Goal: Task Accomplishment & Management: Complete application form

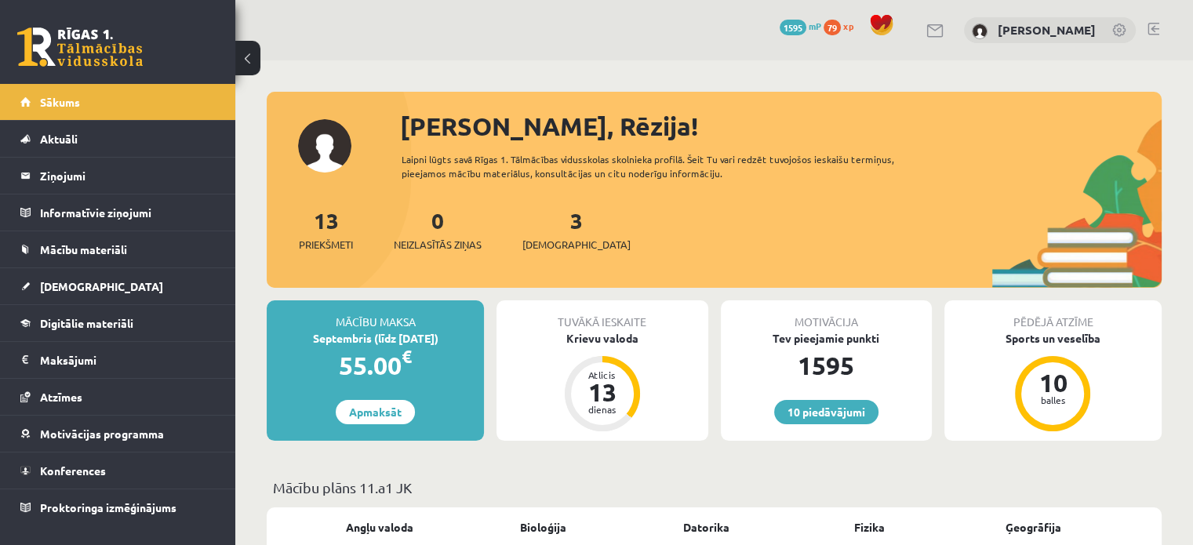
click at [545, 220] on link "3 Ieskaites" at bounding box center [576, 229] width 108 height 46
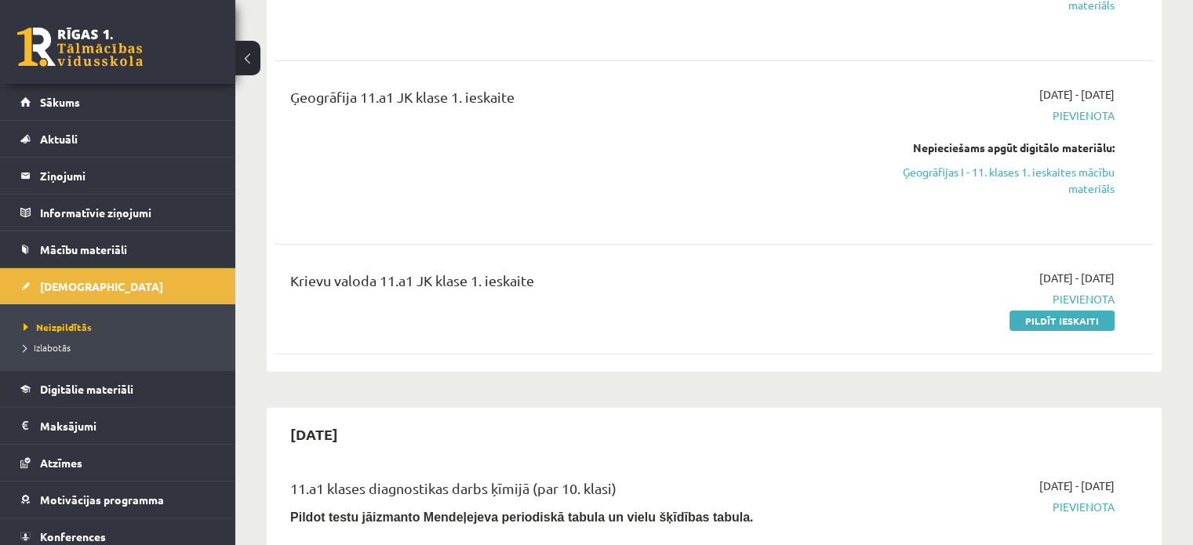
scroll to position [322, 0]
click at [1078, 316] on link "Pildīt ieskaiti" at bounding box center [1062, 320] width 105 height 20
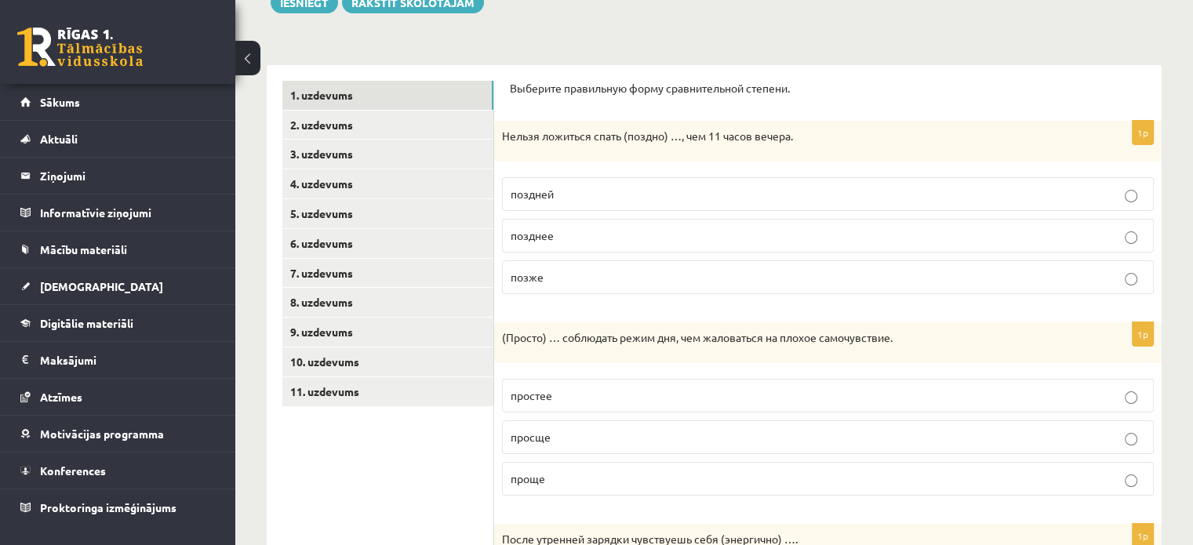
scroll to position [210, 0]
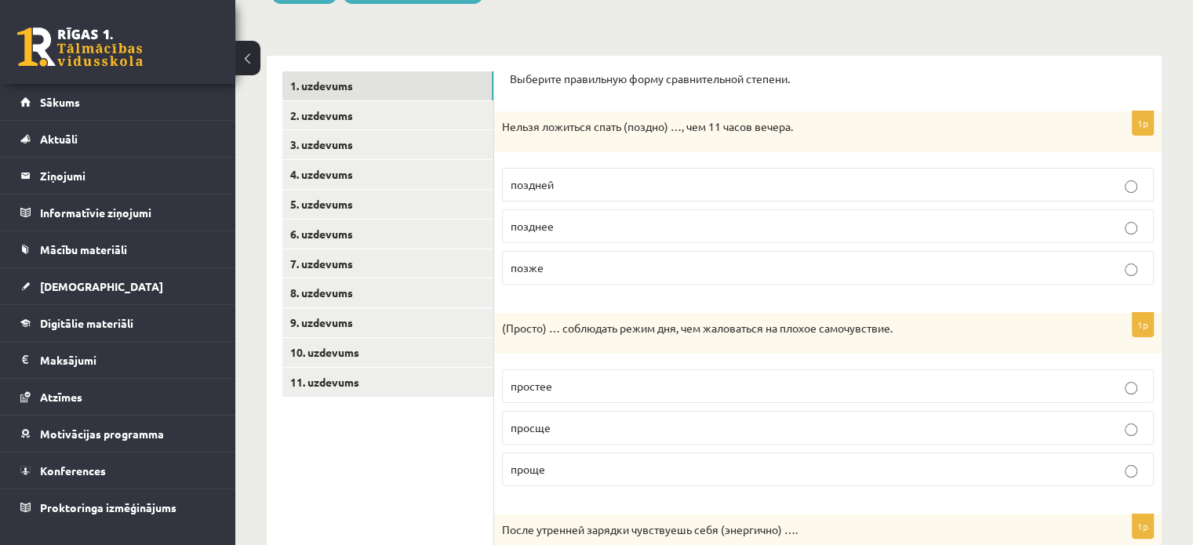
click at [660, 218] on p "позднее" at bounding box center [828, 226] width 635 height 16
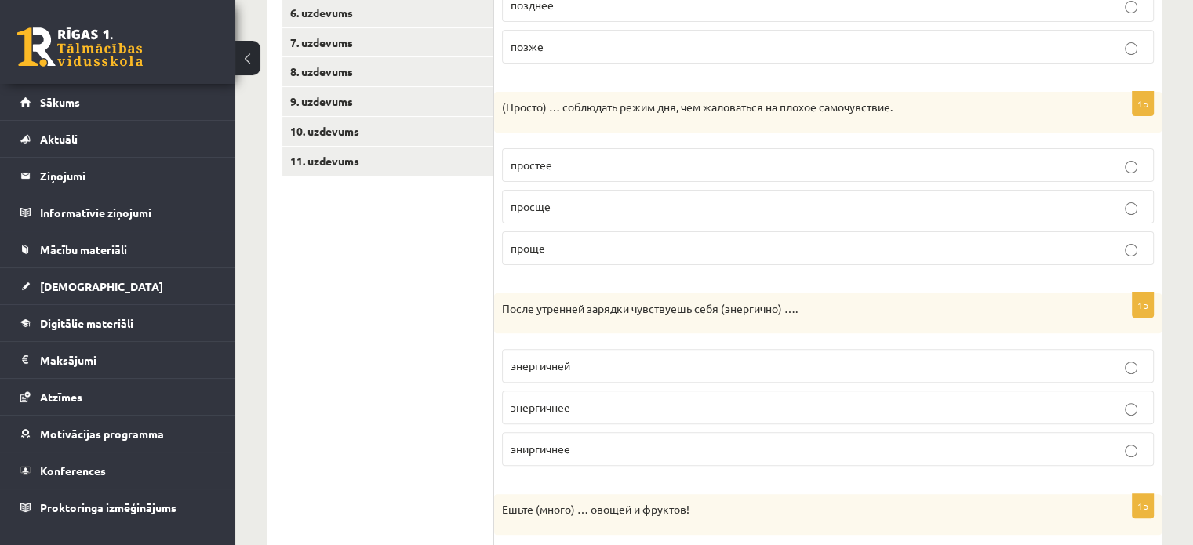
scroll to position [433, 0]
click at [679, 191] on label "просще" at bounding box center [828, 205] width 652 height 34
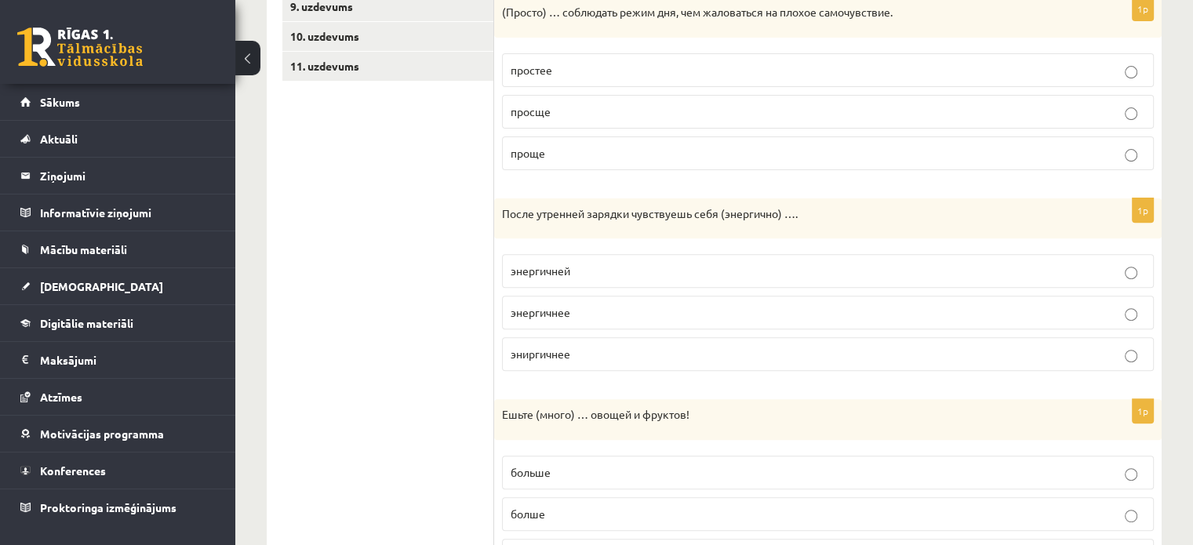
scroll to position [566, 0]
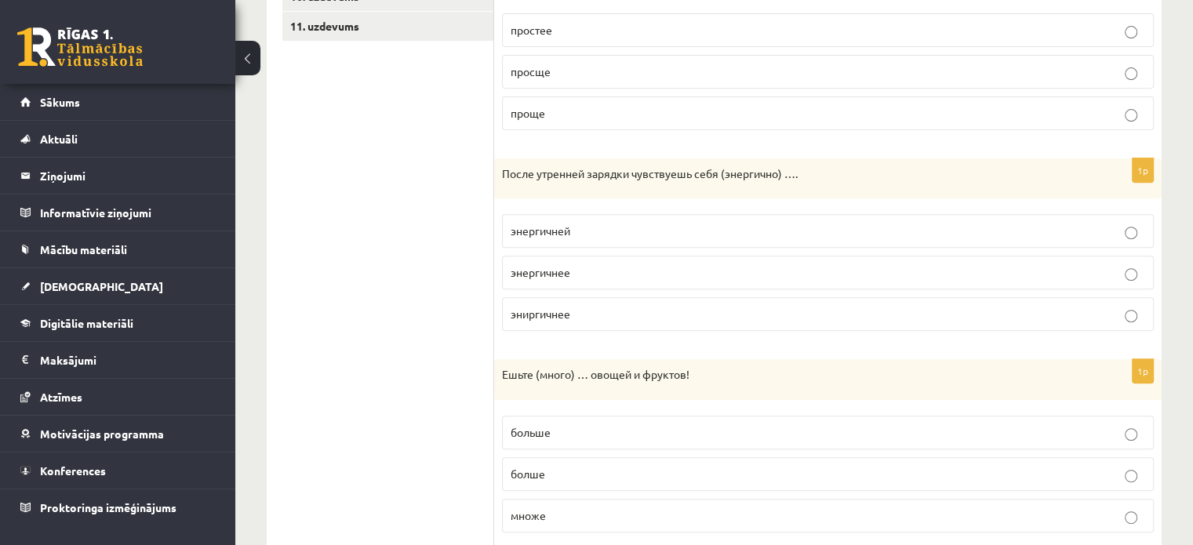
click at [673, 223] on p "энергичней" at bounding box center [828, 231] width 635 height 16
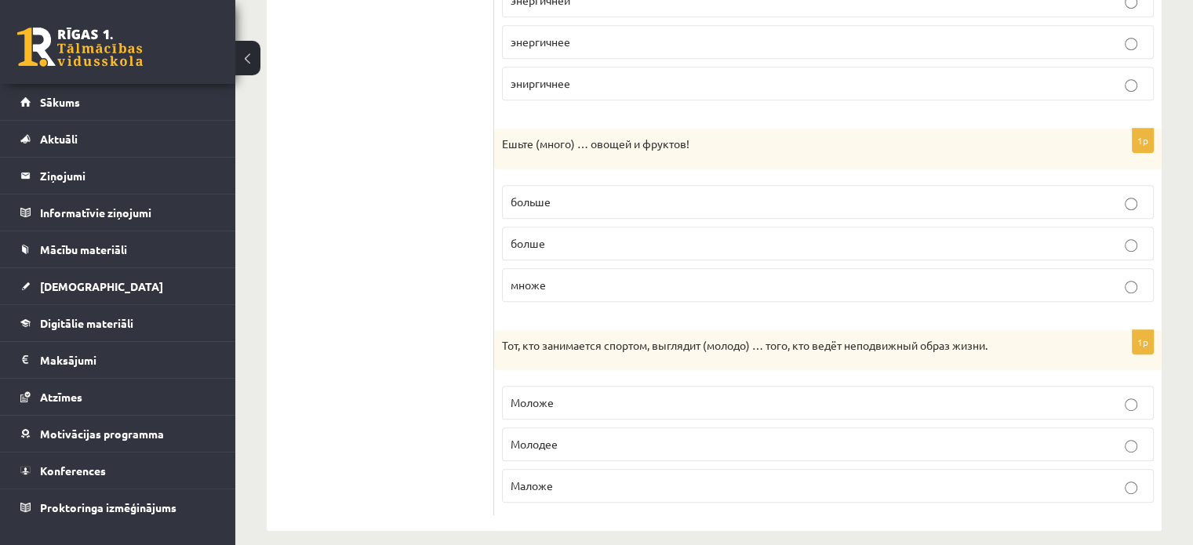
scroll to position [799, 0]
click at [617, 192] on p "больше" at bounding box center [828, 200] width 635 height 16
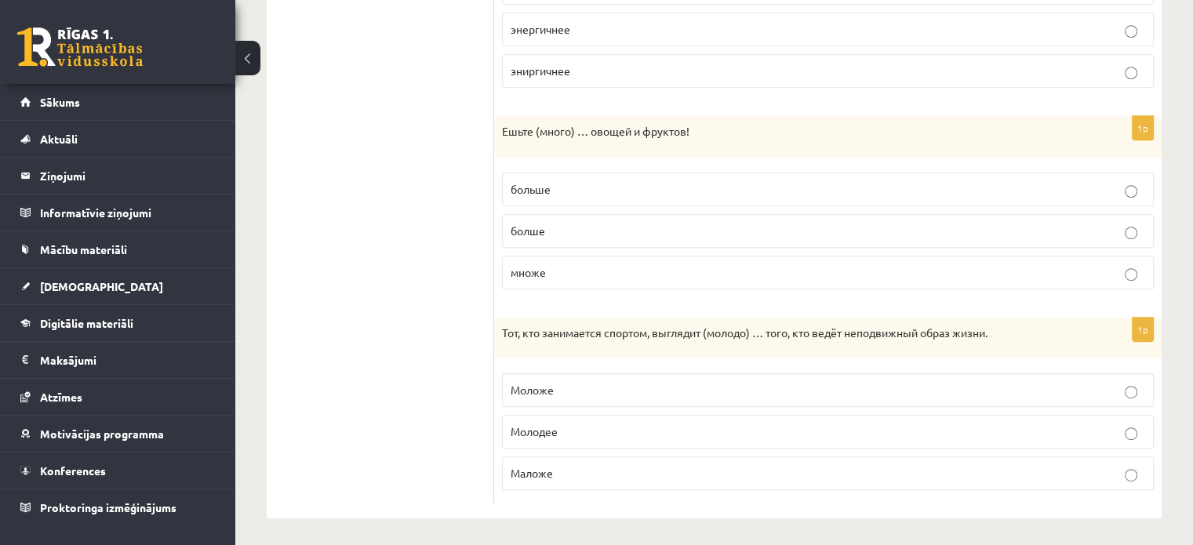
click at [618, 388] on p "Моложе" at bounding box center [828, 390] width 635 height 16
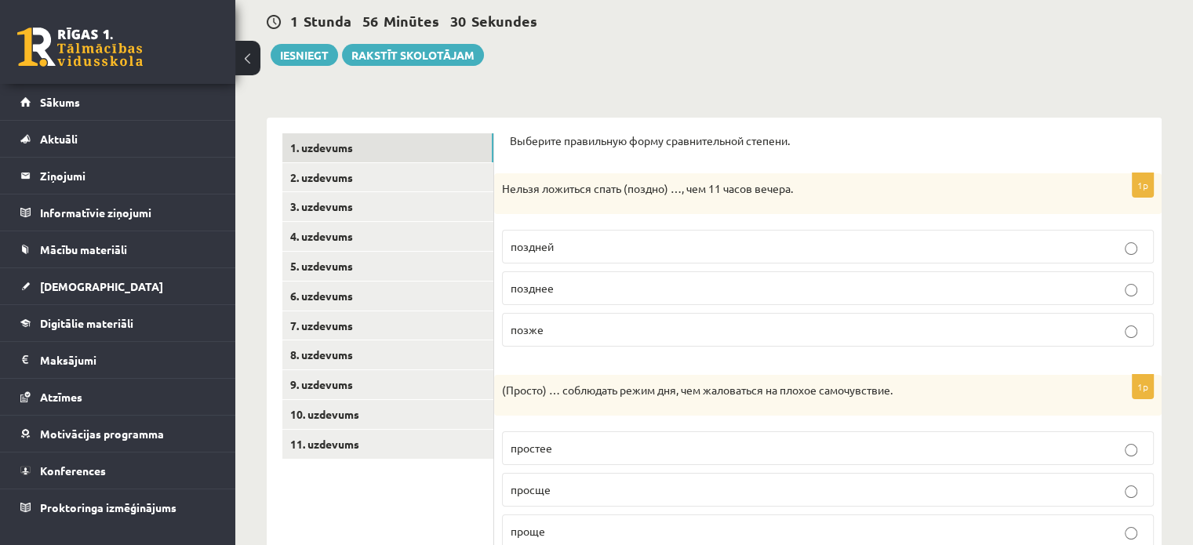
scroll to position [147, 0]
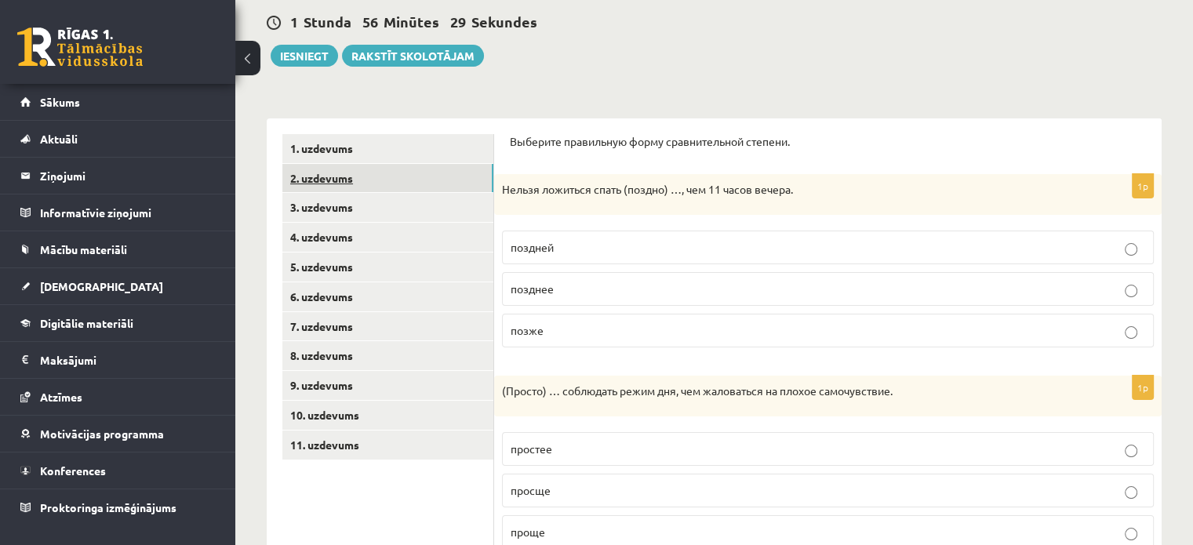
click at [373, 184] on link "2. uzdevums" at bounding box center [387, 178] width 211 height 29
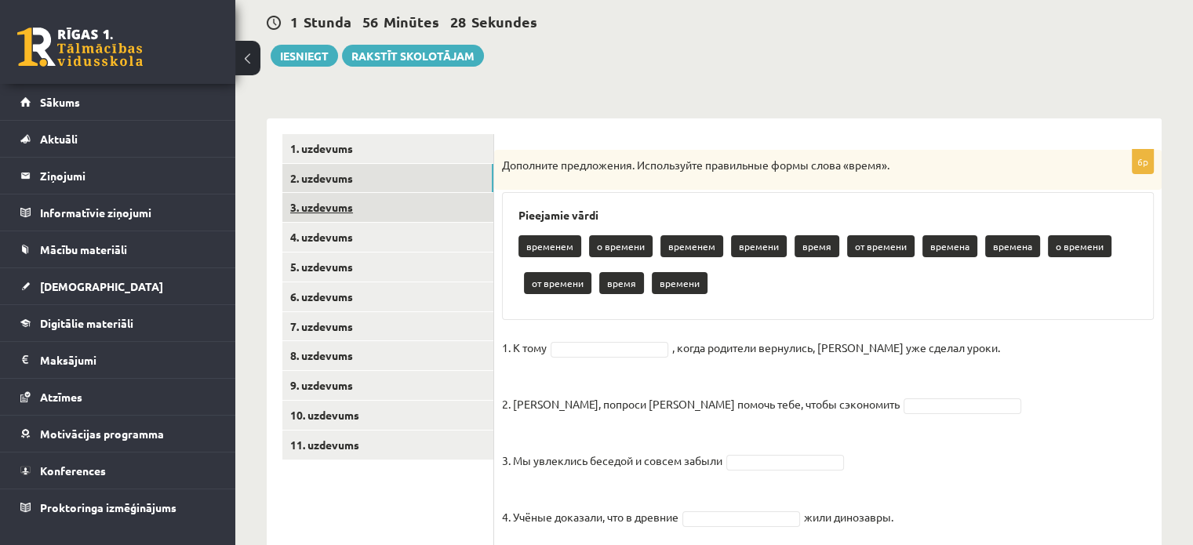
click at [351, 209] on link "3. uzdevums" at bounding box center [387, 207] width 211 height 29
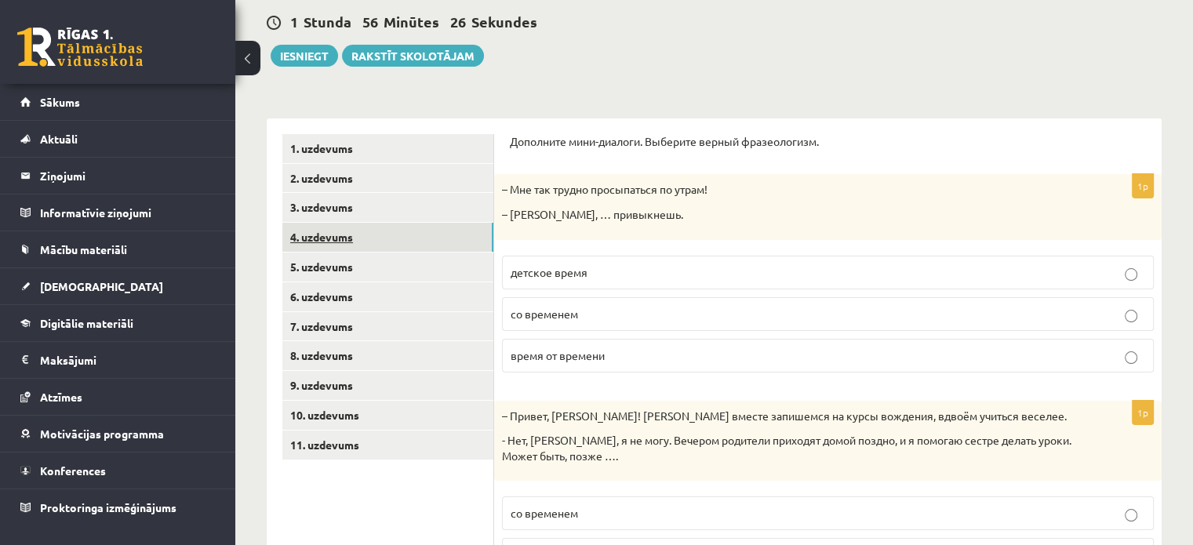
click at [356, 229] on link "4. uzdevums" at bounding box center [387, 237] width 211 height 29
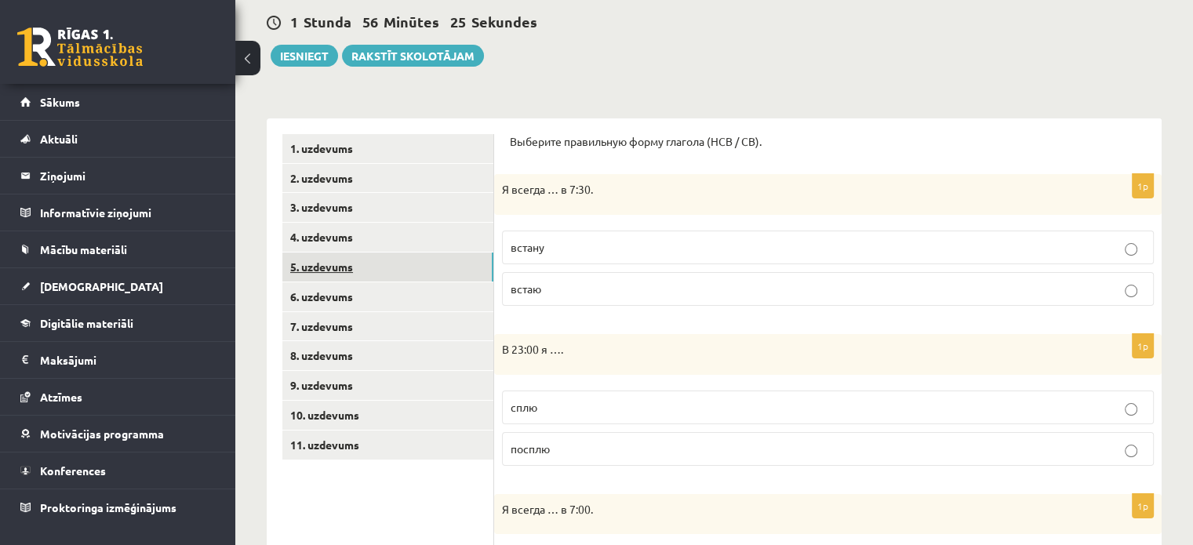
click at [375, 260] on link "5. uzdevums" at bounding box center [387, 267] width 211 height 29
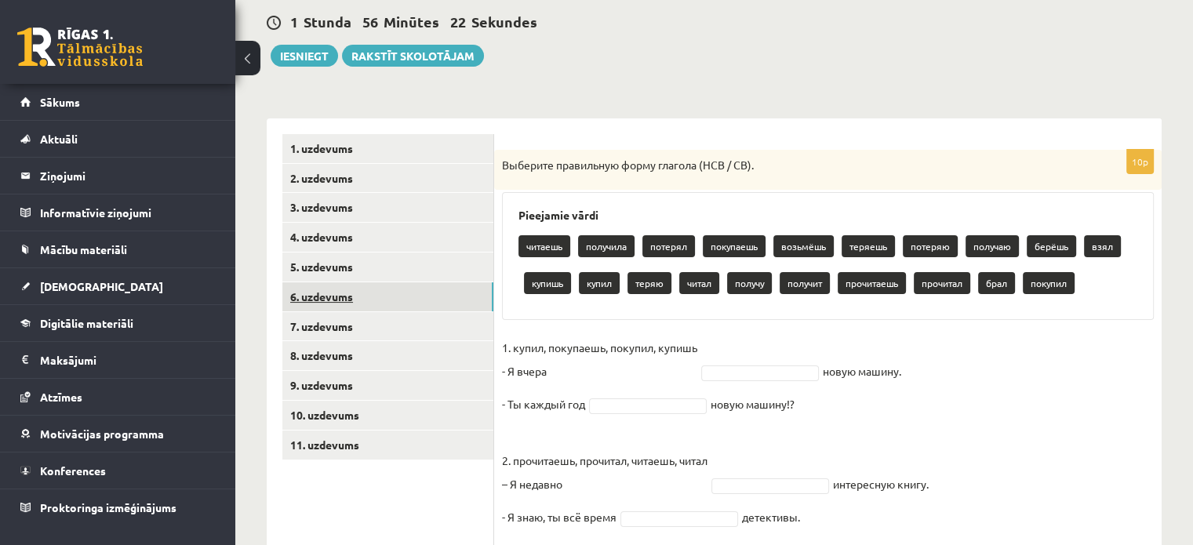
click at [386, 303] on link "6. uzdevums" at bounding box center [387, 296] width 211 height 29
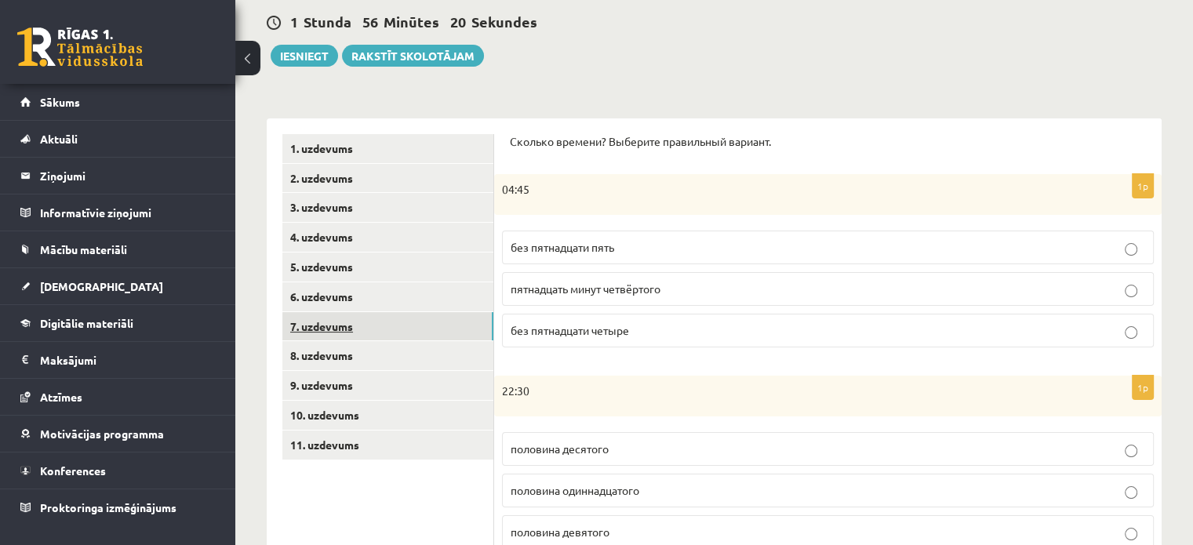
click at [387, 333] on link "7. uzdevums" at bounding box center [387, 326] width 211 height 29
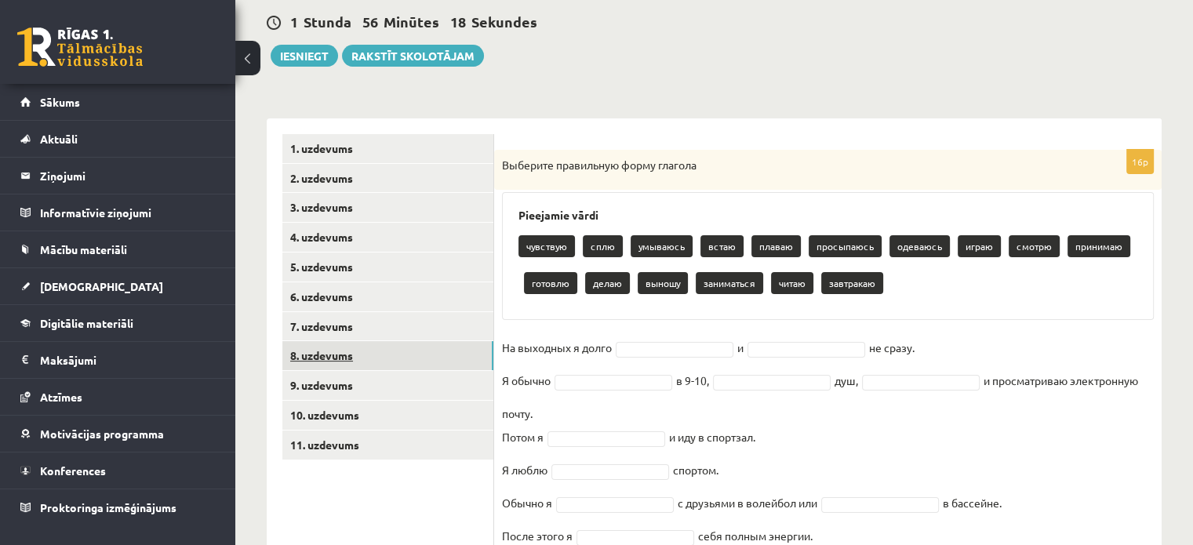
click at [385, 351] on link "8. uzdevums" at bounding box center [387, 355] width 211 height 29
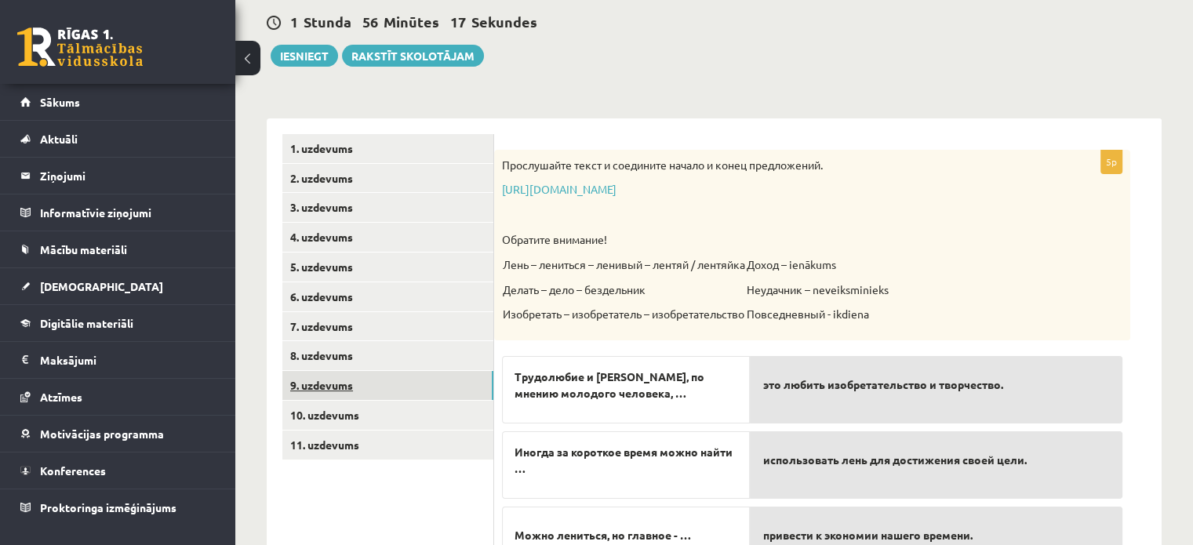
click at [374, 382] on link "9. uzdevums" at bounding box center [387, 385] width 211 height 29
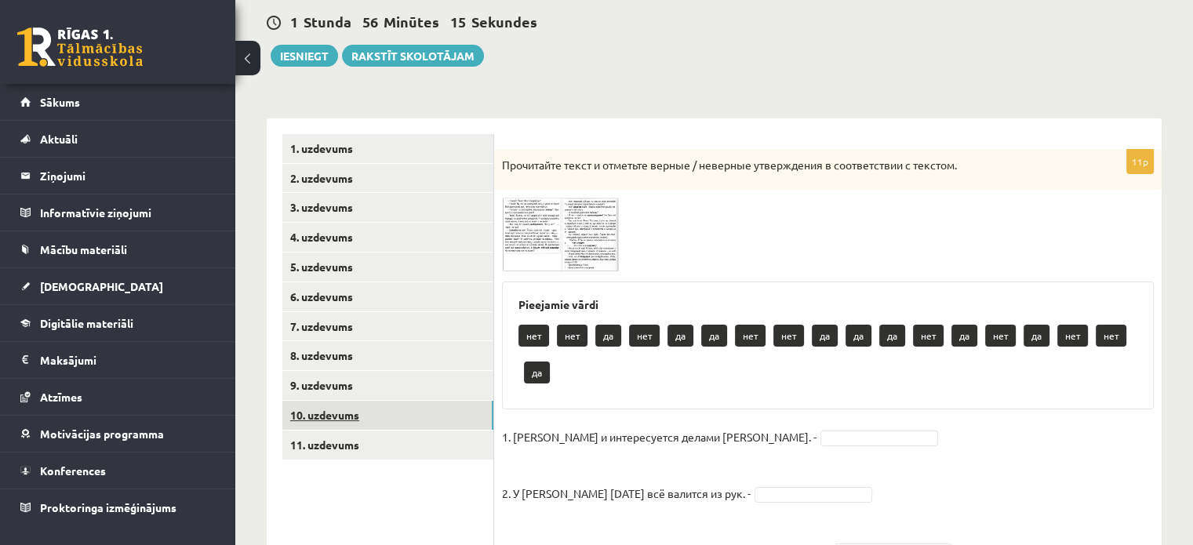
click at [364, 415] on link "10. uzdevums" at bounding box center [387, 415] width 211 height 29
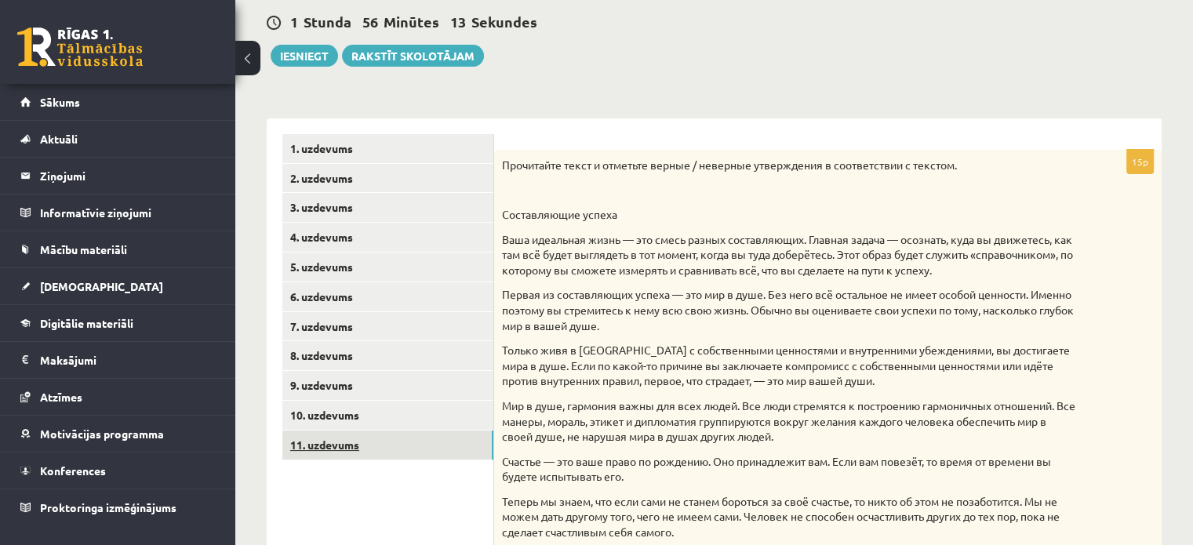
click at [368, 439] on link "11. uzdevums" at bounding box center [387, 445] width 211 height 29
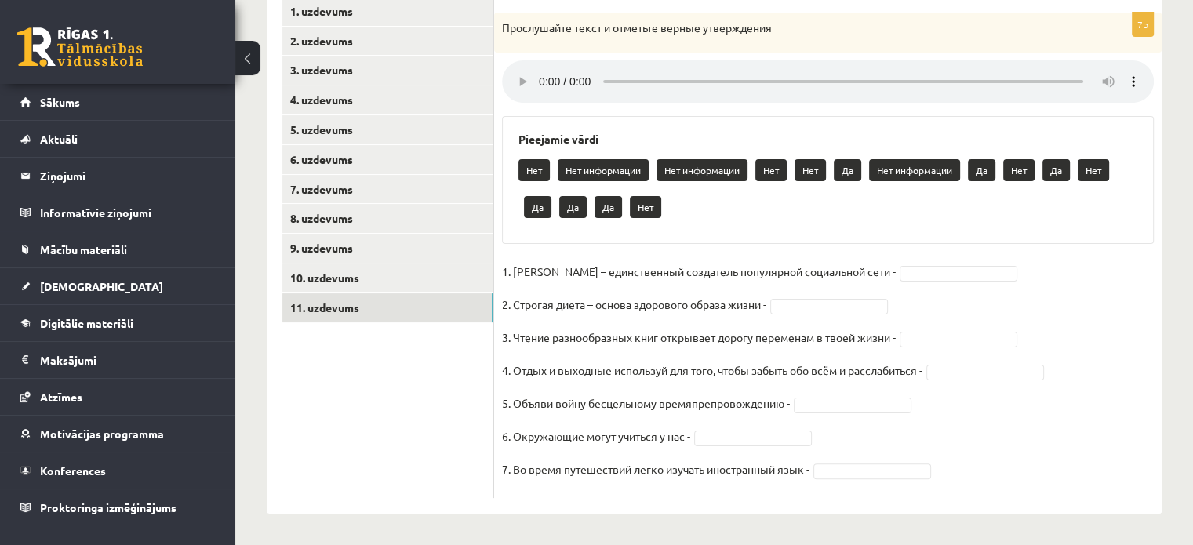
scroll to position [0, 0]
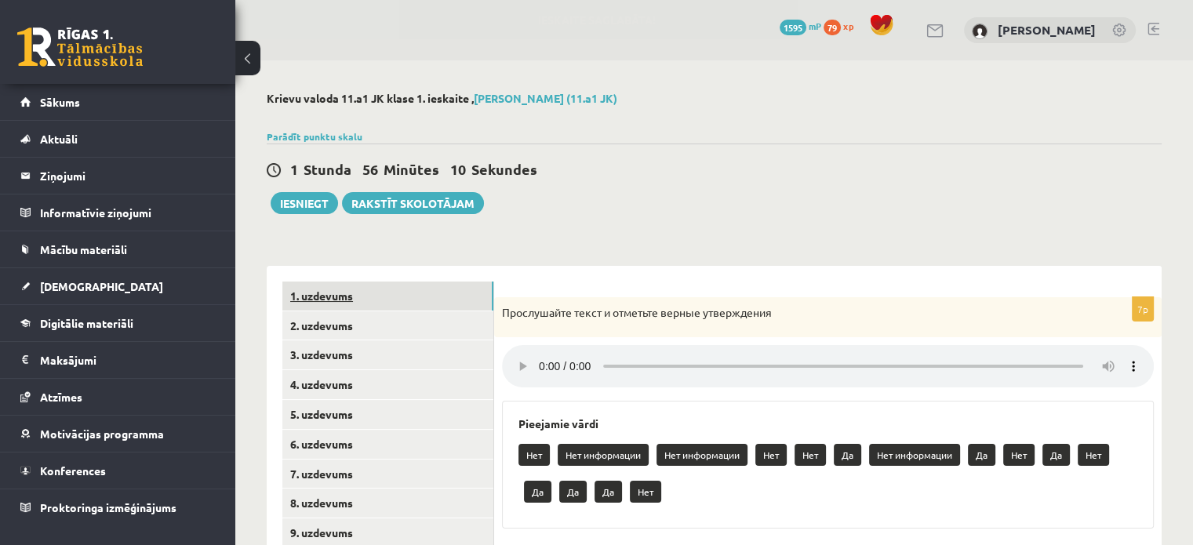
click at [458, 304] on link "1. uzdevums" at bounding box center [387, 296] width 211 height 29
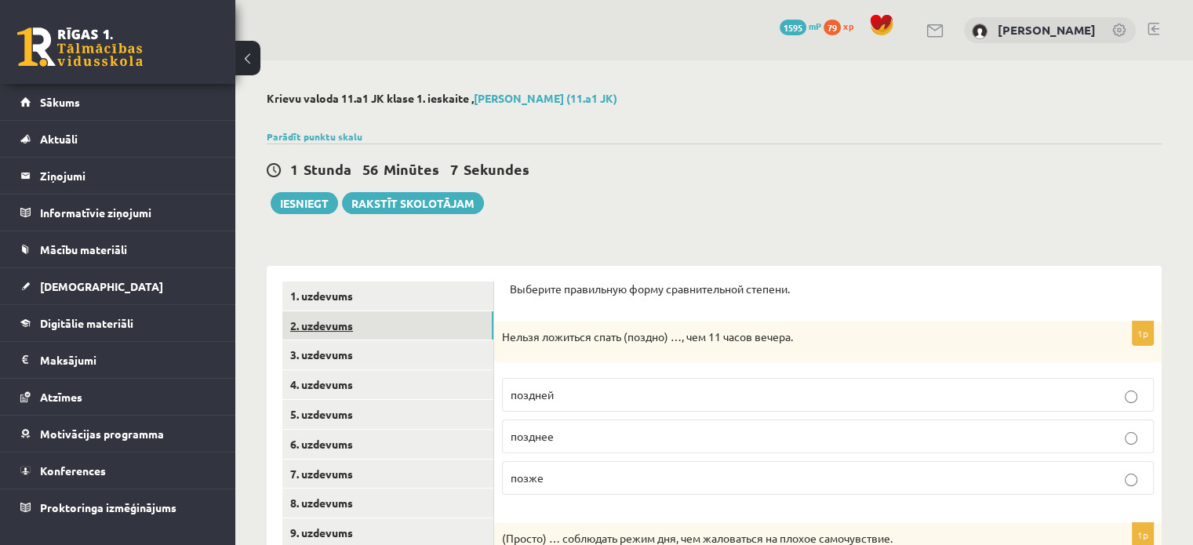
click at [458, 332] on link "2. uzdevums" at bounding box center [387, 325] width 211 height 29
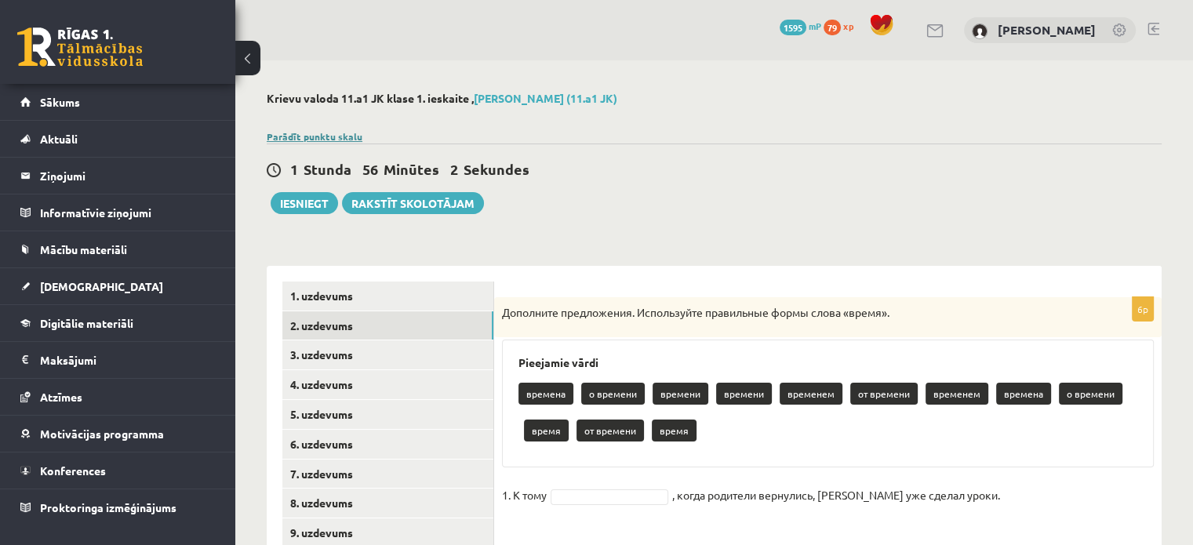
click at [344, 133] on link "Parādīt punktu skalu" at bounding box center [315, 136] width 96 height 13
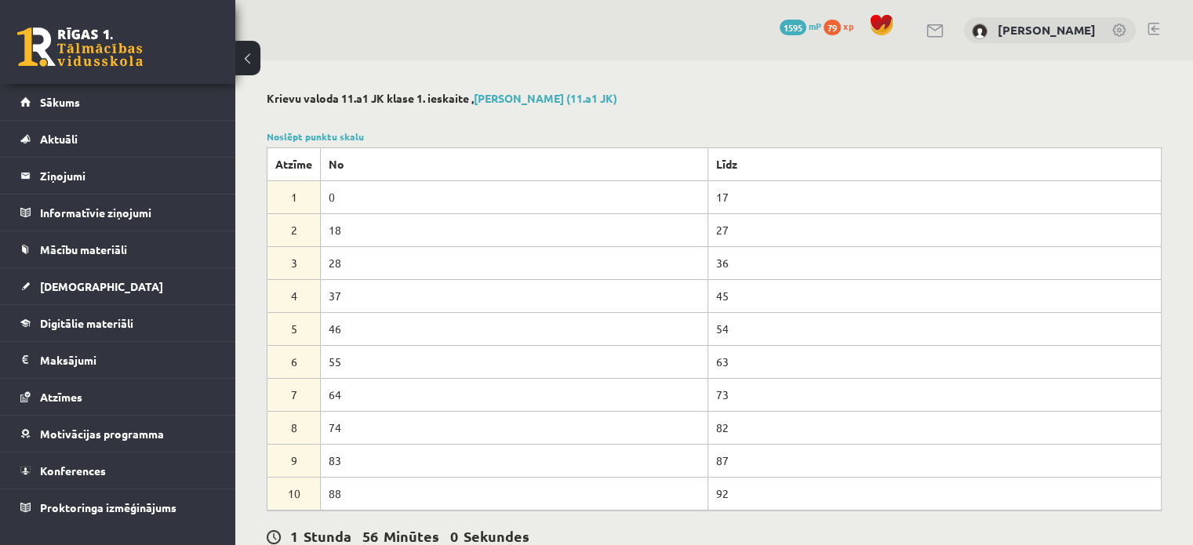
click at [657, 113] on div at bounding box center [714, 118] width 895 height 16
click at [337, 138] on link "Noslēpt punktu skalu" at bounding box center [315, 136] width 97 height 13
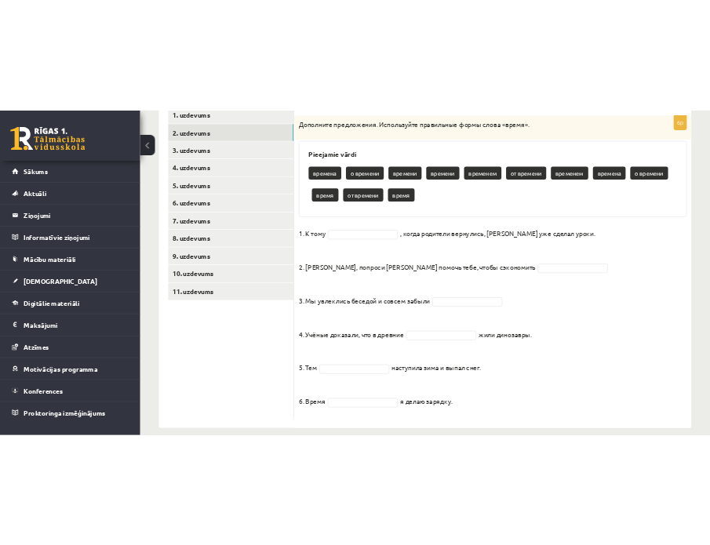
scroll to position [308, 0]
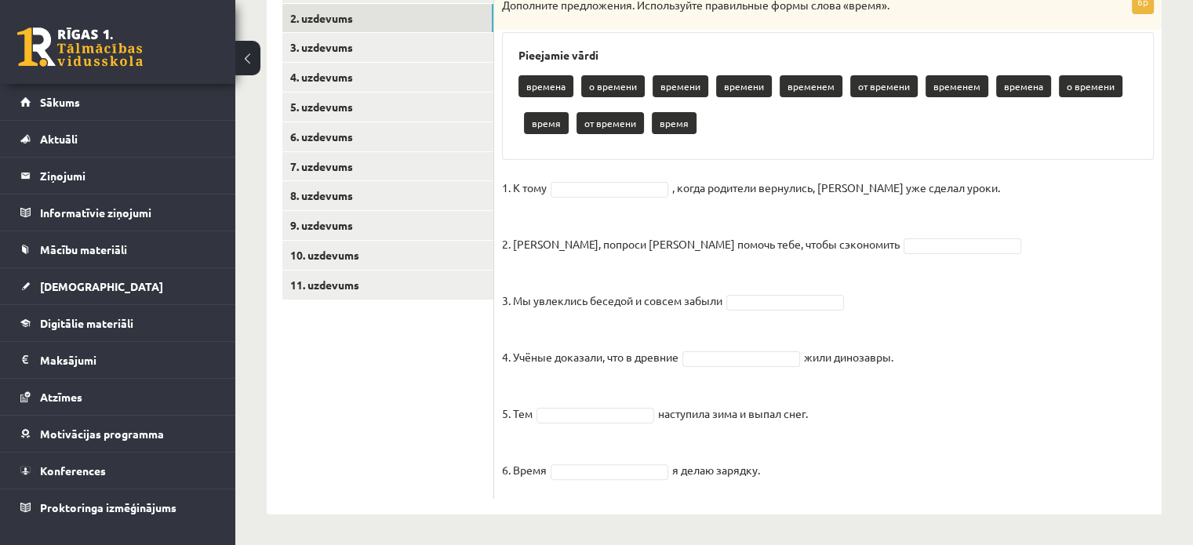
drag, startPoint x: 777, startPoint y: 474, endPoint x: 519, endPoint y: 84, distance: 467.6
click at [519, 84] on div "6p Дополните предложения. Используйте правильные формы слова «время». Pieejamie…" at bounding box center [828, 244] width 668 height 509
copy div "времена о времени времени времени временем от времени временем времена о времен…"
click at [1072, 310] on fieldset "1. К тому , когда родители вернулись, Эгилс уже сделал уроки. 2. Мадара, попрос…" at bounding box center [828, 333] width 652 height 315
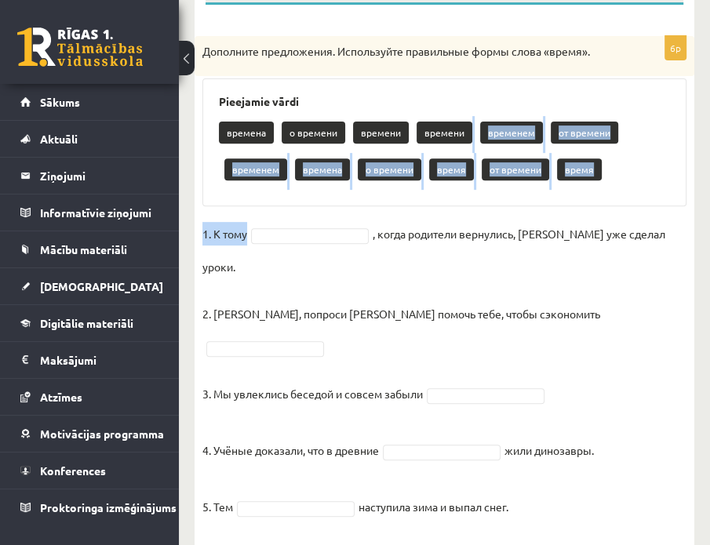
drag, startPoint x: 458, startPoint y: 136, endPoint x: 365, endPoint y: 244, distance: 142.4
click at [365, 244] on div "6p Дополните предложения. Используйте правильные формы слова «время». Pieejamie…" at bounding box center [445, 314] width 500 height 556
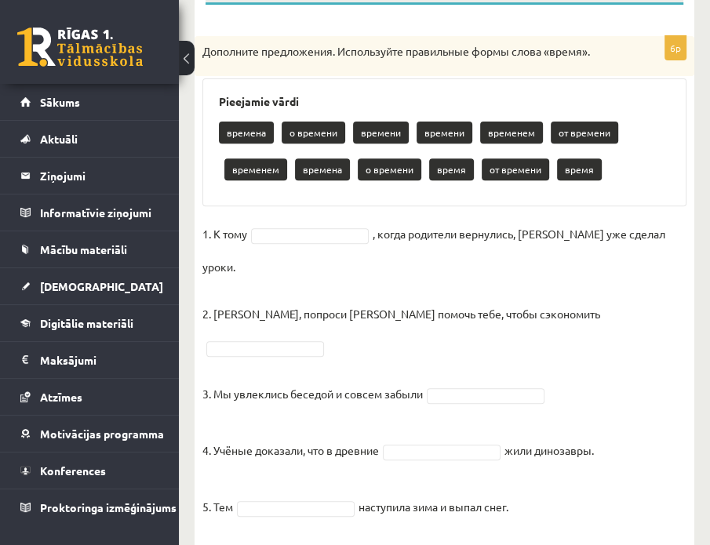
click at [507, 209] on div "6p Дополните предложения. Используйте правильные формы слова «время». Pieejamie…" at bounding box center [445, 314] width 500 height 556
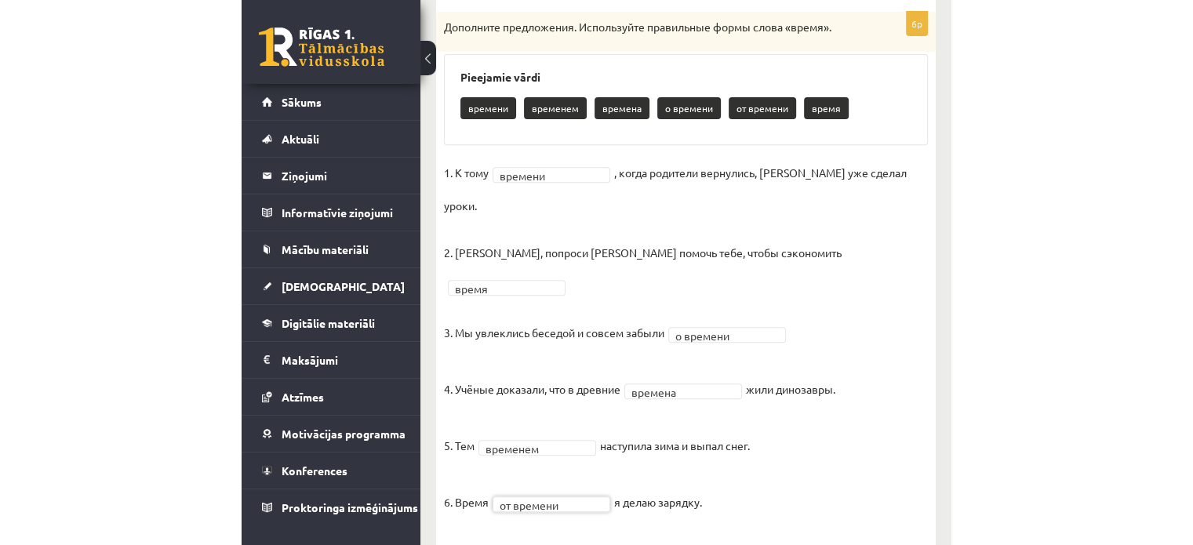
scroll to position [271, 0]
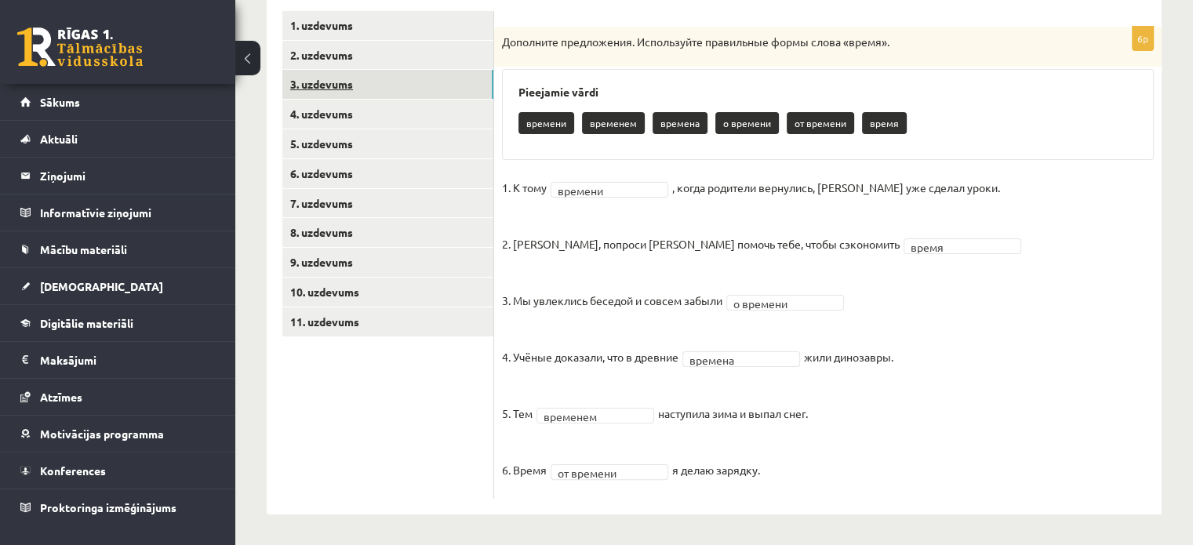
click at [431, 84] on link "3. uzdevums" at bounding box center [387, 84] width 211 height 29
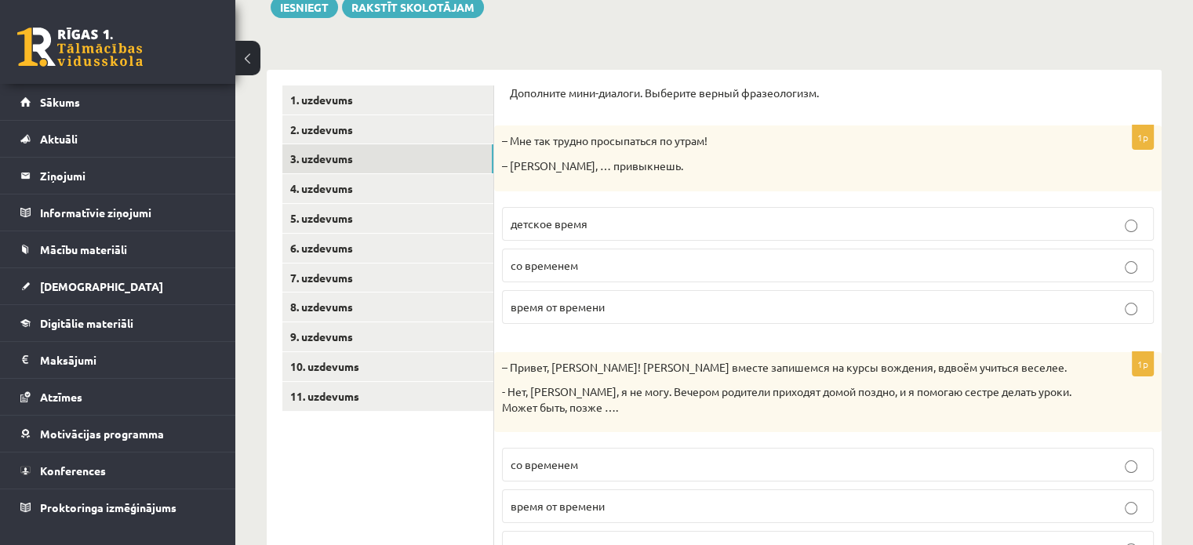
scroll to position [199, 0]
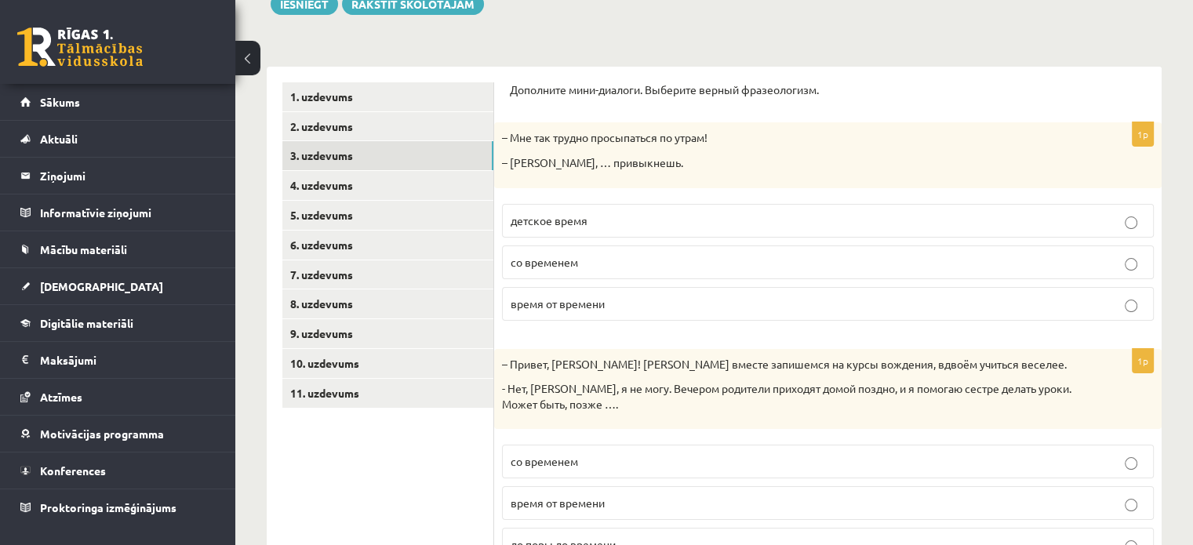
click at [697, 244] on fieldset "детское время со временем время от времени" at bounding box center [828, 260] width 652 height 129
click at [741, 267] on p "со временем" at bounding box center [828, 262] width 635 height 16
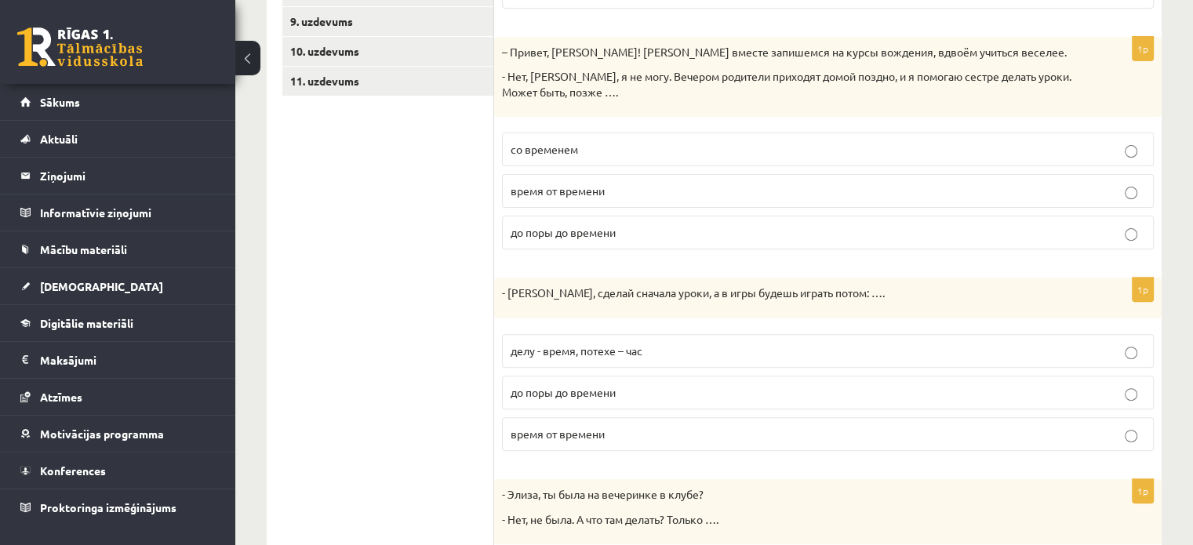
scroll to position [513, 0]
click at [678, 238] on label "до поры до времени" at bounding box center [828, 231] width 652 height 34
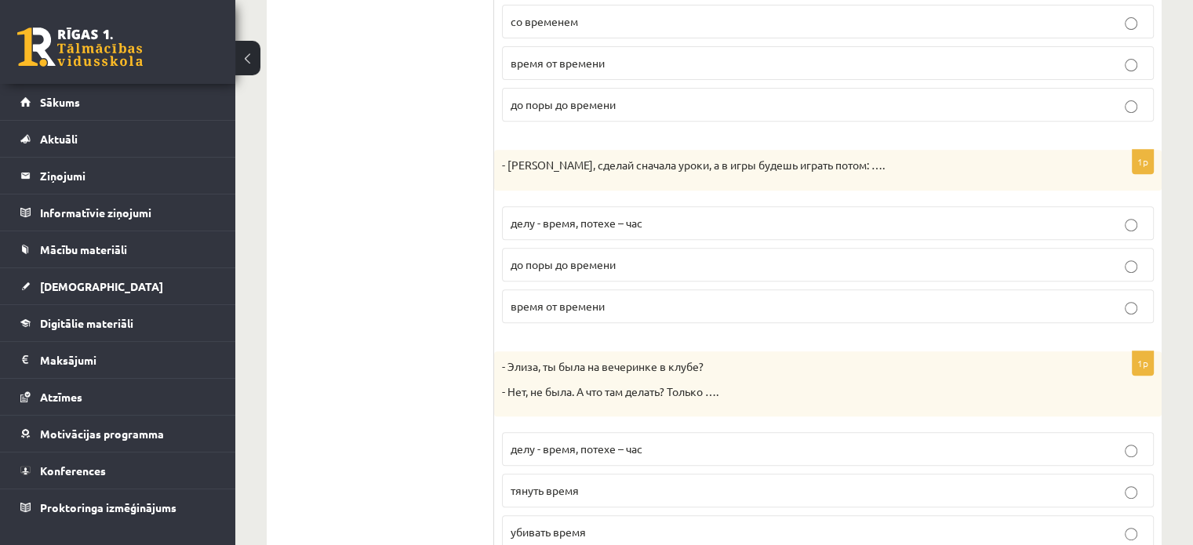
scroll to position [699, 0]
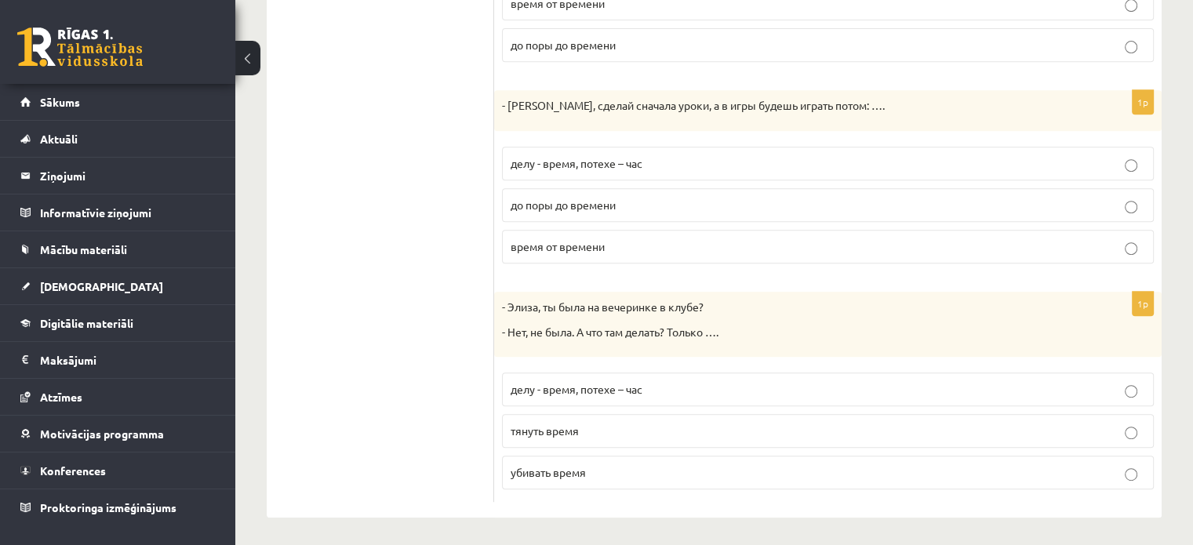
click at [662, 165] on p "делу - время, потехе – час" at bounding box center [828, 163] width 635 height 16
click at [1020, 464] on p "убивать время" at bounding box center [828, 472] width 635 height 16
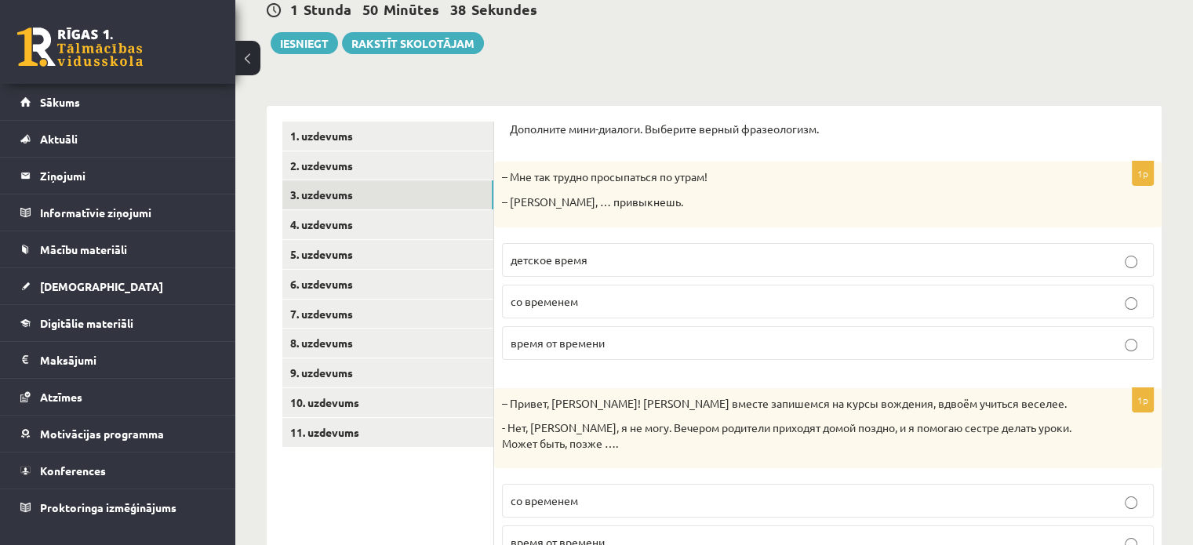
scroll to position [159, 0]
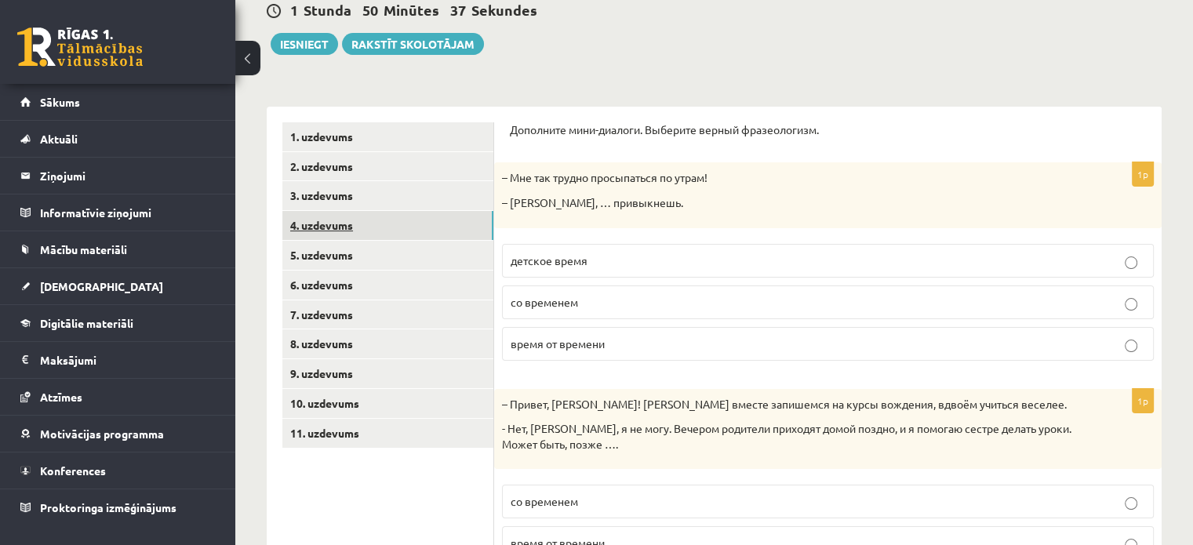
click at [424, 222] on link "4. uzdevums" at bounding box center [387, 225] width 211 height 29
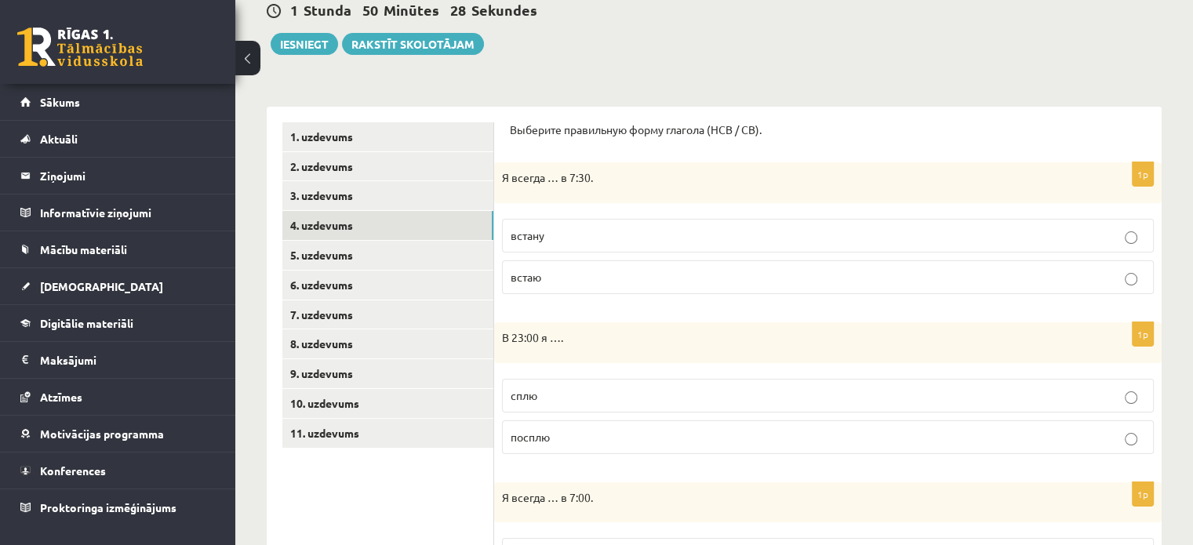
click at [623, 289] on label "встаю" at bounding box center [828, 277] width 652 height 34
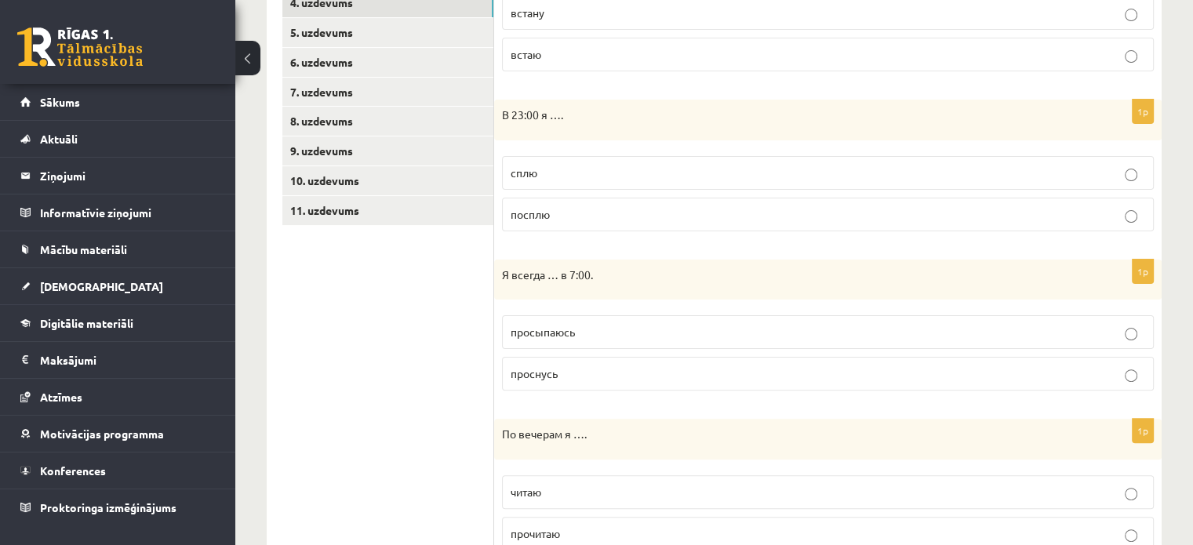
scroll to position [384, 0]
click at [566, 178] on label "сплю" at bounding box center [828, 171] width 652 height 34
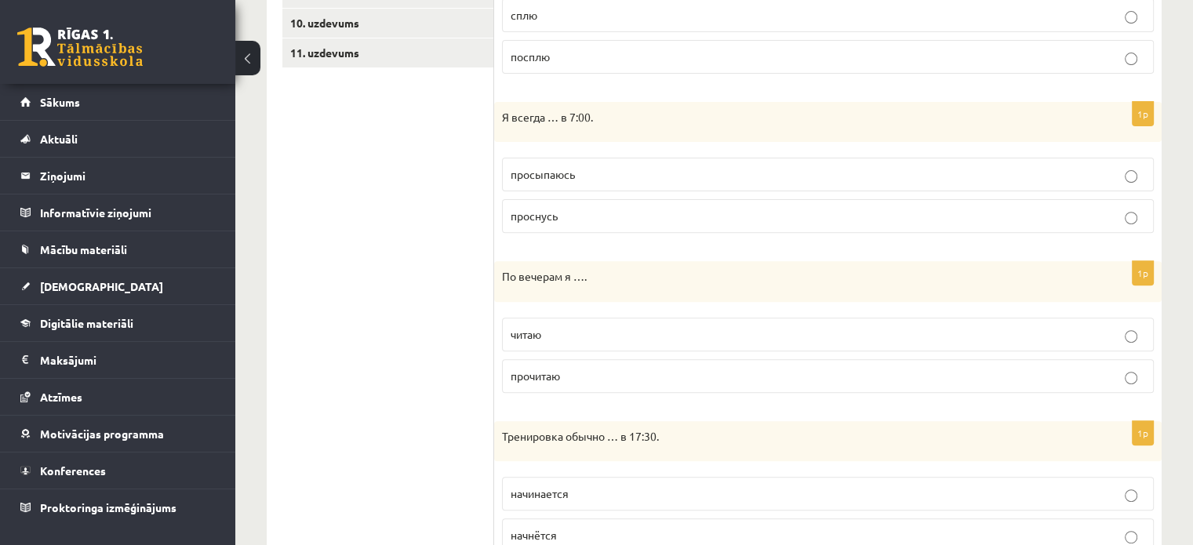
scroll to position [539, 0]
drag, startPoint x: 573, startPoint y: 118, endPoint x: 581, endPoint y: 297, distance: 178.3
click at [581, 297] on form "Выберите правильную форму глагола (НСВ / СВ). 1p Я всегда … в 7:30. встану вста…" at bounding box center [828, 394] width 636 height 1302
click at [569, 163] on label "просыпаюсь" at bounding box center [828, 175] width 652 height 34
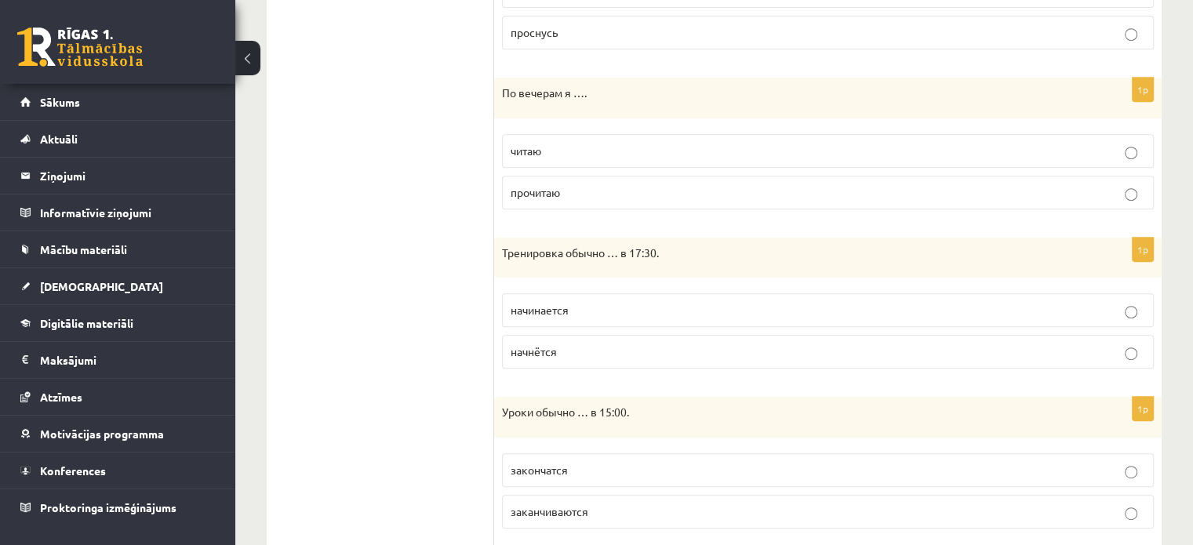
scroll to position [737, 0]
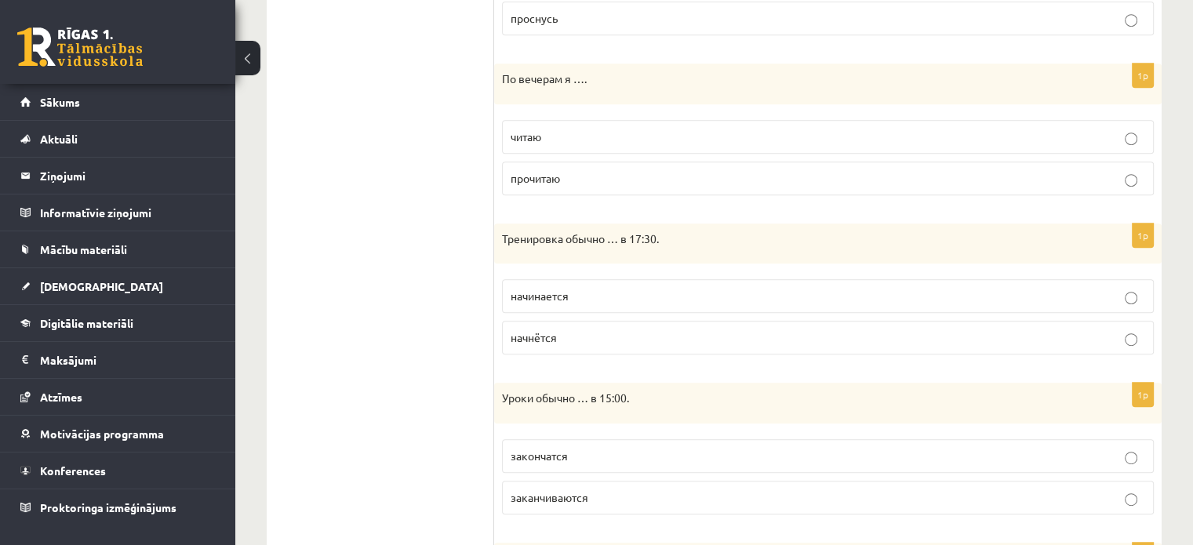
click at [535, 137] on span "читаю" at bounding box center [526, 136] width 31 height 14
click at [535, 137] on span "начинается" at bounding box center [540, 135] width 58 height 14
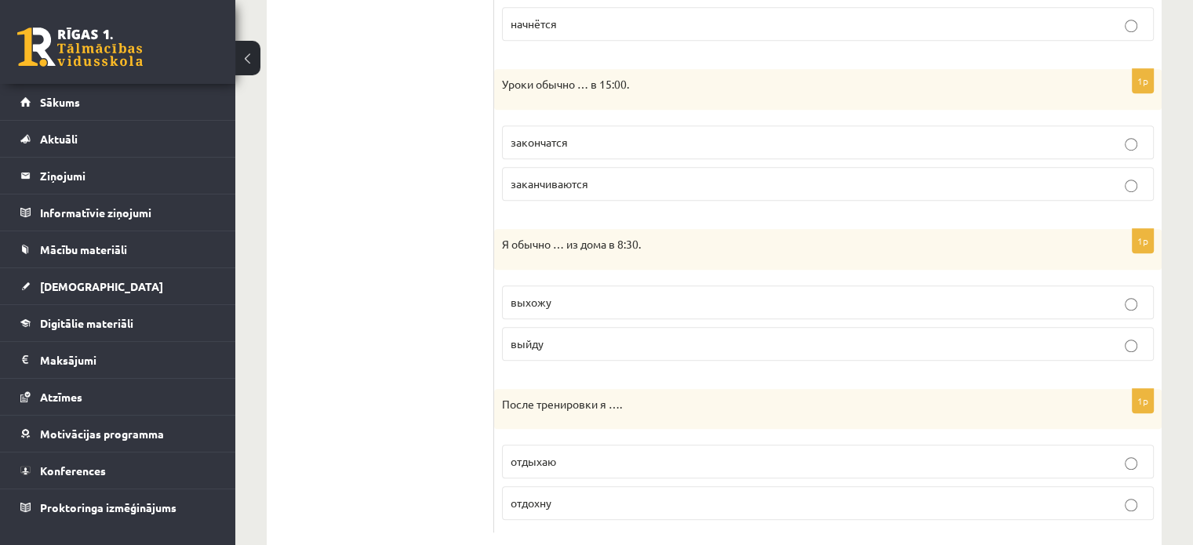
scroll to position [1080, 0]
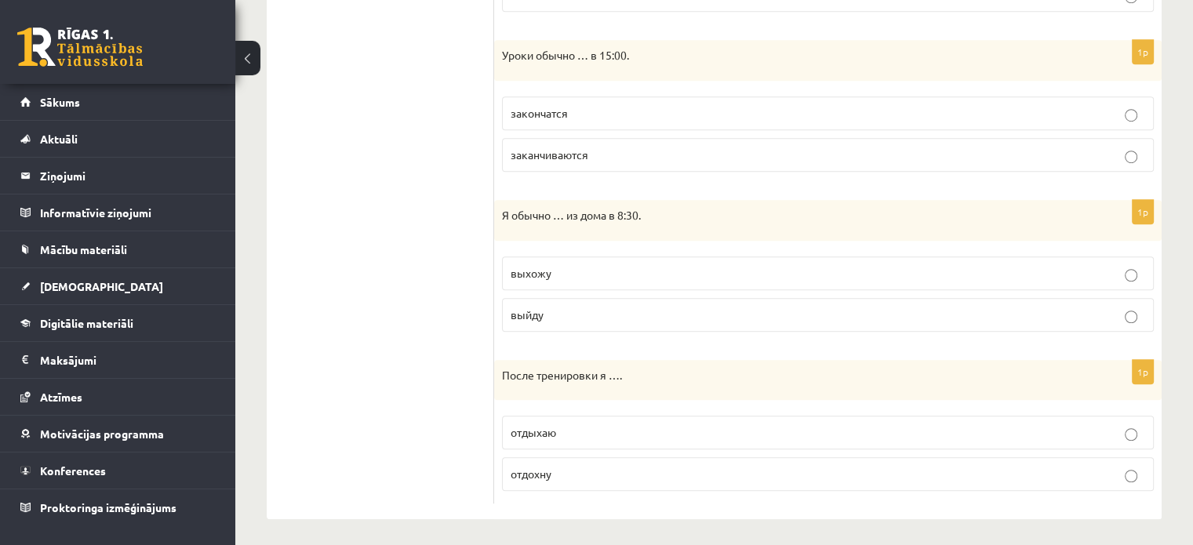
click at [577, 113] on p "закончатся" at bounding box center [828, 113] width 635 height 16
click at [546, 266] on span "выхожу" at bounding box center [531, 273] width 41 height 14
click at [533, 471] on span "отдохну" at bounding box center [531, 474] width 41 height 14
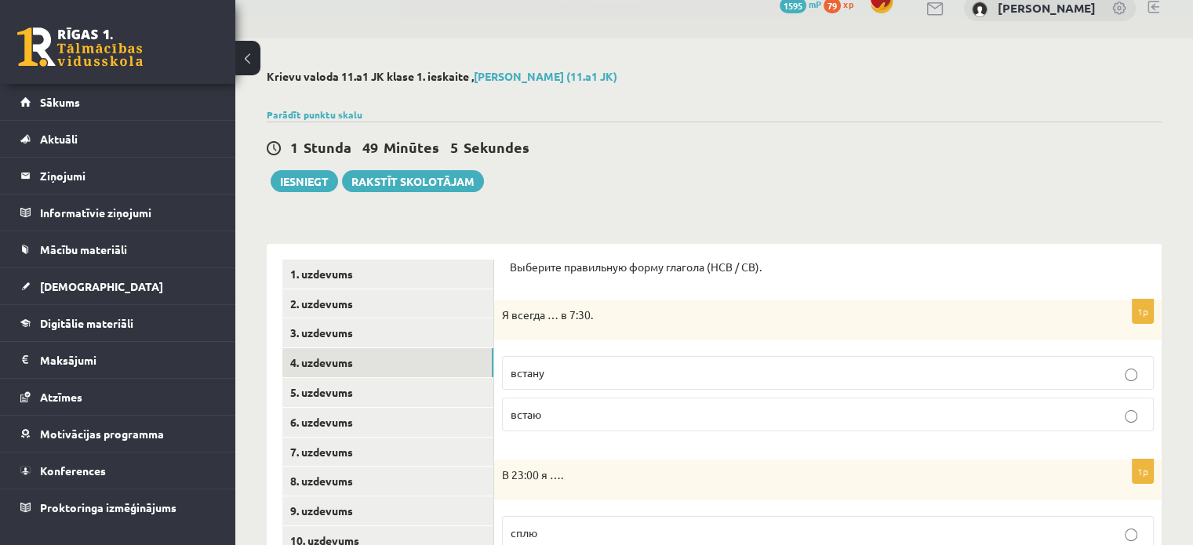
scroll to position [0, 0]
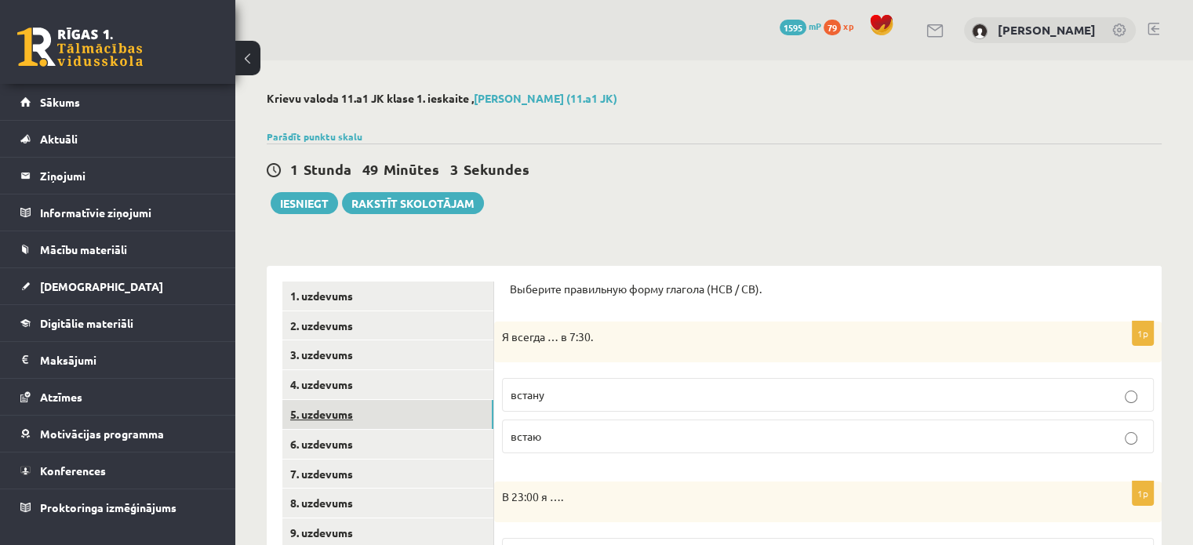
click at [442, 415] on link "5. uzdevums" at bounding box center [387, 414] width 211 height 29
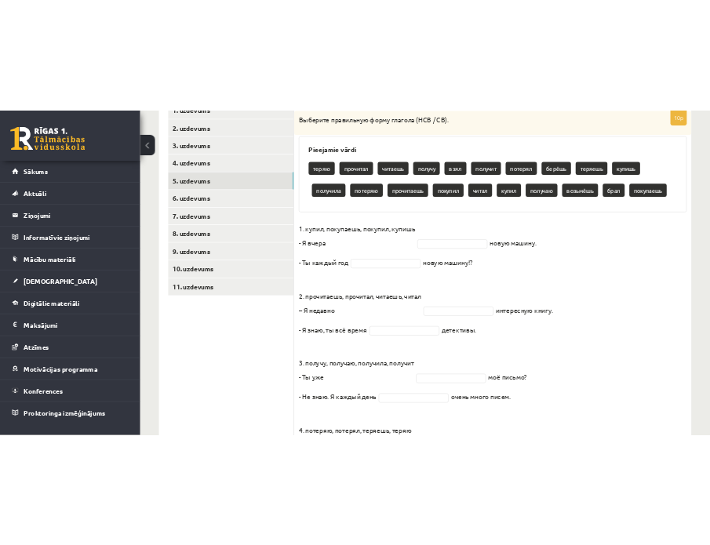
scroll to position [264, 0]
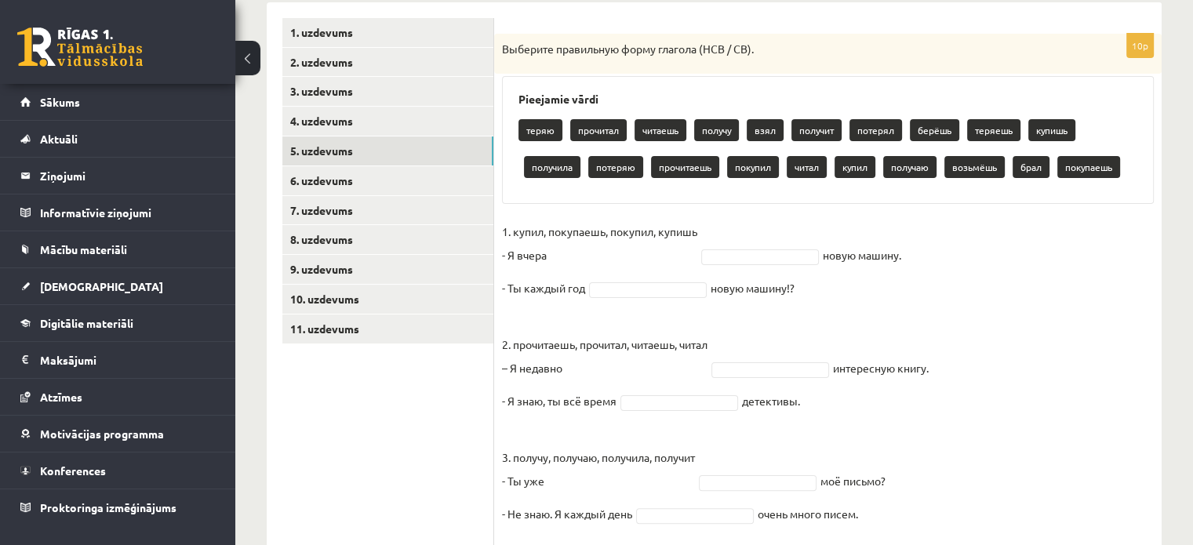
drag, startPoint x: 770, startPoint y: 473, endPoint x: 512, endPoint y: 136, distance: 424.2
click at [512, 136] on div "10p Выберите правильную форму глагола (НСВ / СВ). Pieejamie vārdi теряю прочита…" at bounding box center [828, 401] width 668 height 735
copy div "теряю прочитал читаешь получу взял получит потерял берёшь теряешь купишь получи…"
click at [682, 253] on p "1. купил, покупаешь, покупил, купишь - Я вчера" at bounding box center [599, 243] width 195 height 47
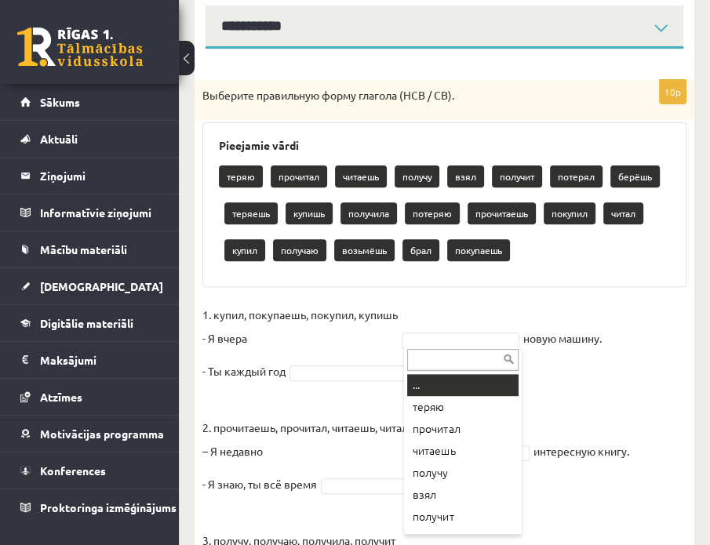
type input "*"
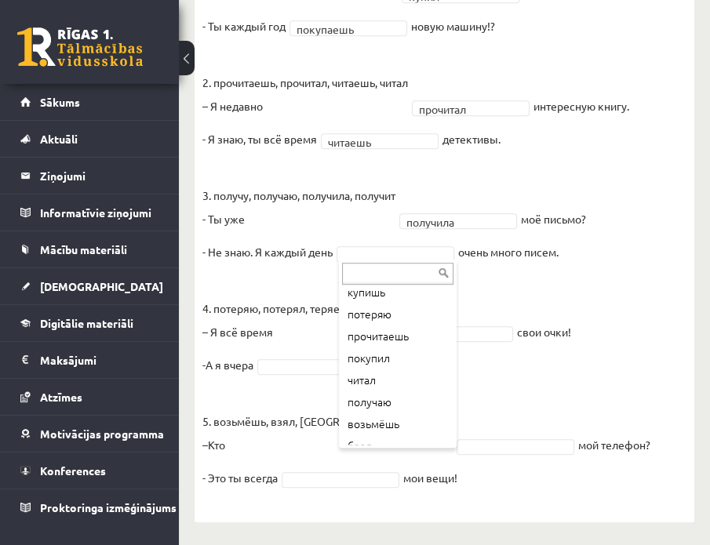
scroll to position [195, 0]
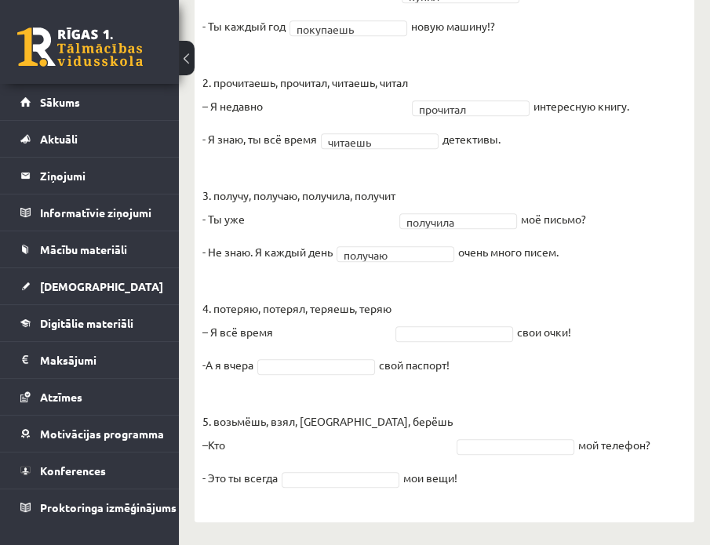
drag, startPoint x: 393, startPoint y: 379, endPoint x: 384, endPoint y: 369, distance: 13.3
click at [384, 369] on fieldset "1. купил, покупаешь, покупил, купишь - Я вчера купил ***** новую машину. - Ты к…" at bounding box center [444, 228] width 484 height 541
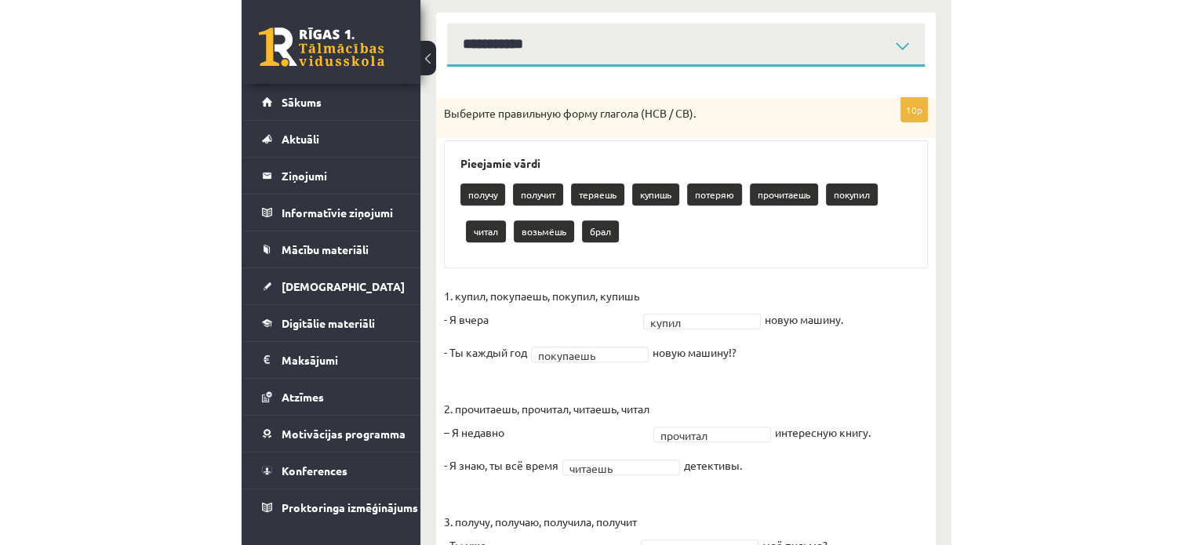
scroll to position [0, 0]
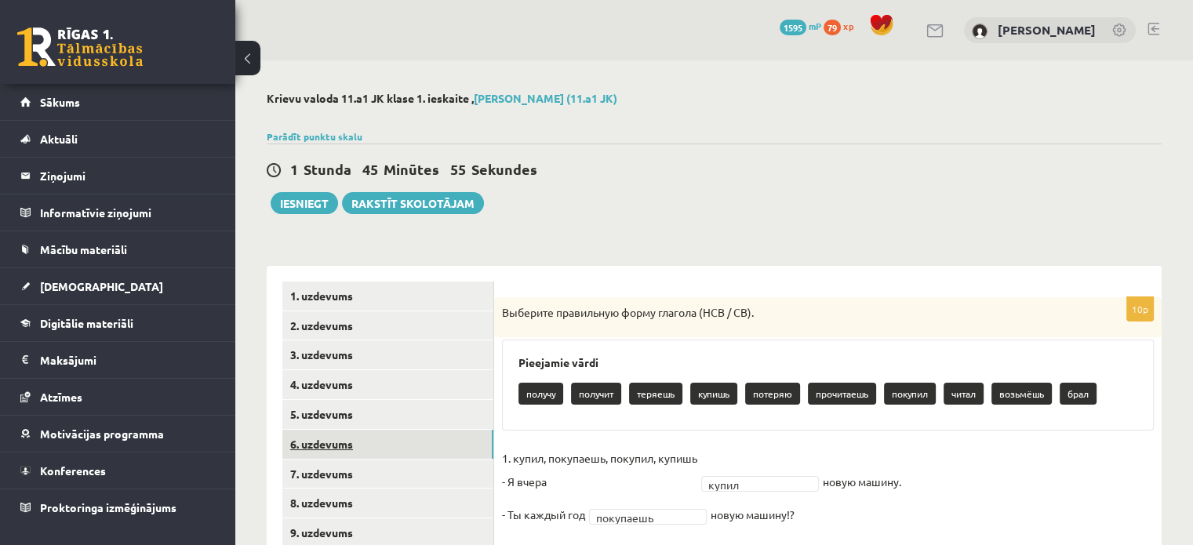
click at [416, 442] on link "6. uzdevums" at bounding box center [387, 444] width 211 height 29
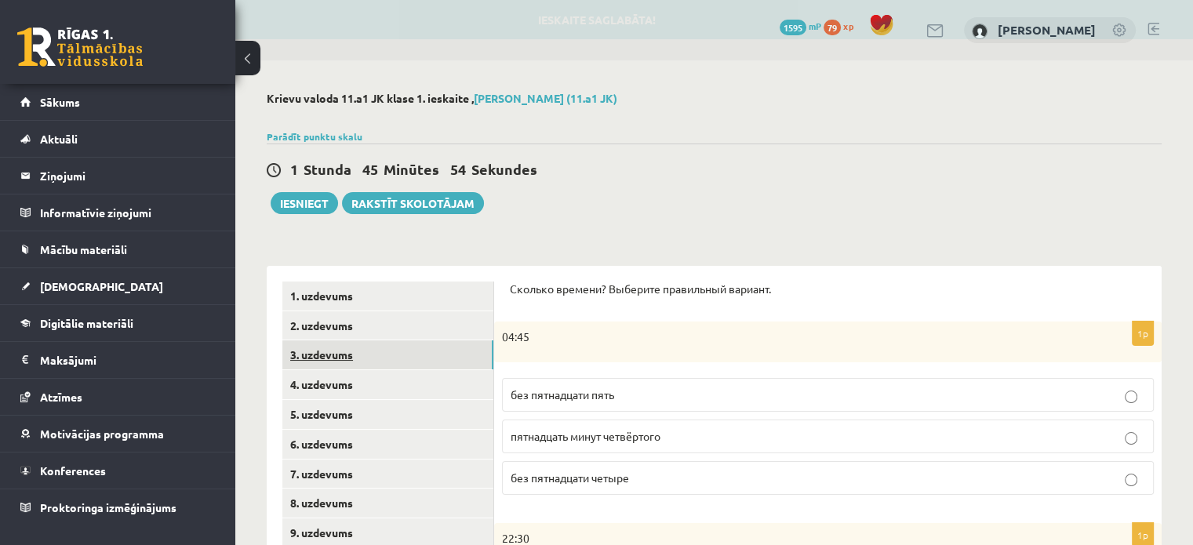
click at [431, 348] on link "3. uzdevums" at bounding box center [387, 354] width 211 height 29
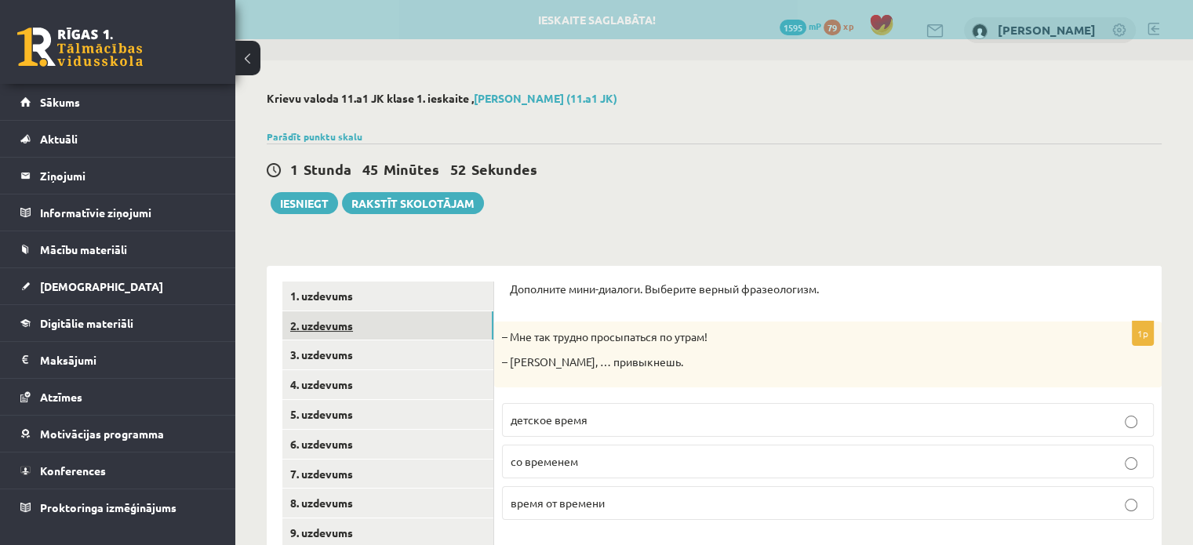
click at [435, 327] on link "2. uzdevums" at bounding box center [387, 325] width 211 height 29
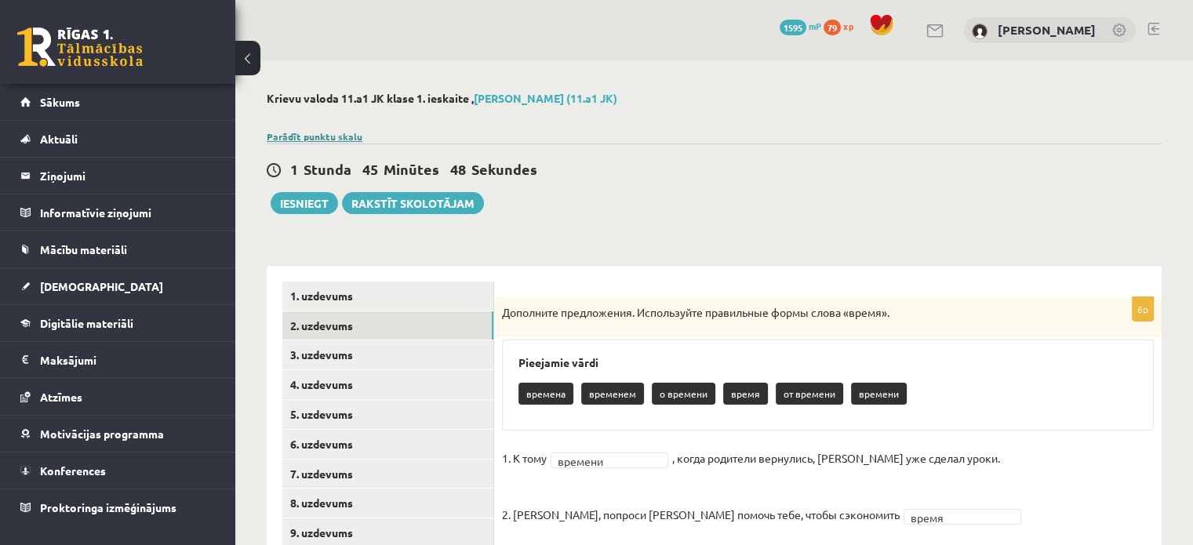
click at [319, 136] on link "Parādīt punktu skalu" at bounding box center [315, 136] width 96 height 13
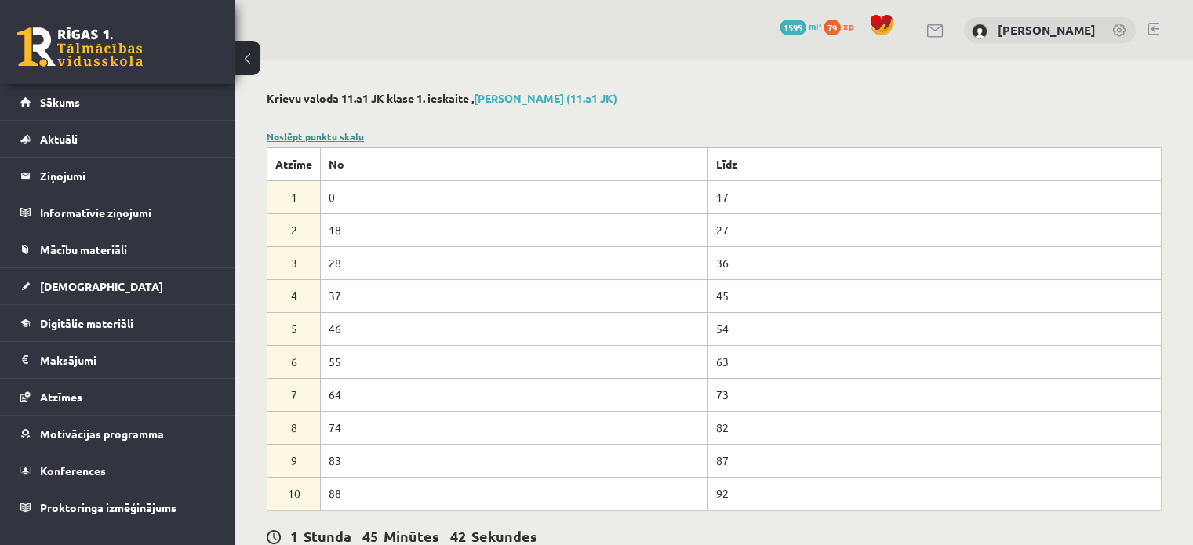
click at [318, 134] on link "Noslēpt punktu skalu" at bounding box center [315, 136] width 97 height 13
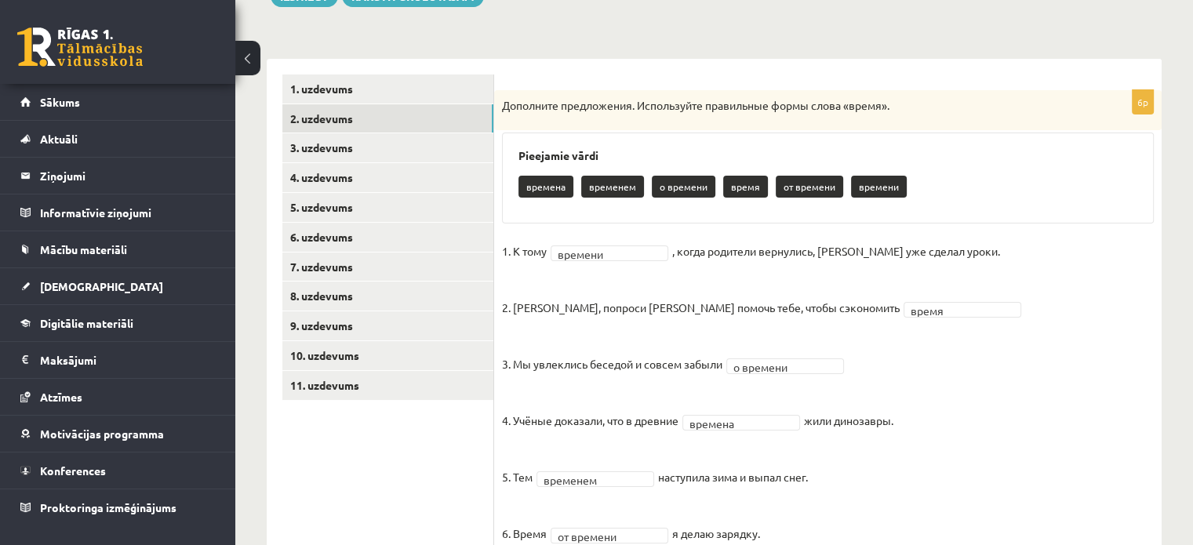
scroll to position [210, 0]
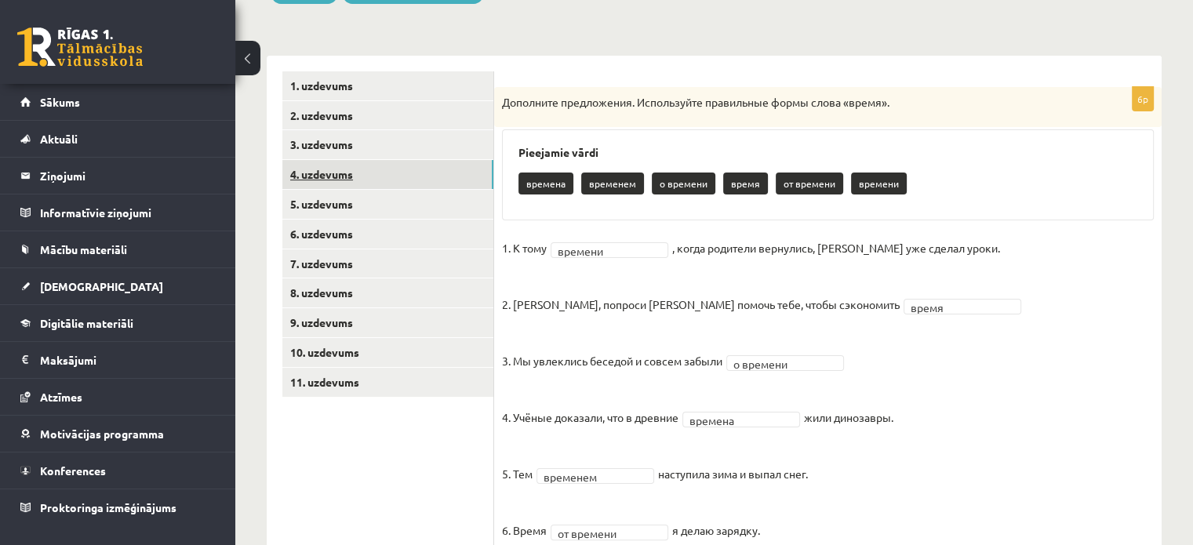
click at [395, 181] on link "4. uzdevums" at bounding box center [387, 174] width 211 height 29
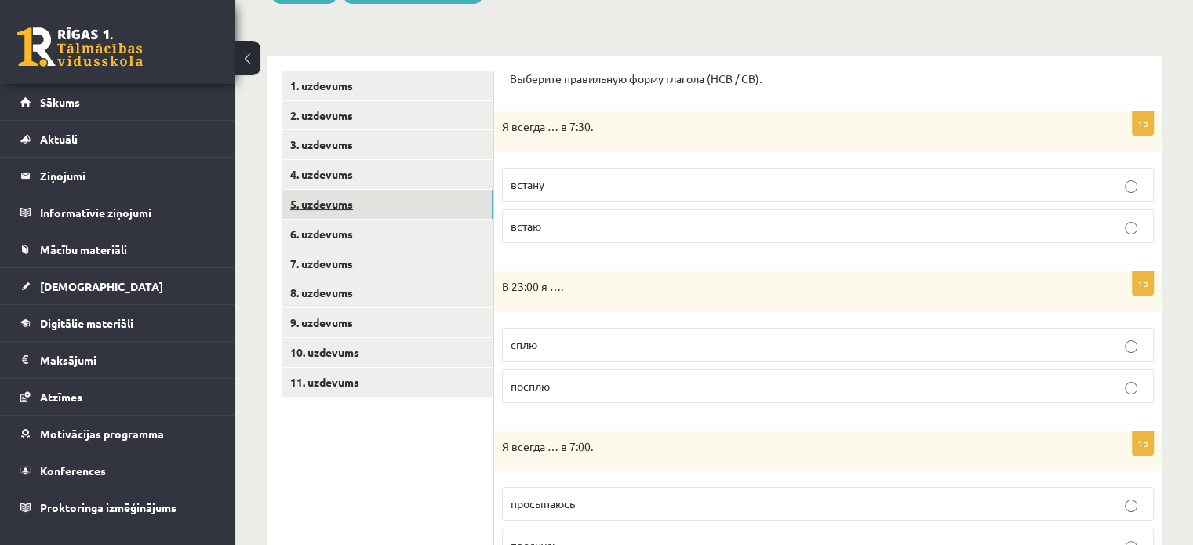
click at [416, 213] on link "5. uzdevums" at bounding box center [387, 204] width 211 height 29
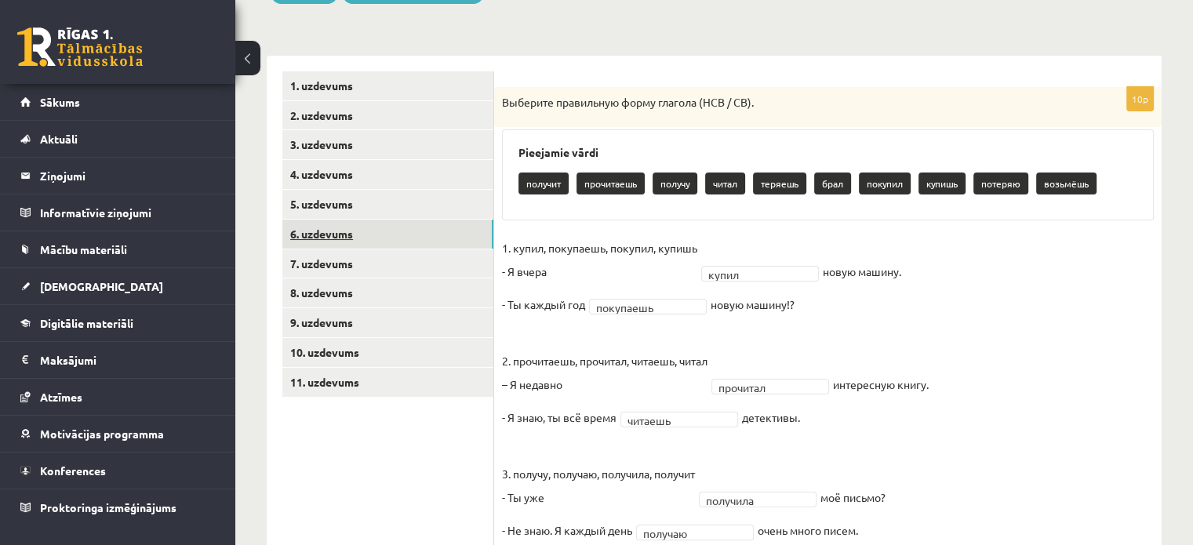
click at [412, 245] on link "6. uzdevums" at bounding box center [387, 234] width 211 height 29
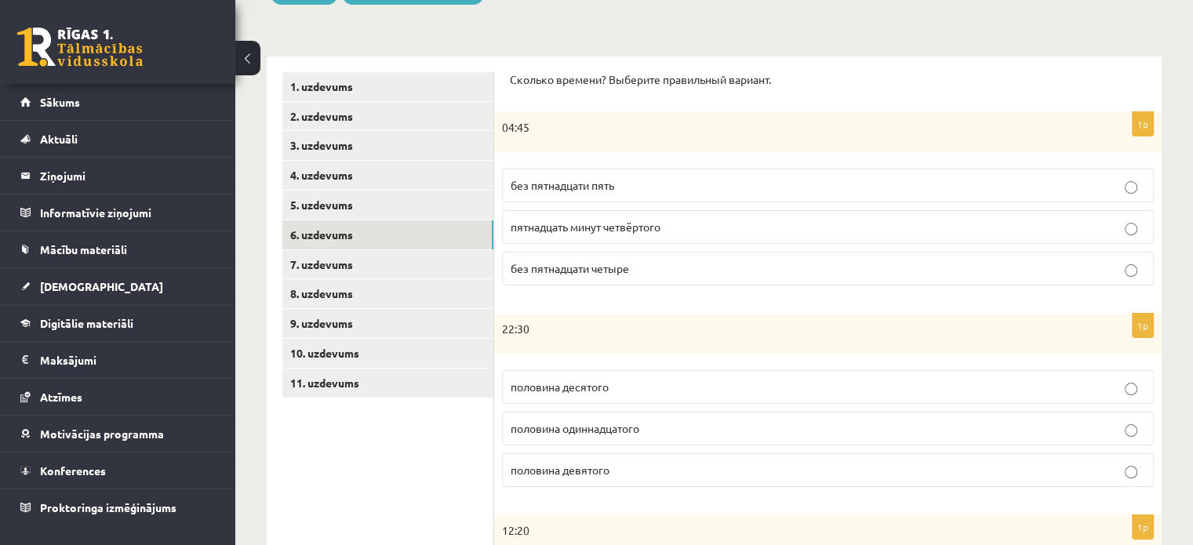
scroll to position [207, 0]
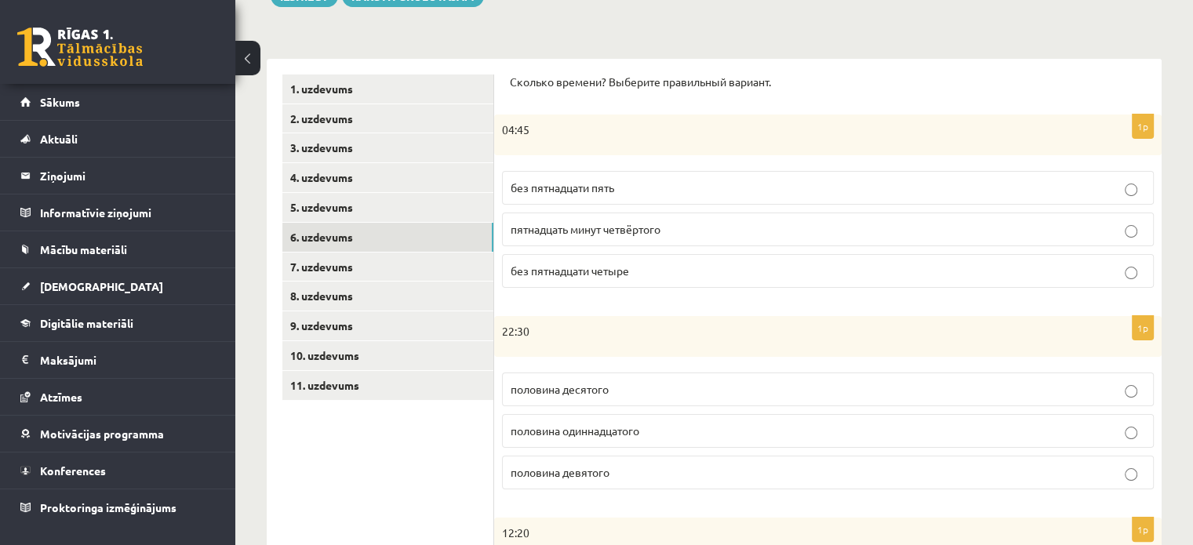
click at [631, 195] on label "без пятнадцати пять" at bounding box center [828, 188] width 652 height 34
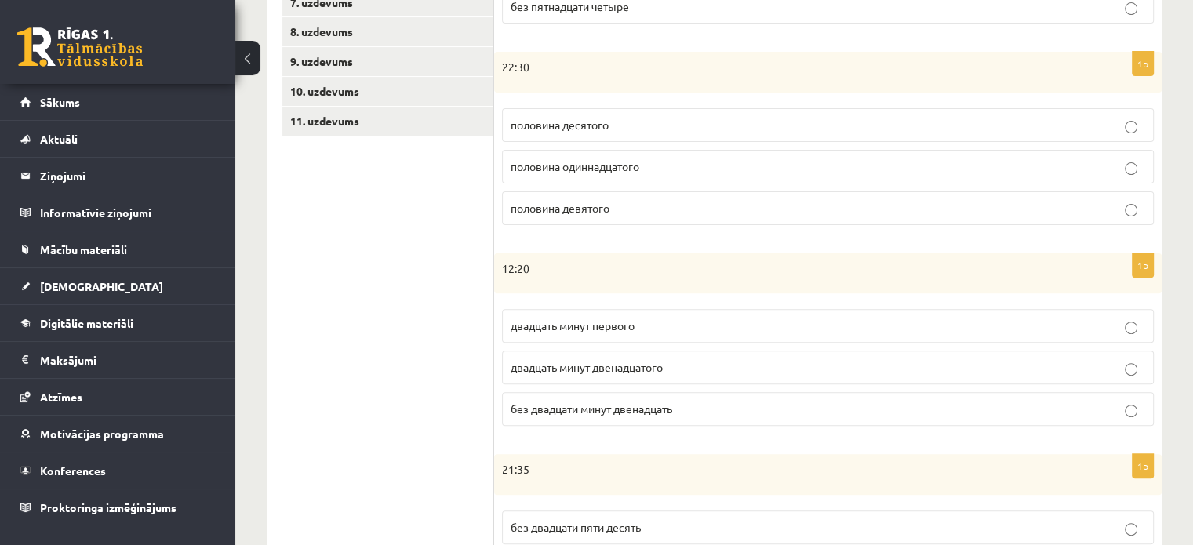
scroll to position [474, 0]
click at [673, 126] on p "половина десятого" at bounding box center [828, 123] width 635 height 16
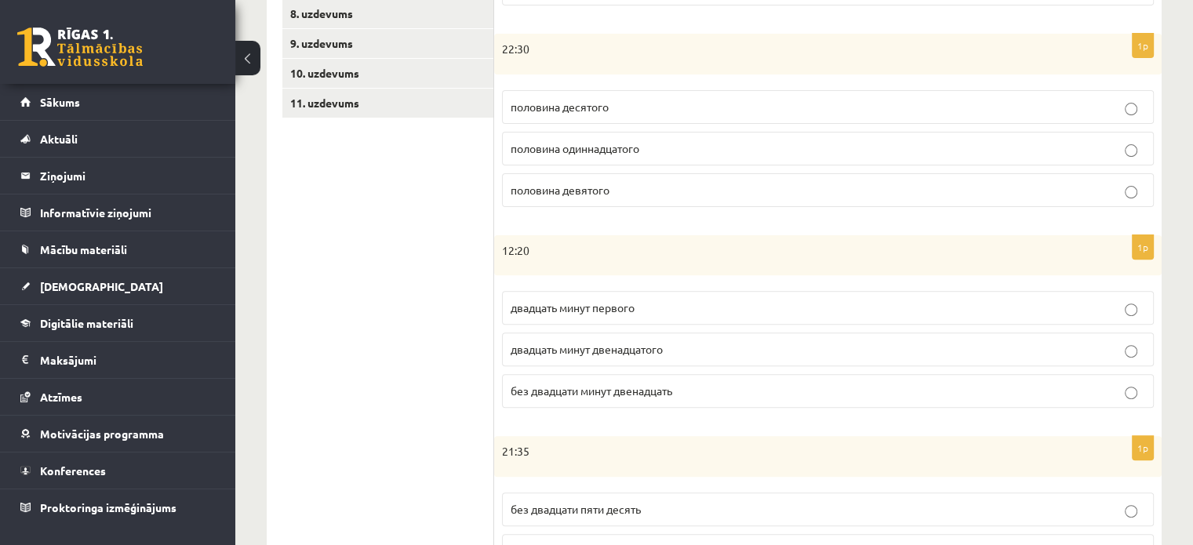
scroll to position [489, 0]
click at [657, 155] on label "половина одиннадцатого" at bounding box center [828, 149] width 652 height 34
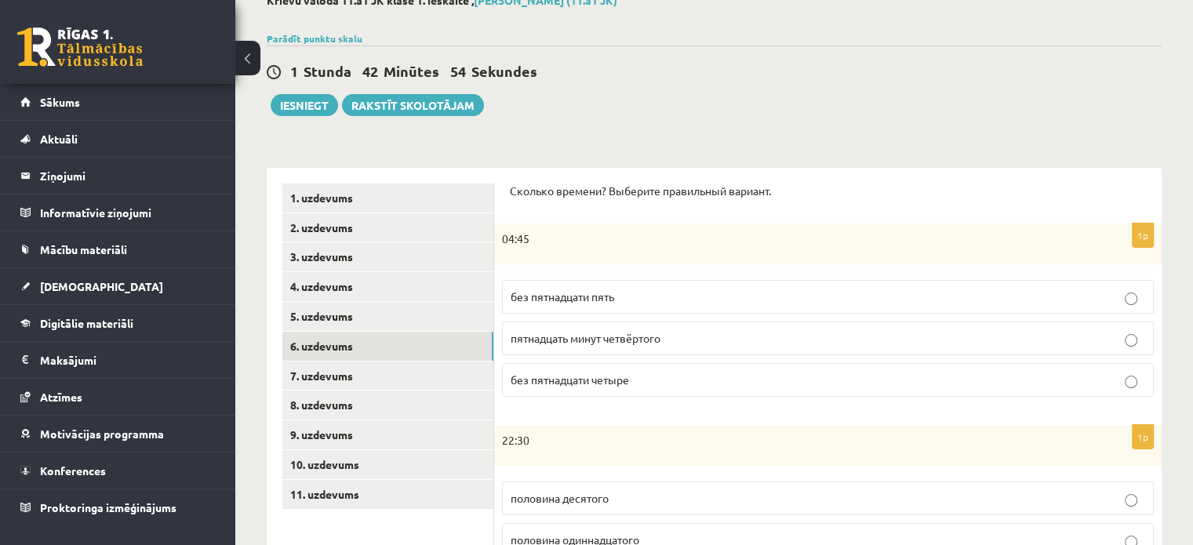
scroll to position [107, 0]
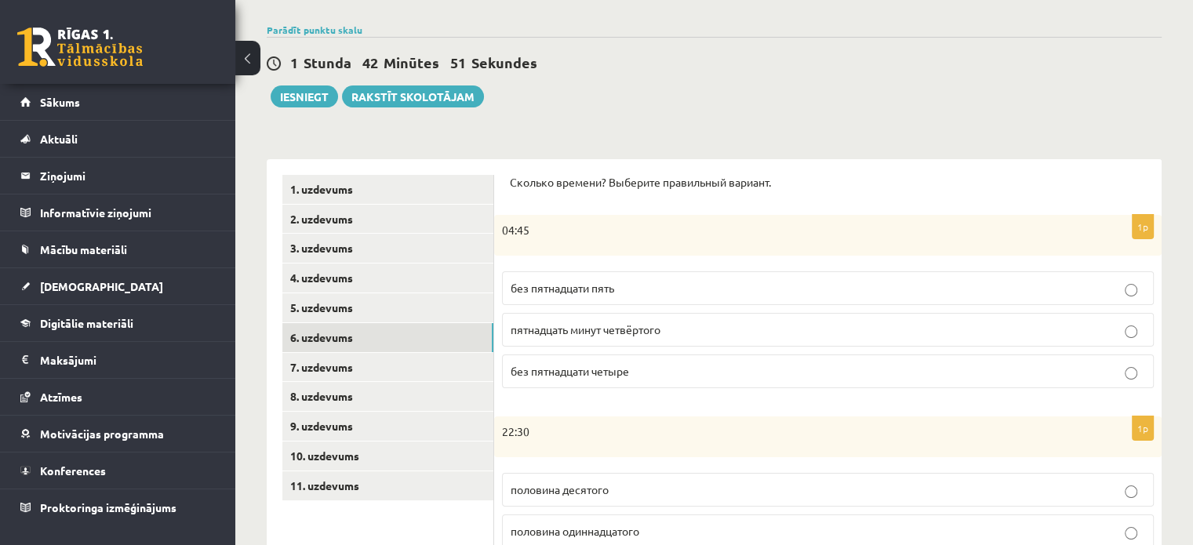
click at [638, 376] on p "без пятнадцати четыре" at bounding box center [828, 371] width 635 height 16
click at [639, 286] on p "без пятнадцати пять" at bounding box center [828, 288] width 635 height 16
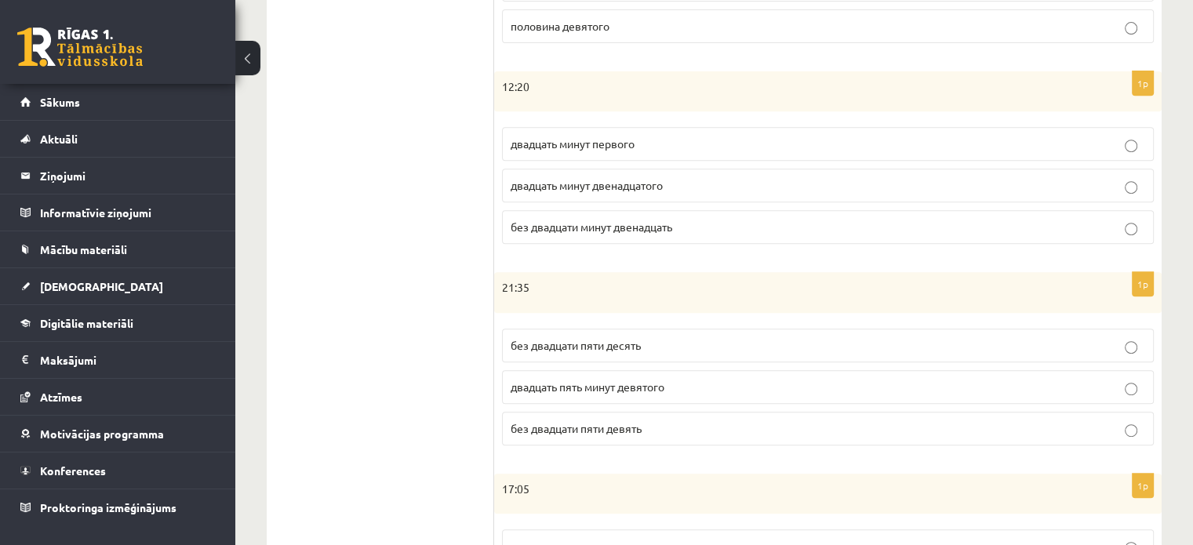
scroll to position [656, 0]
click at [599, 184] on span "двадцать минут двенадцатого" at bounding box center [587, 183] width 152 height 14
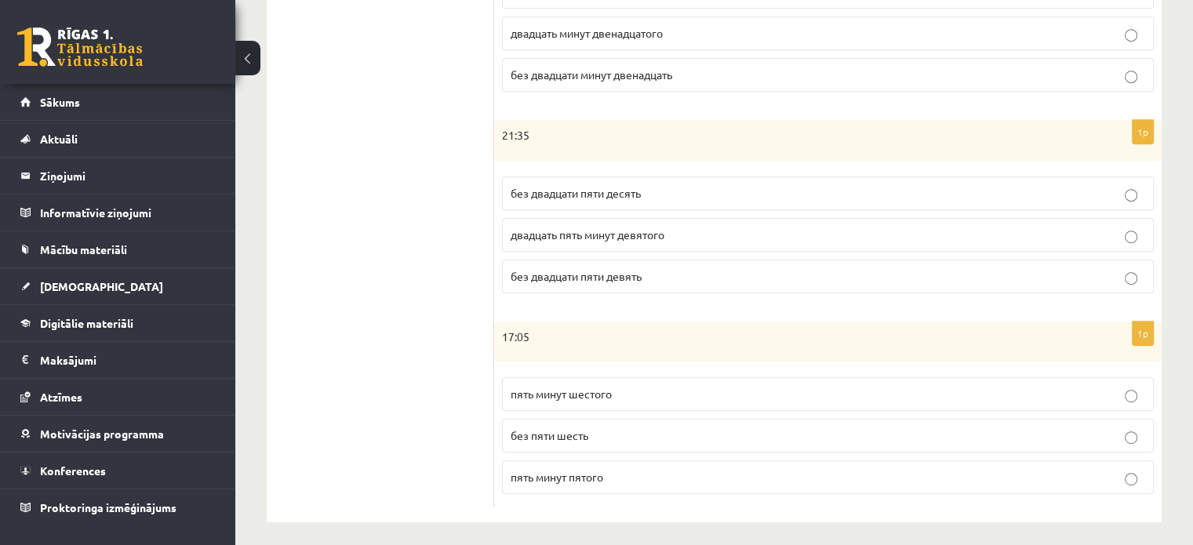
scroll to position [810, 0]
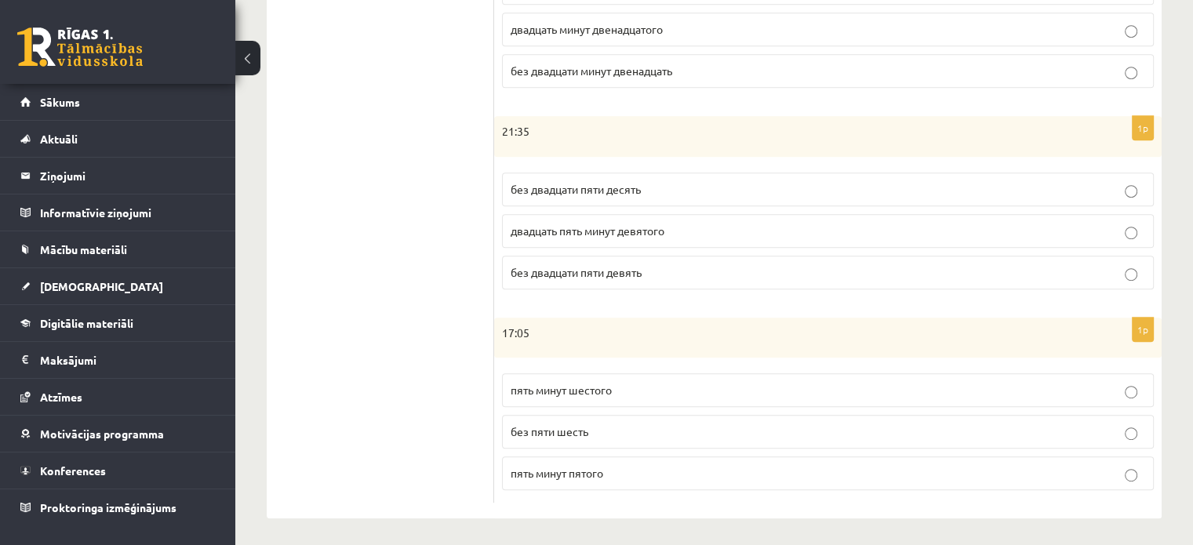
click at [593, 190] on span "без двадцати пяти десять" at bounding box center [576, 189] width 130 height 14
click at [599, 393] on p "пять минут шестого" at bounding box center [828, 390] width 635 height 16
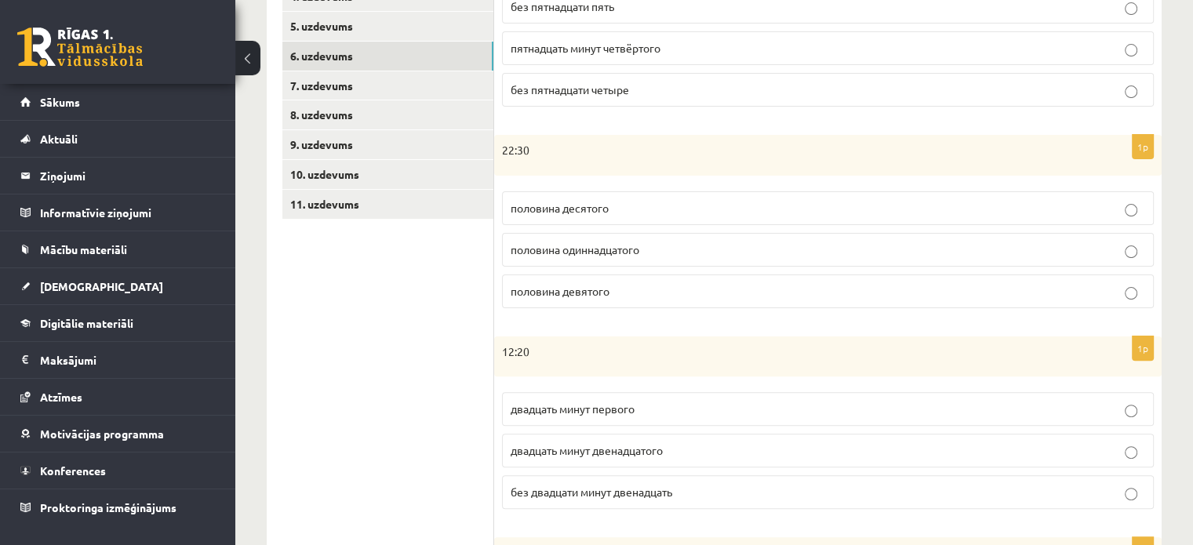
scroll to position [384, 0]
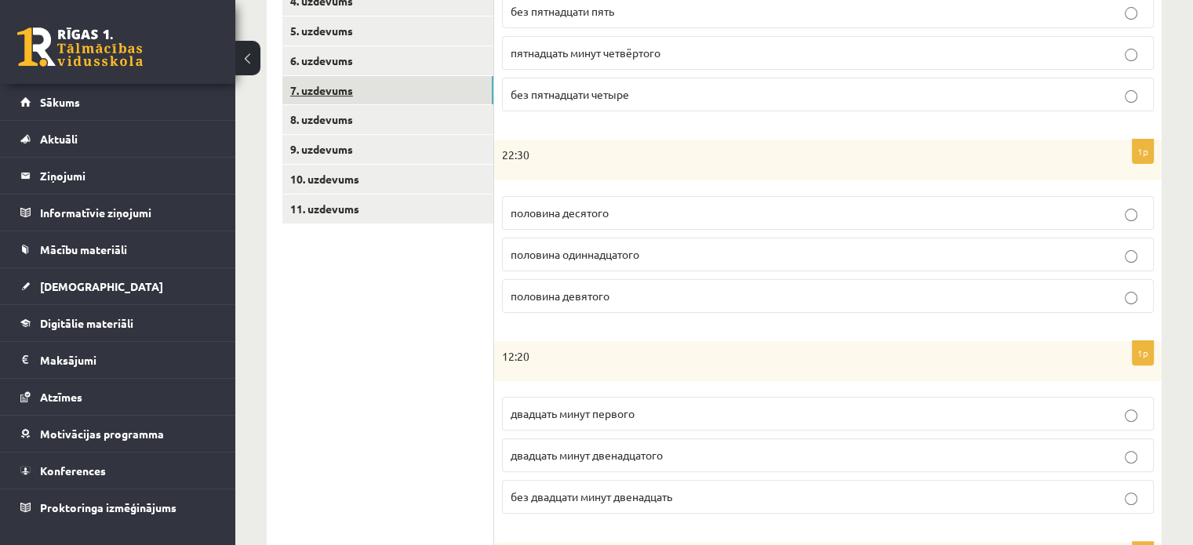
click at [395, 83] on link "7. uzdevums" at bounding box center [387, 90] width 211 height 29
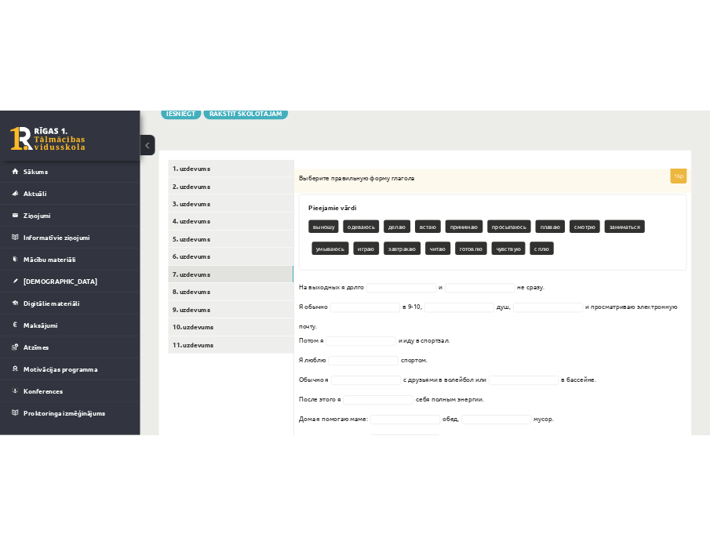
scroll to position [0, 0]
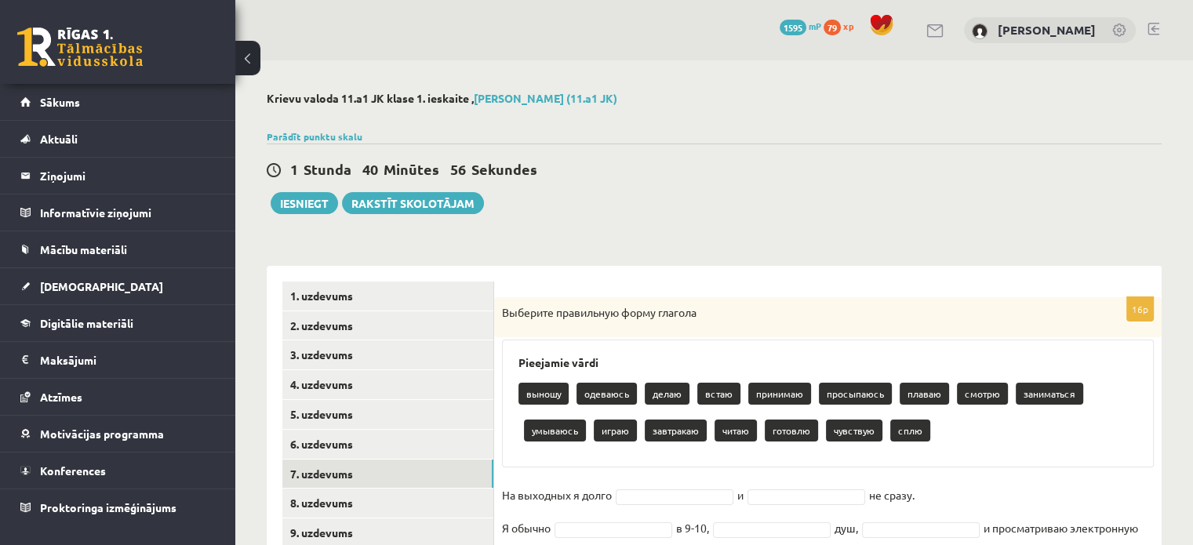
drag, startPoint x: 767, startPoint y: 470, endPoint x: 528, endPoint y: 395, distance: 250.8
copy div "выношу одеваюсь делаю встаю принимаю просыпаюсь плаваю смотрю заниматься умываю…"
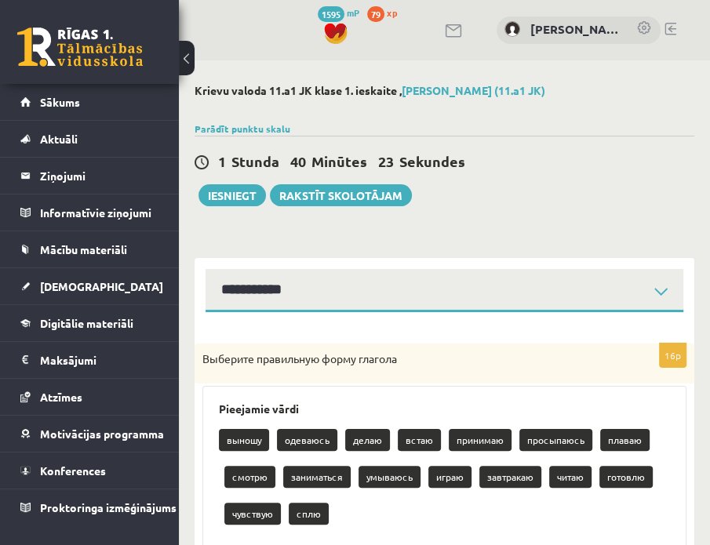
click at [570, 368] on div "Выберите правильную форму глагола" at bounding box center [445, 364] width 500 height 41
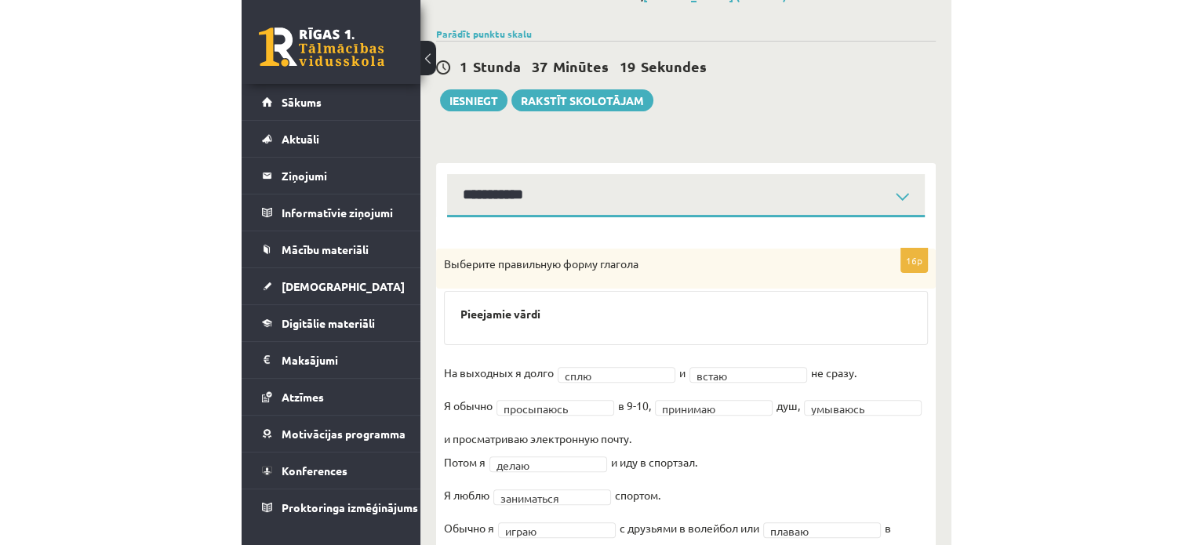
scroll to position [89, 0]
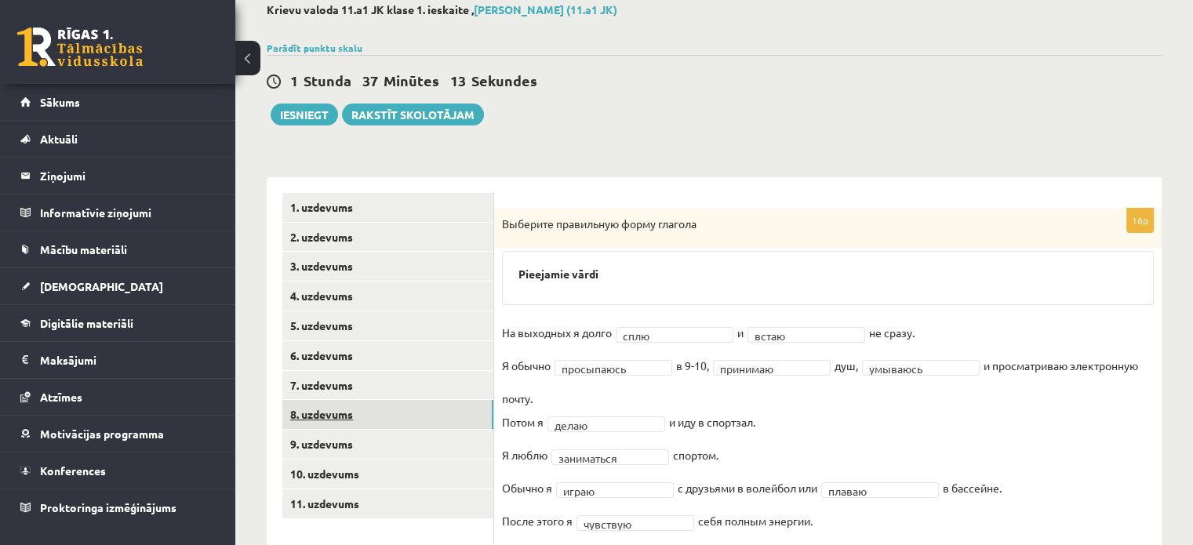
click at [426, 408] on link "8. uzdevums" at bounding box center [387, 414] width 211 height 29
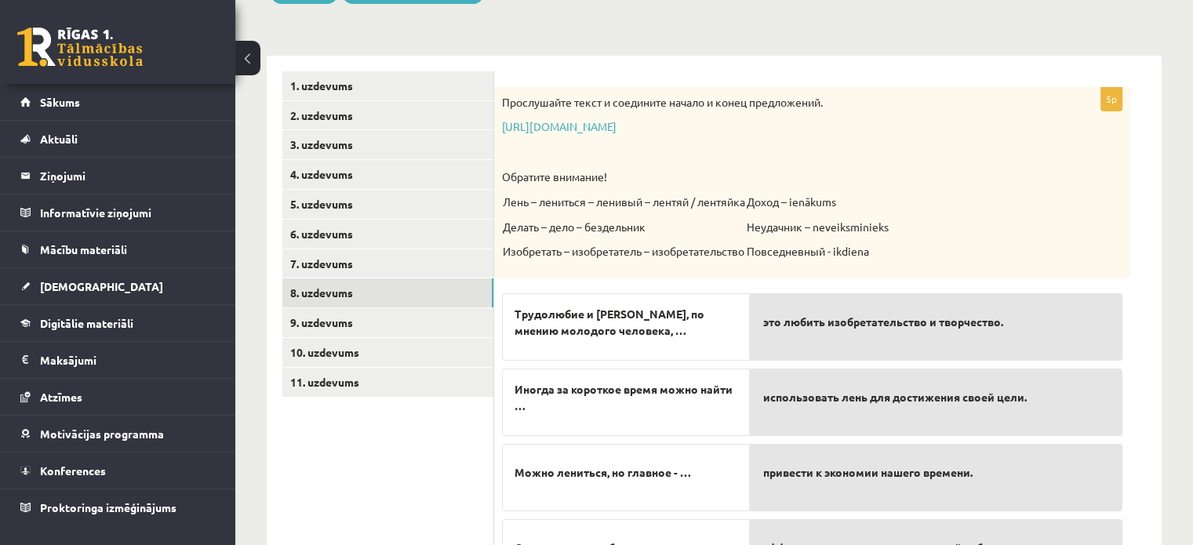
scroll to position [209, 0]
click at [617, 128] on link "https://www.zvaigzne.lv/upload/audio/100Urokov/2/49%202.mp3" at bounding box center [559, 127] width 115 height 14
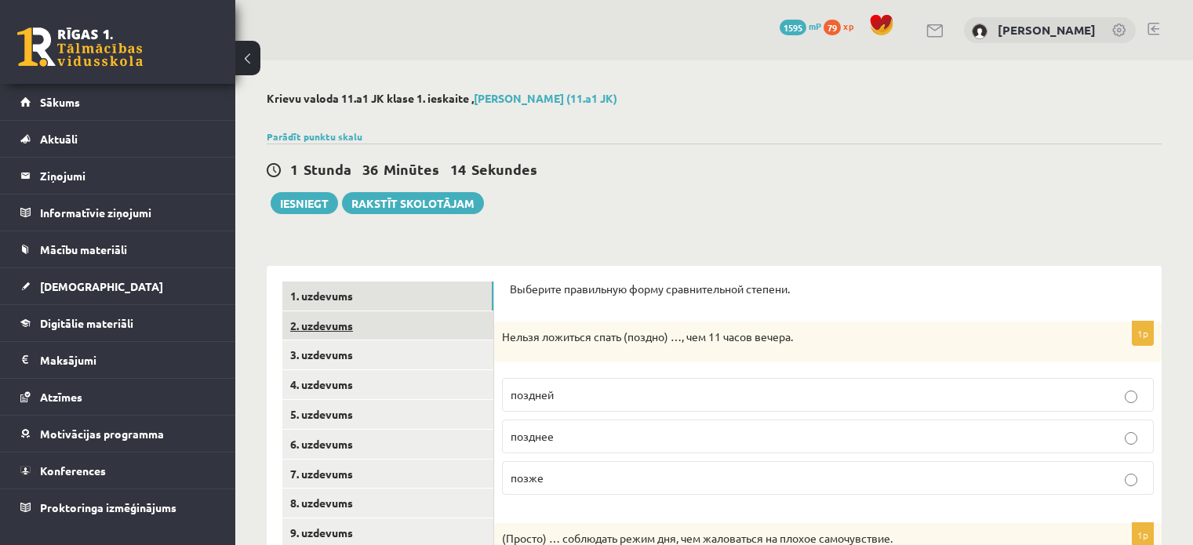
scroll to position [209, 0]
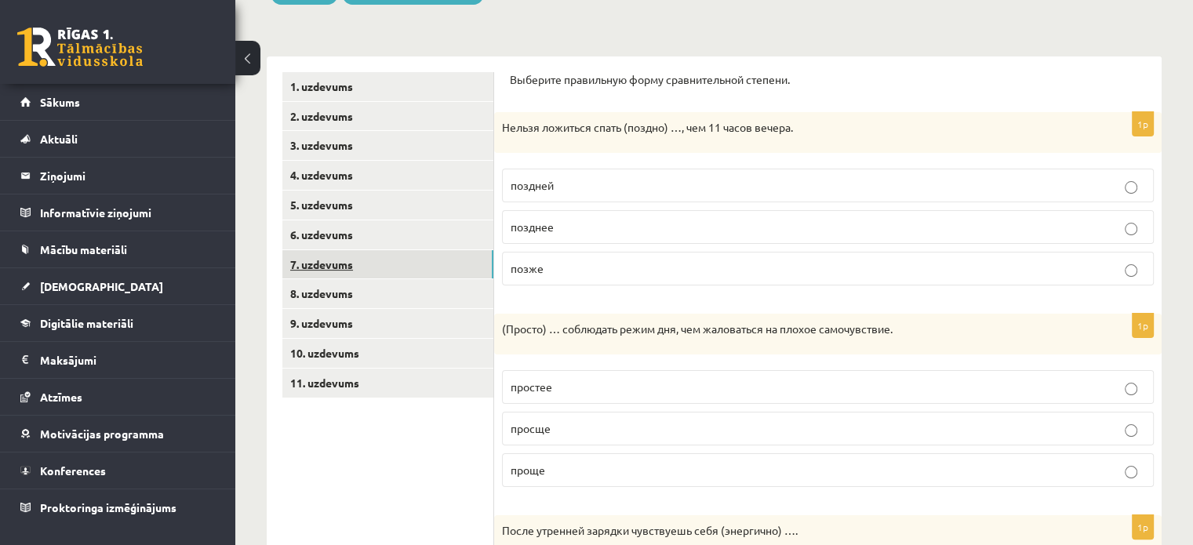
click at [423, 267] on link "7. uzdevums" at bounding box center [387, 264] width 211 height 29
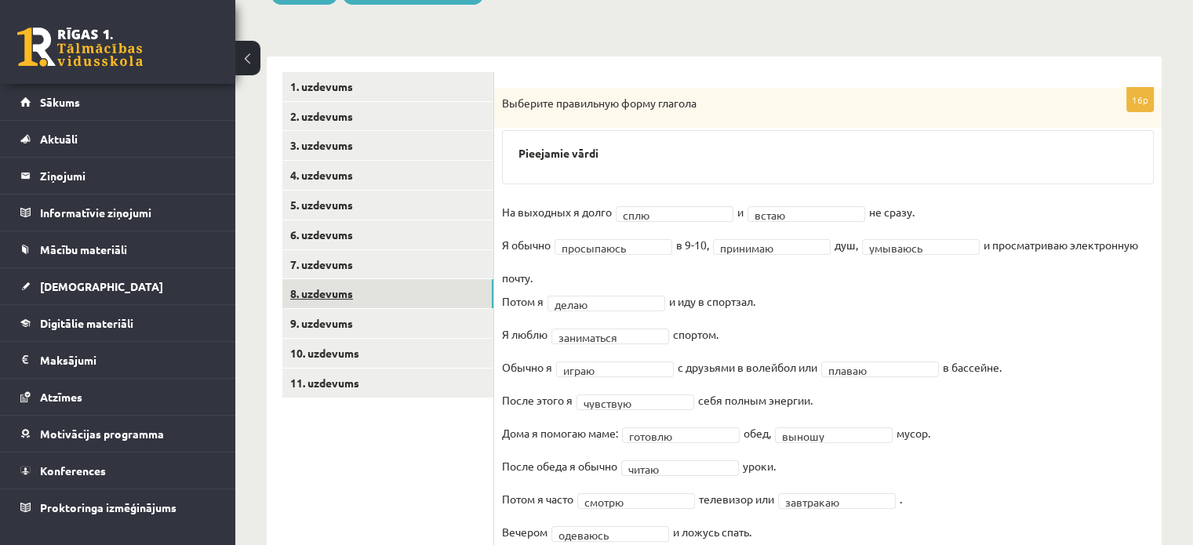
click at [445, 307] on link "8. uzdevums" at bounding box center [387, 293] width 211 height 29
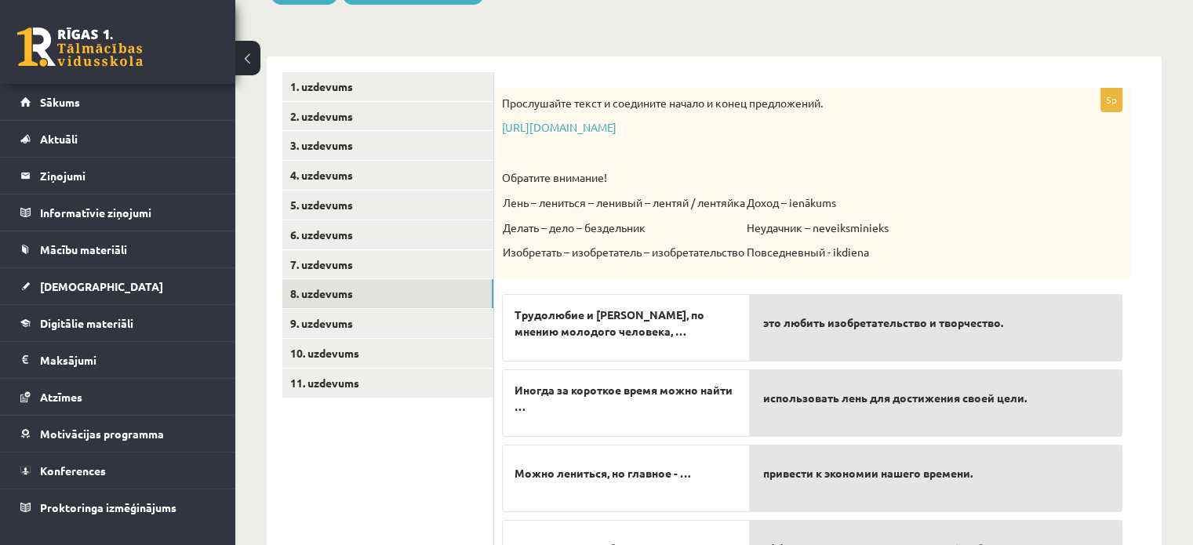
scroll to position [0, 0]
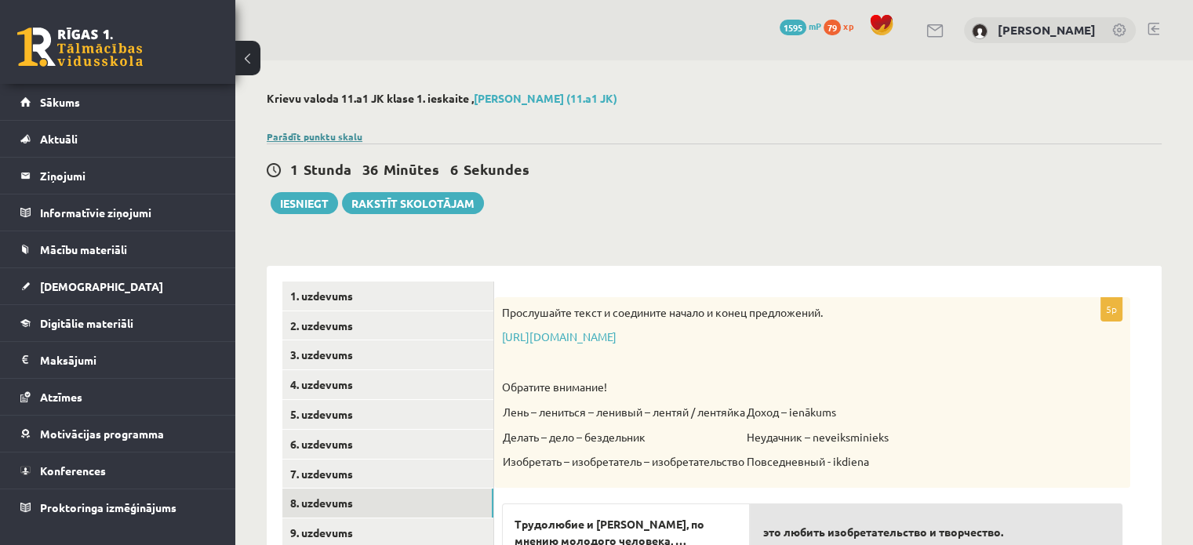
click at [348, 134] on link "Parādīt punktu skalu" at bounding box center [315, 136] width 96 height 13
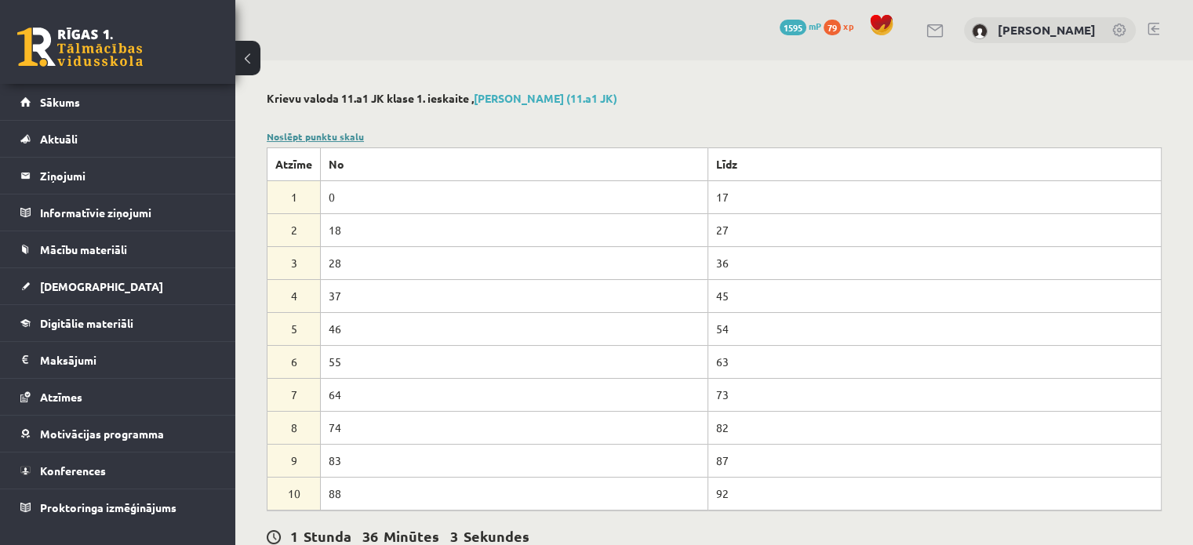
click at [297, 133] on link "Noslēpt punktu skalu" at bounding box center [315, 136] width 97 height 13
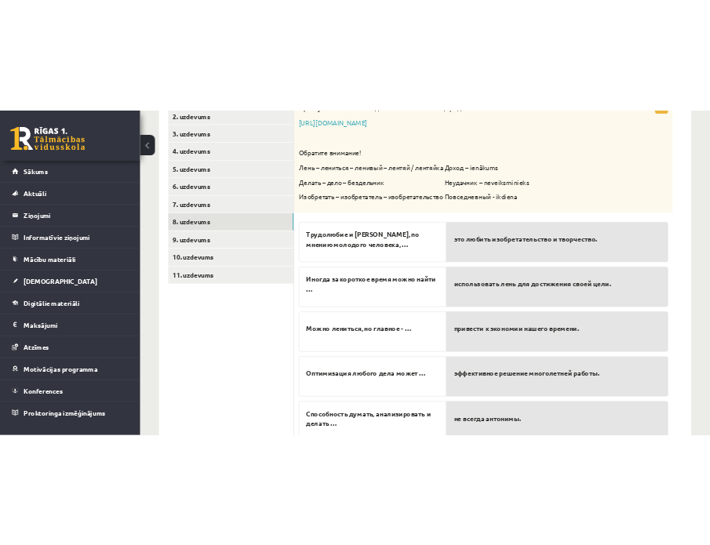
scroll to position [380, 0]
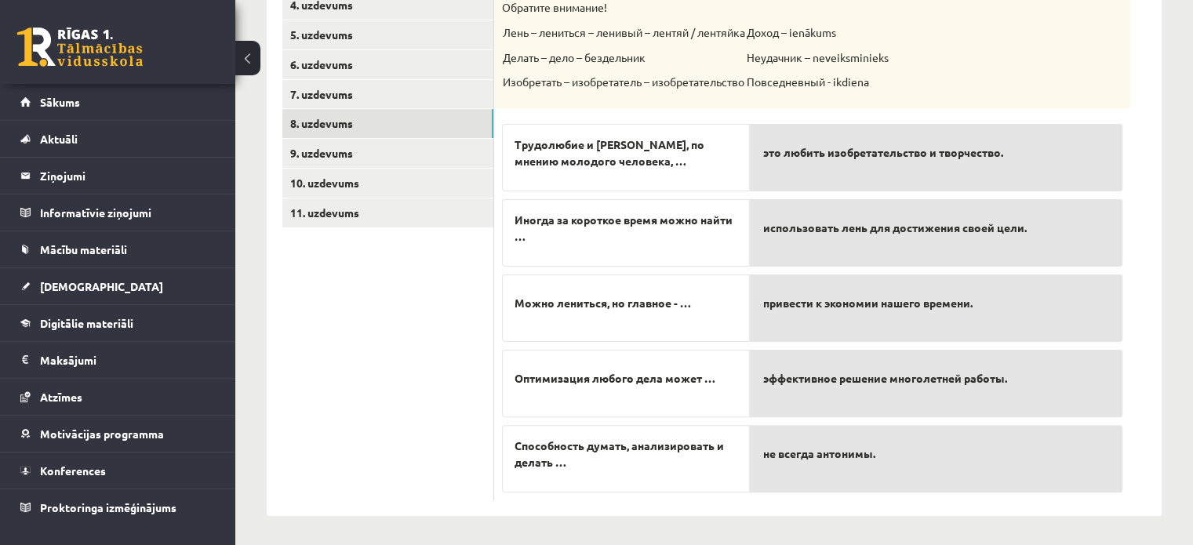
click at [868, 451] on span "не всегда антонимы." at bounding box center [818, 454] width 112 height 16
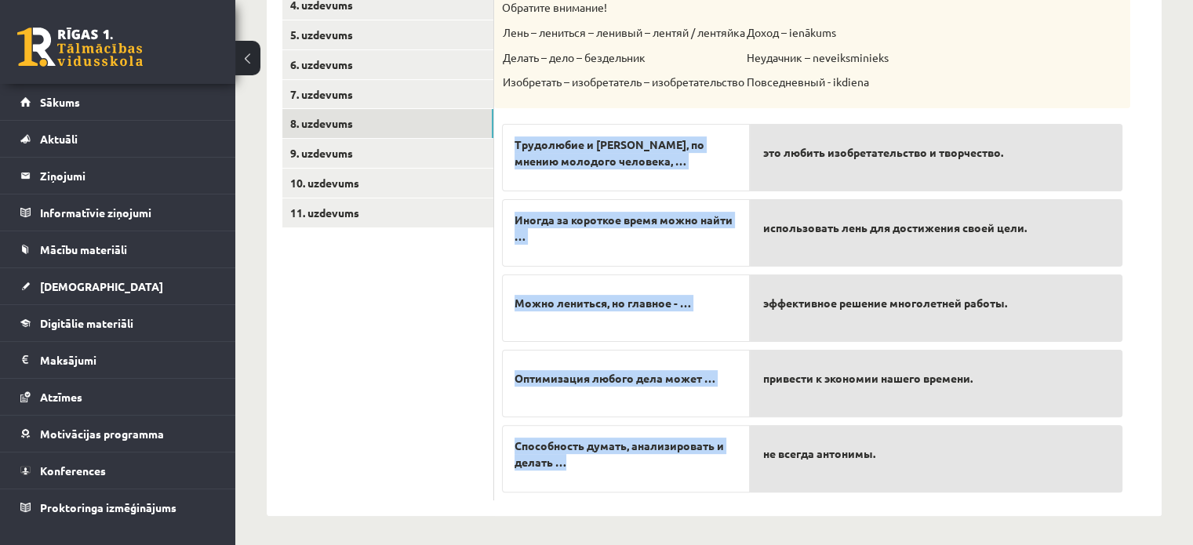
drag, startPoint x: 569, startPoint y: 463, endPoint x: 513, endPoint y: 138, distance: 329.5
click at [513, 138] on div "Трудолюбие и лень, по мнению молодого человека, … Иногда за короткое время можн…" at bounding box center [626, 304] width 248 height 377
copy div "Трудолюбие и лень, по мнению молодого человека, … Иногда за короткое время можн…"
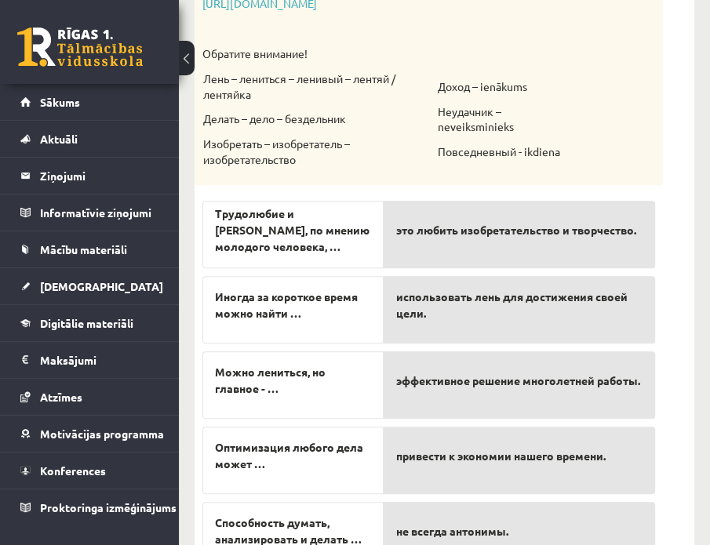
click at [615, 170] on div "Прослушайте текст и соедините начало и конец предложений. https://www.zvaigzne.…" at bounding box center [429, 74] width 468 height 221
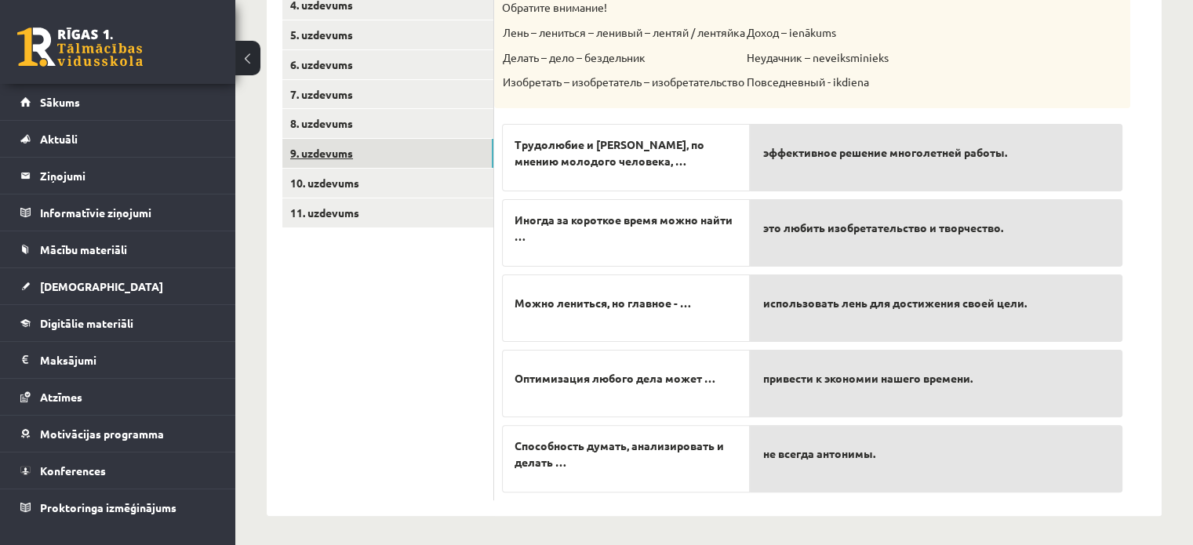
click at [459, 162] on link "9. uzdevums" at bounding box center [387, 153] width 211 height 29
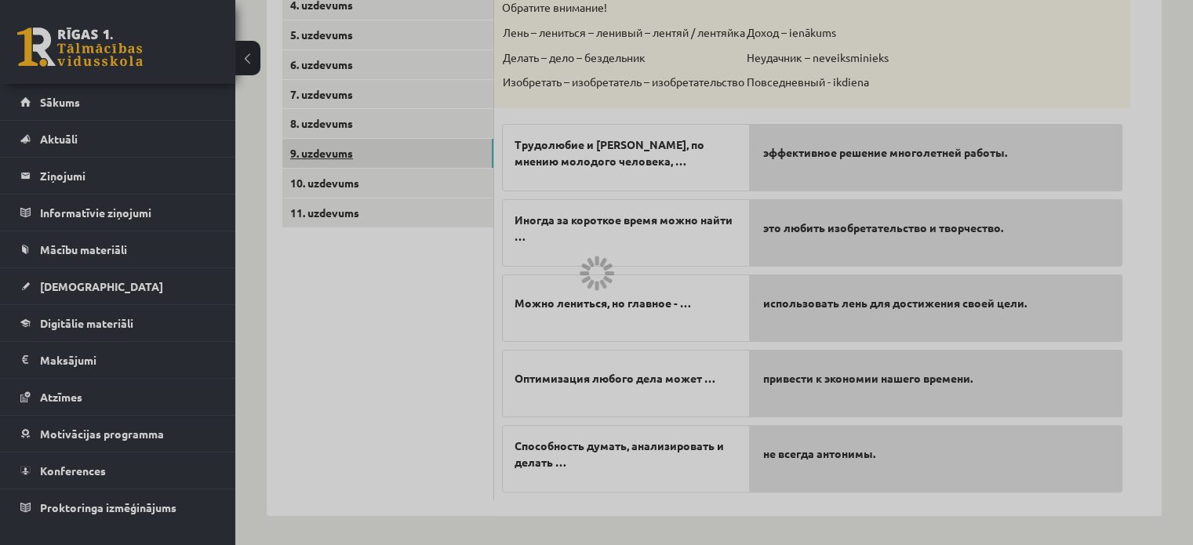
click at [456, 160] on div at bounding box center [596, 272] width 1193 height 545
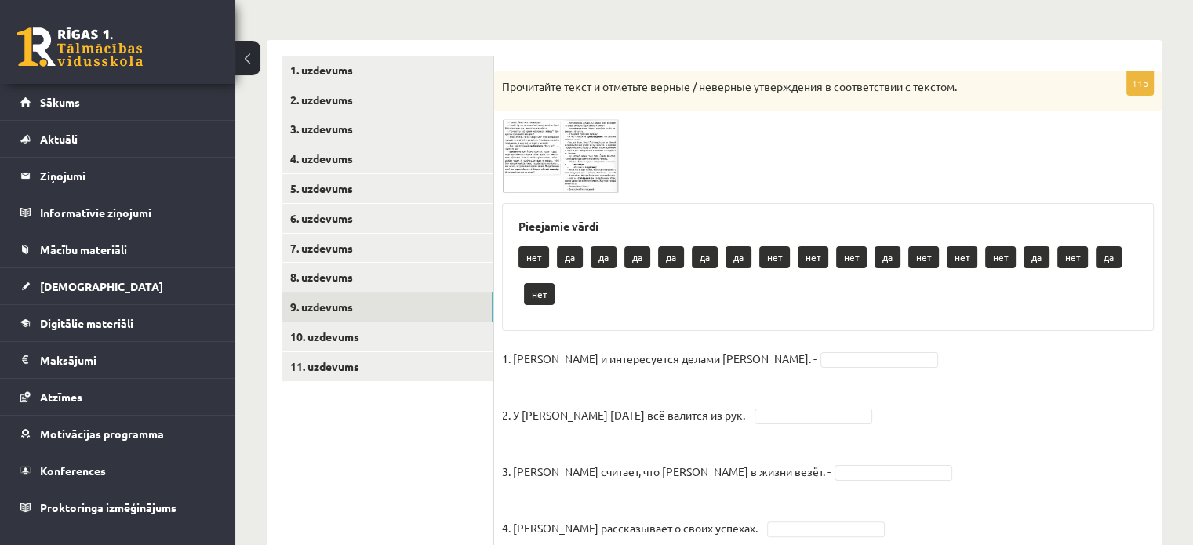
scroll to position [224, 0]
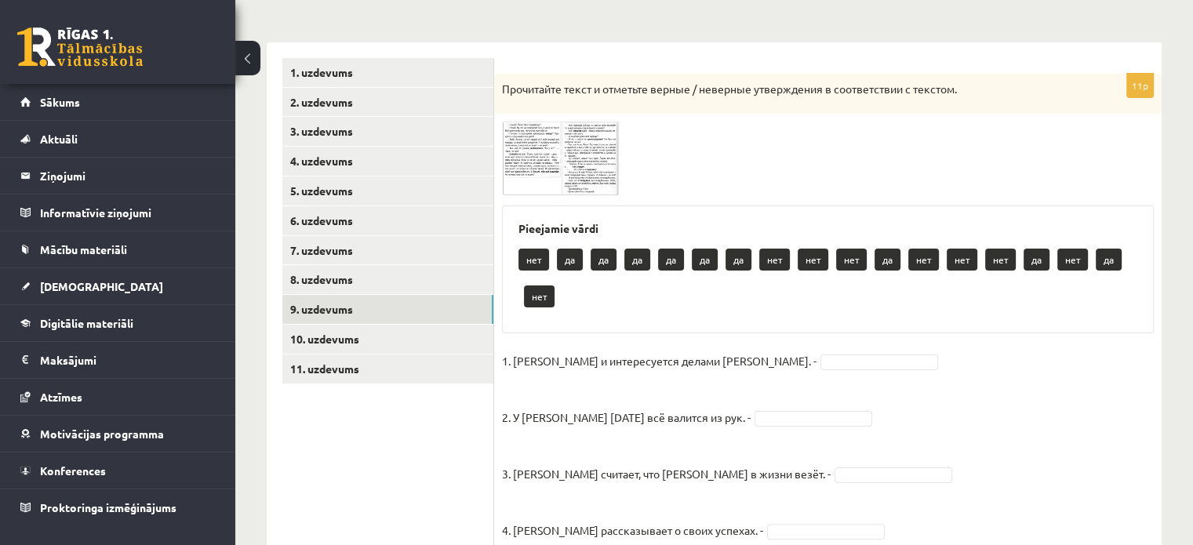
click at [537, 150] on img at bounding box center [561, 159] width 118 height 74
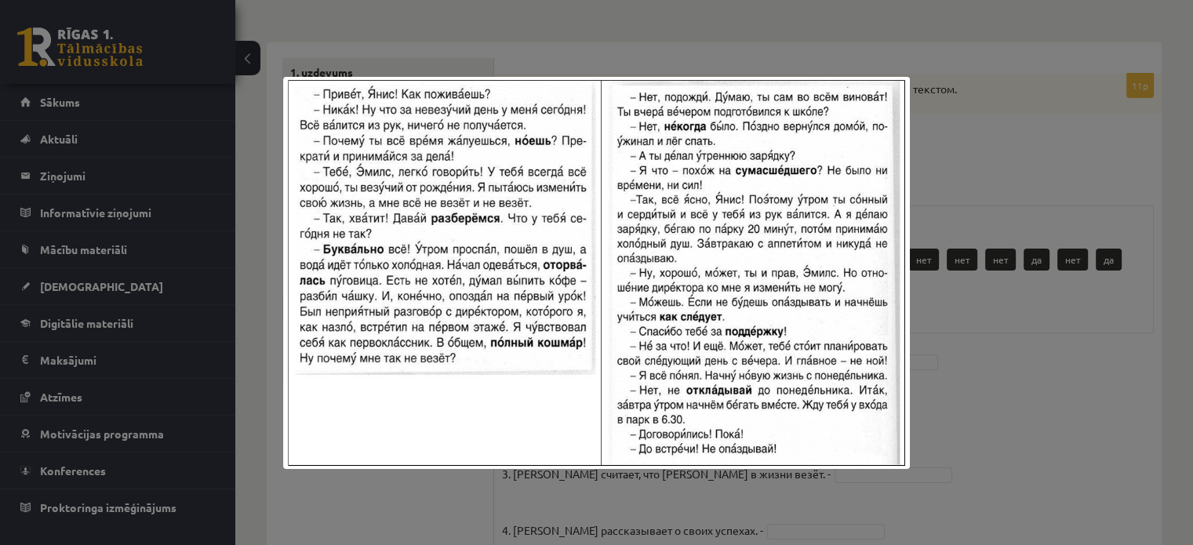
click at [985, 358] on div at bounding box center [596, 272] width 1193 height 545
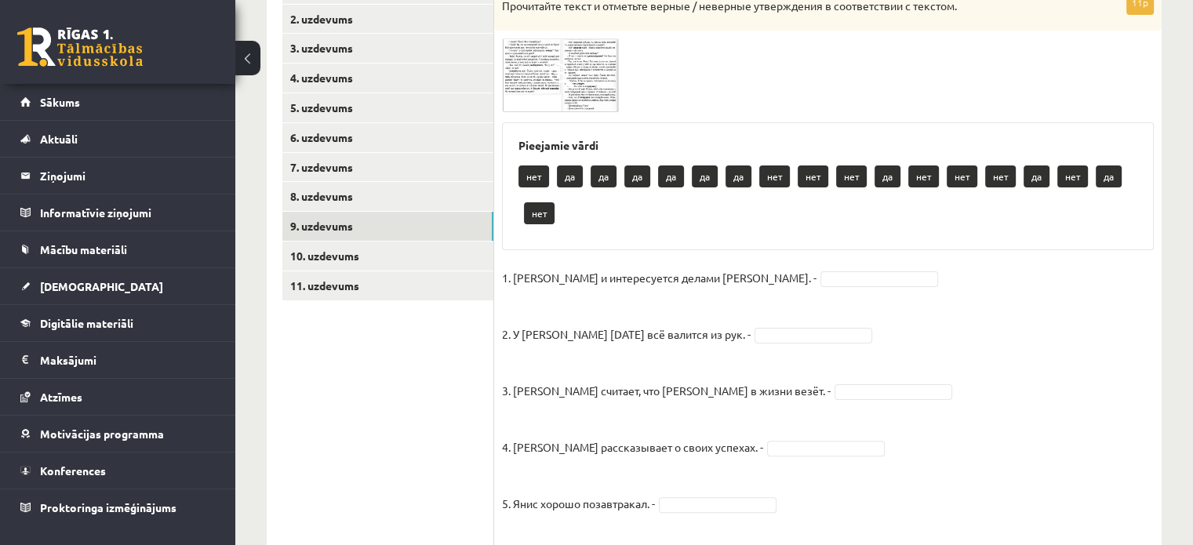
scroll to position [304, 0]
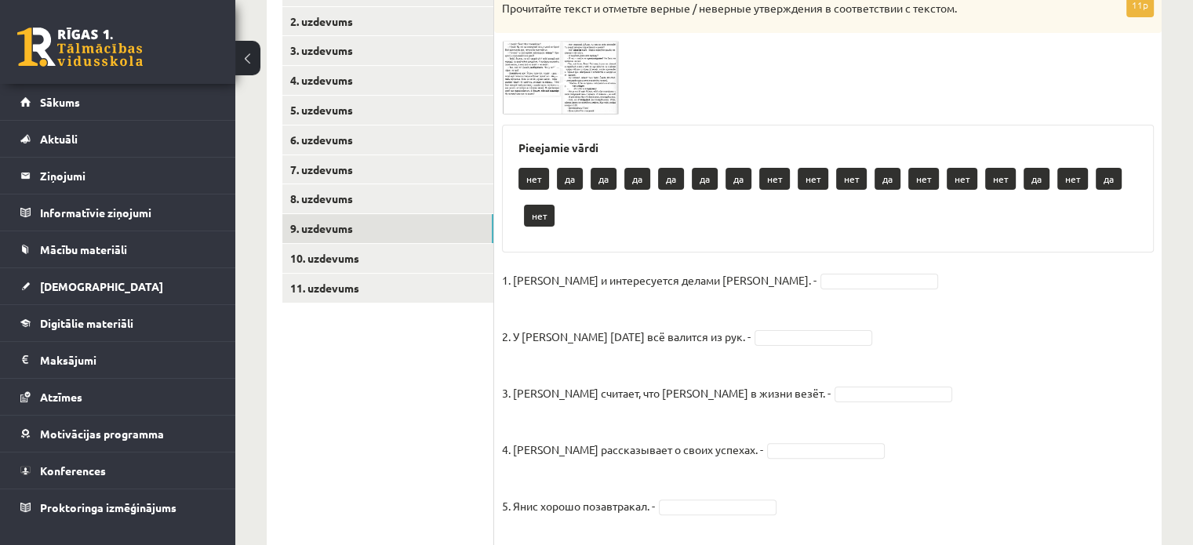
click at [565, 89] on span at bounding box center [561, 78] width 25 height 25
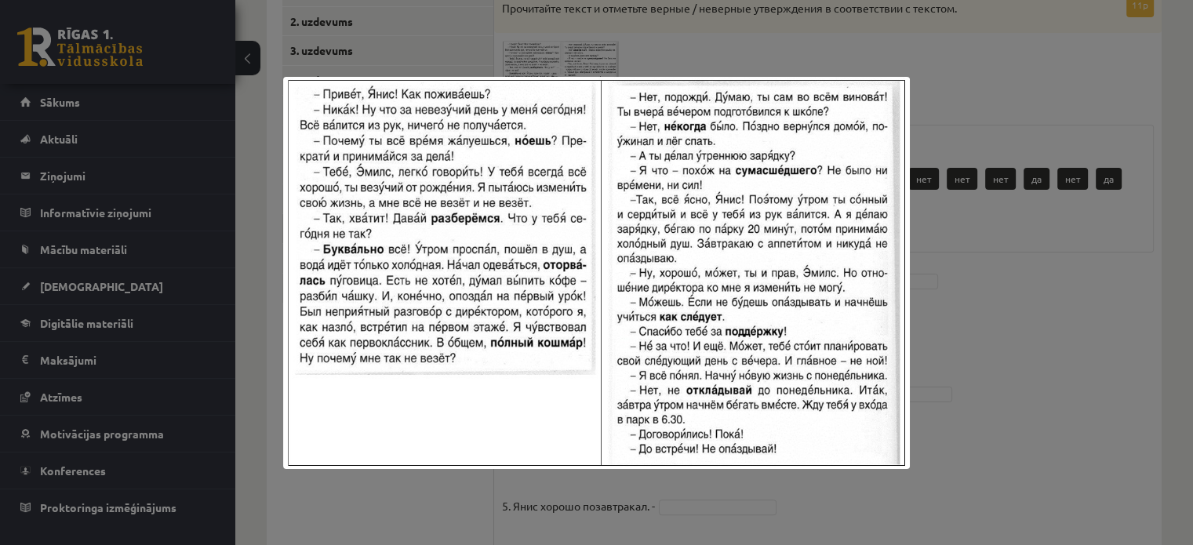
click at [973, 399] on div at bounding box center [596, 272] width 1193 height 545
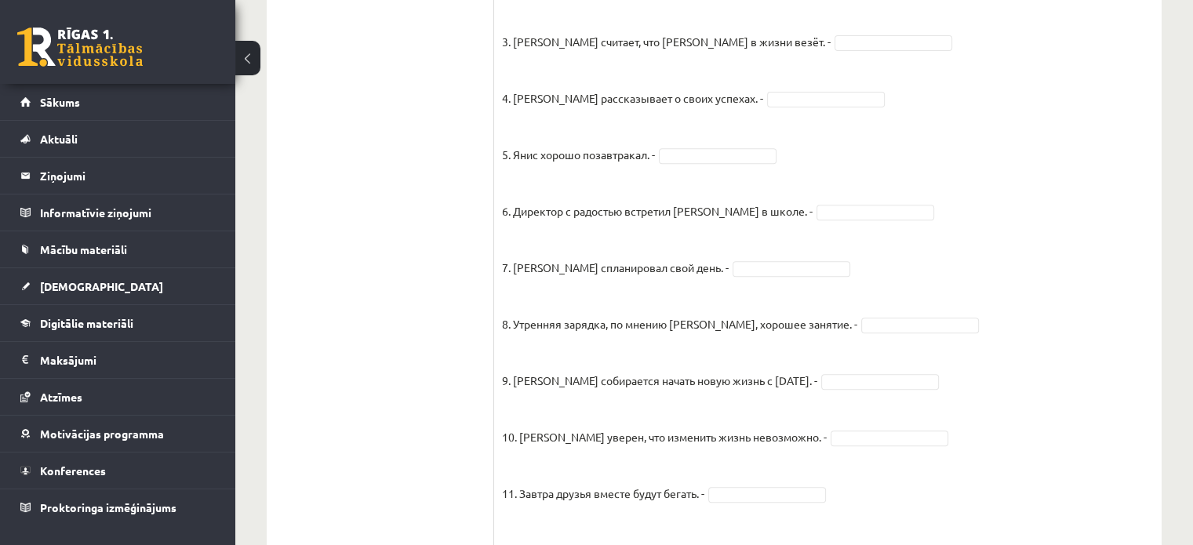
scroll to position [621, 0]
click at [1017, 128] on fieldset "1. Эмилс и интересуется делами Яниса. - да ** 2. У Яниса сегодня всё валится из…" at bounding box center [828, 224] width 652 height 621
click at [680, 274] on fieldset "1. Эмилс и интересуется делами Яниса. - да ** 2. У Яниса сегодня всё валится из…" at bounding box center [828, 224] width 652 height 621
click at [835, 330] on fieldset "1. Эмилс и интересуется делами Яниса. - да ** 2. У Яниса сегодня всё валится из…" at bounding box center [828, 224] width 652 height 621
drag, startPoint x: 809, startPoint y: 397, endPoint x: 819, endPoint y: 386, distance: 15.0
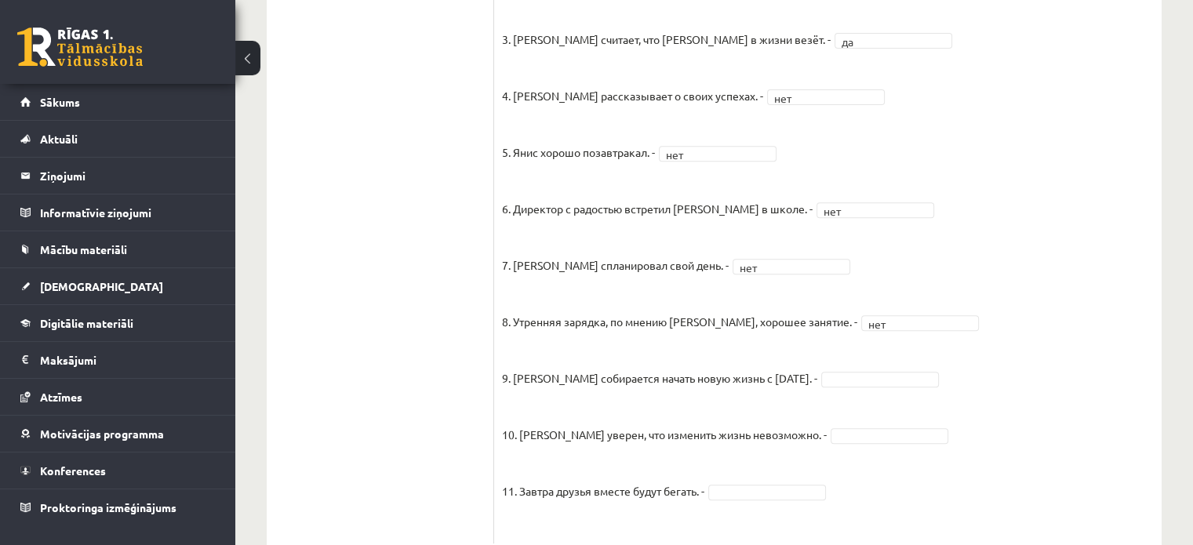
click at [819, 386] on fieldset "1. Эмилс и интересуется делами Яниса. - да ** 2. У Яниса сегодня всё валится из…" at bounding box center [828, 224] width 652 height 621
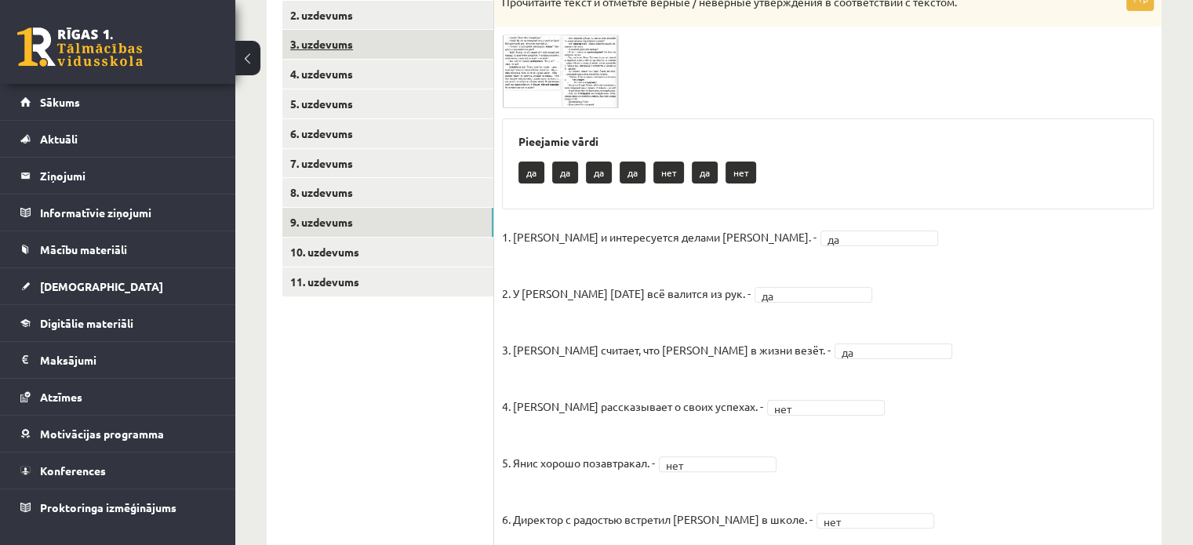
scroll to position [317, 0]
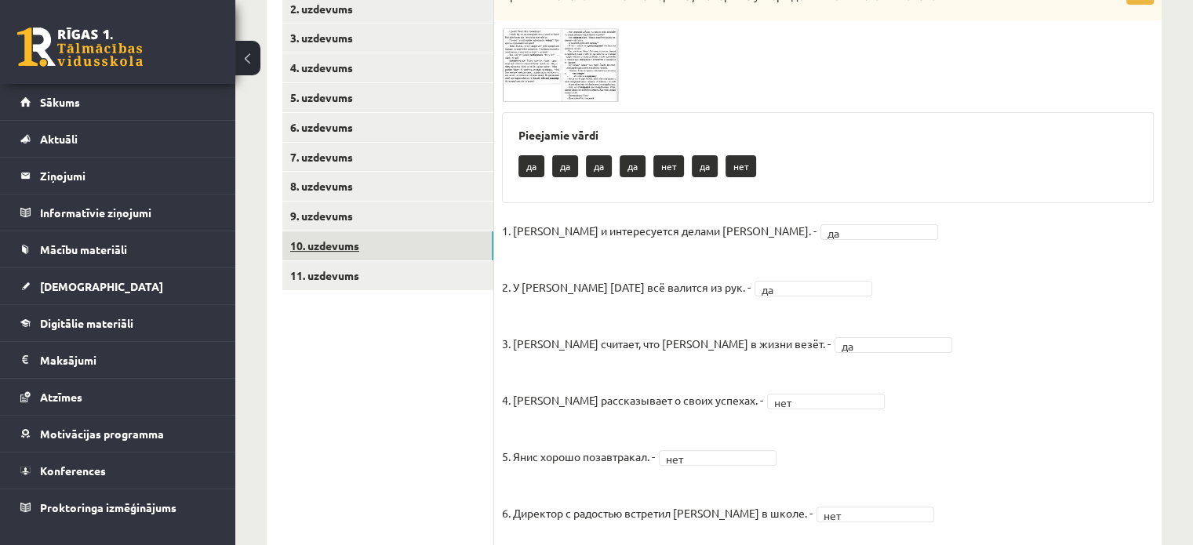
click at [410, 242] on link "10. uzdevums" at bounding box center [387, 245] width 211 height 29
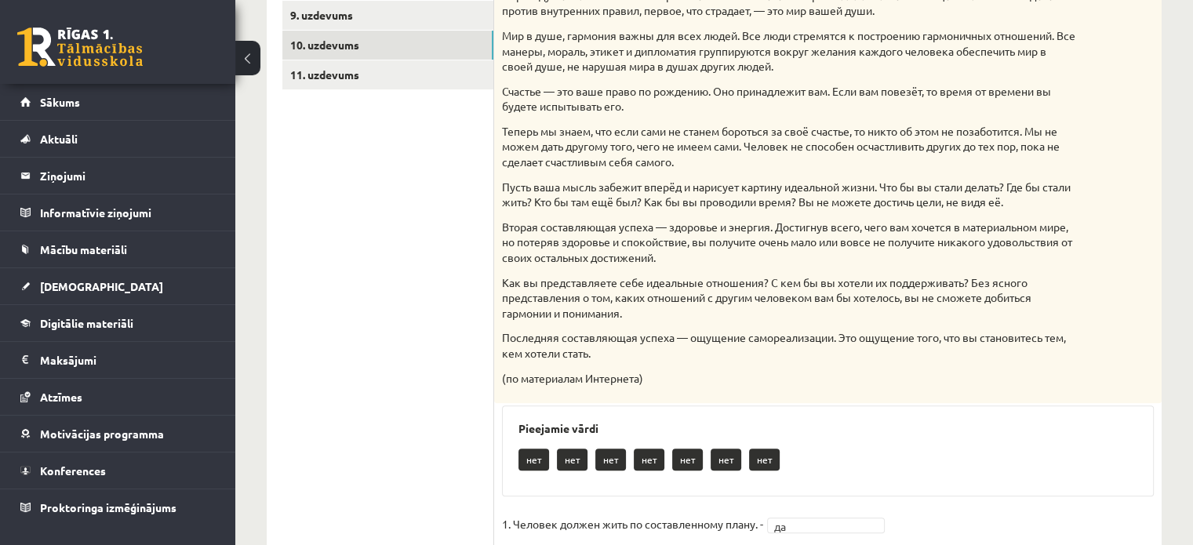
scroll to position [501, 0]
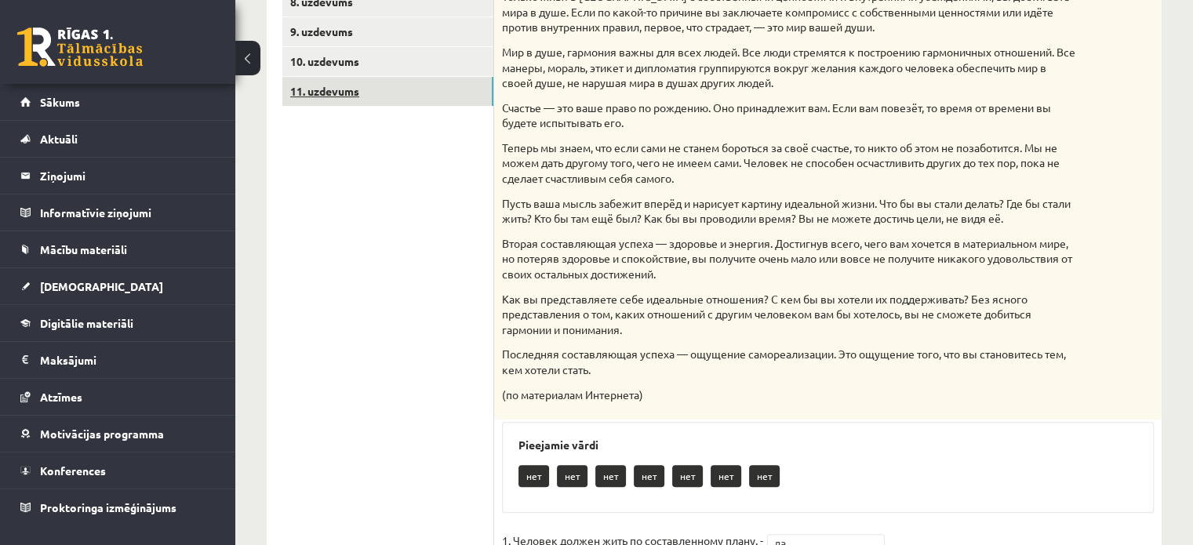
click at [379, 84] on link "11. uzdevums" at bounding box center [387, 91] width 211 height 29
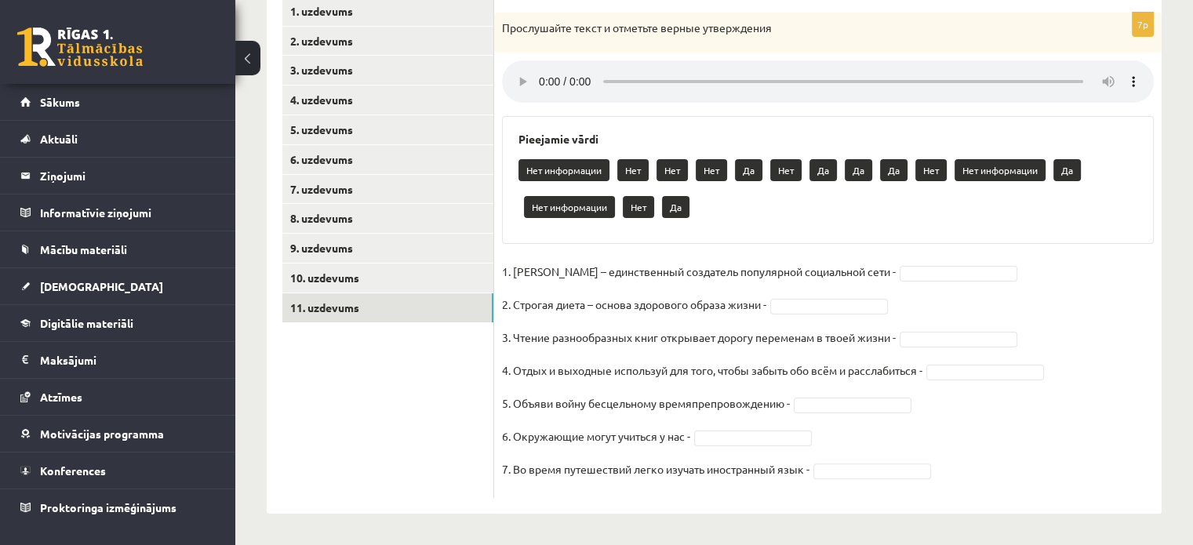
click at [929, 282] on fieldset "1. Павел Дуров – единственный создатель популярной социальной сети - 2. Строгая…" at bounding box center [828, 375] width 652 height 231
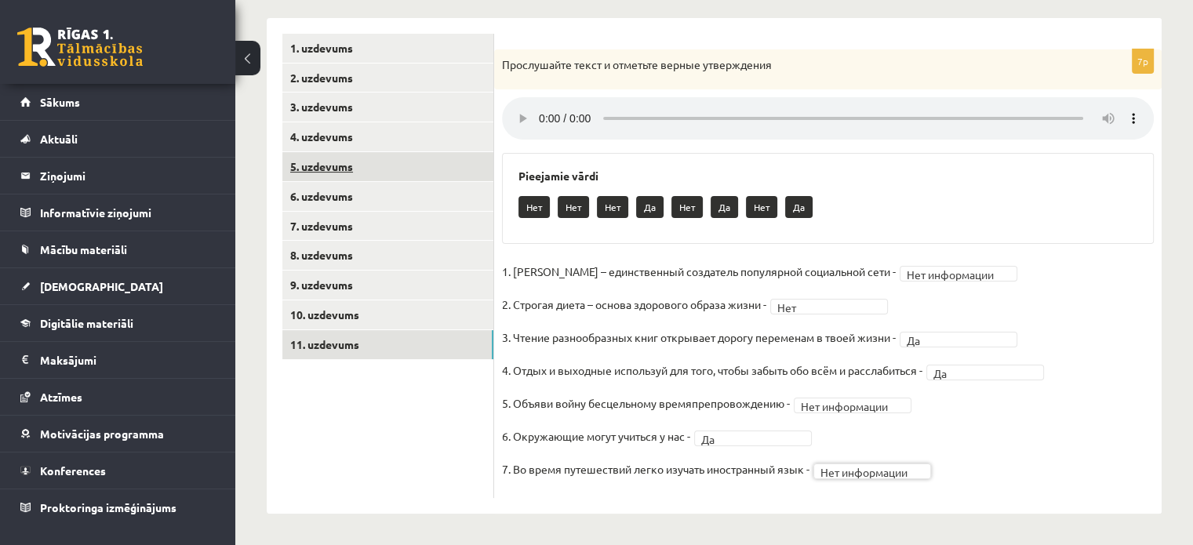
scroll to position [0, 0]
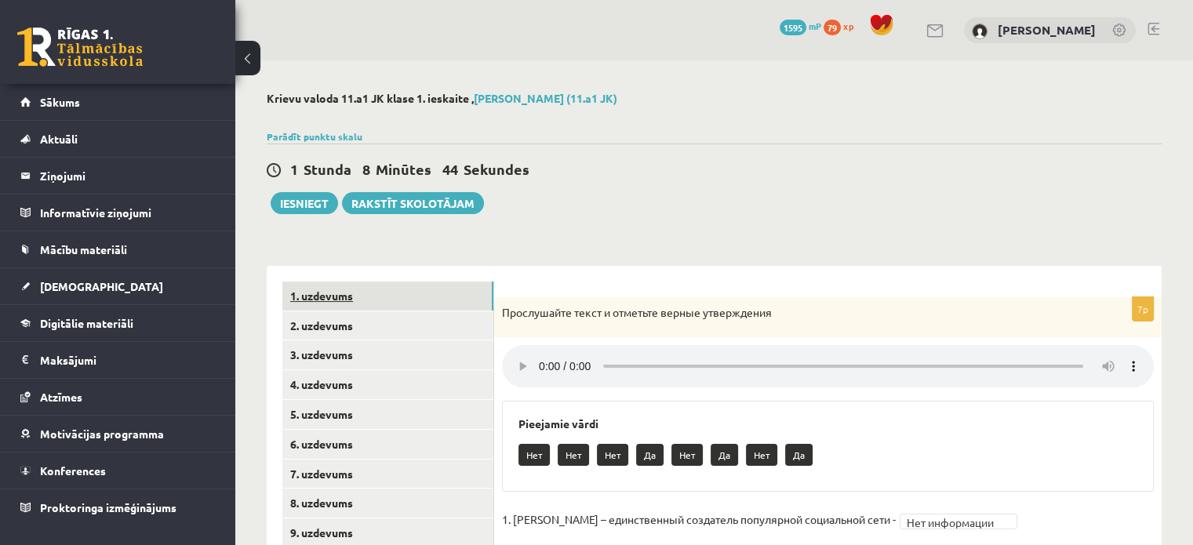
click at [397, 282] on link "1. uzdevums" at bounding box center [387, 296] width 211 height 29
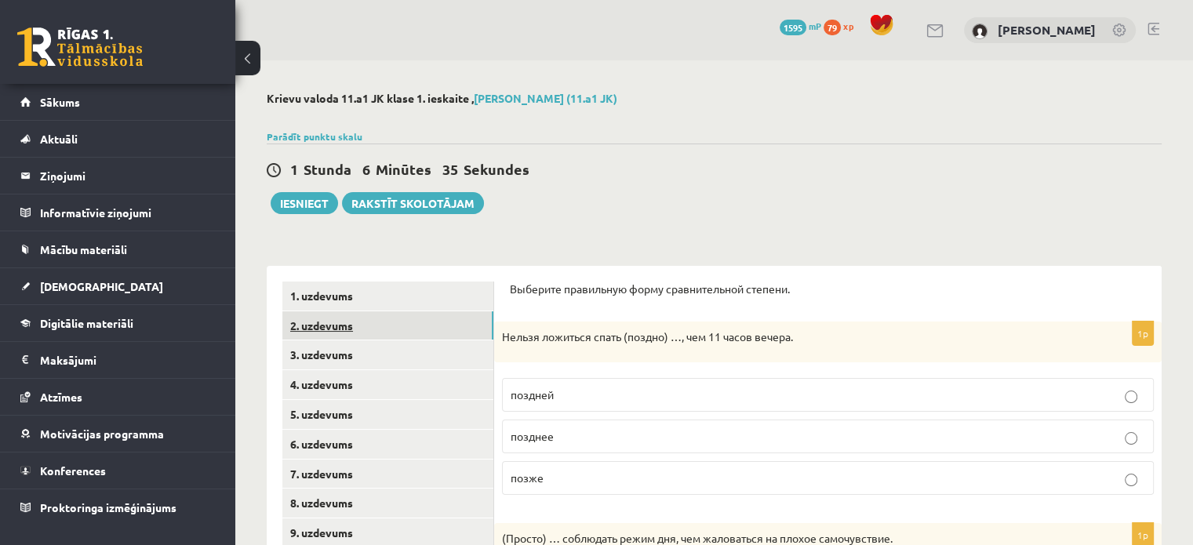
click at [383, 329] on link "2. uzdevums" at bounding box center [387, 325] width 211 height 29
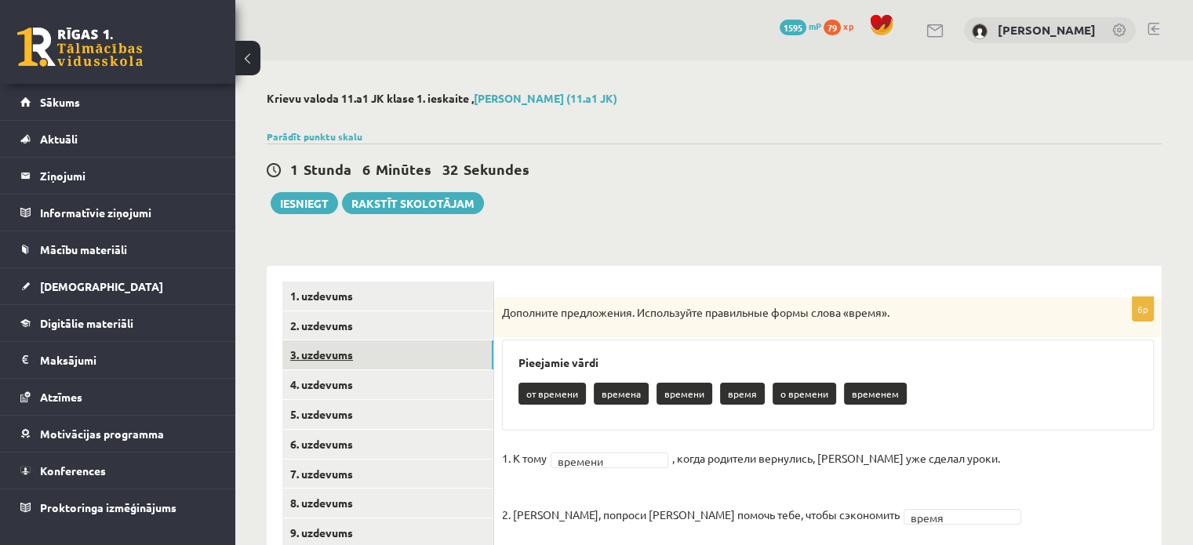
click at [374, 358] on link "3. uzdevums" at bounding box center [387, 354] width 211 height 29
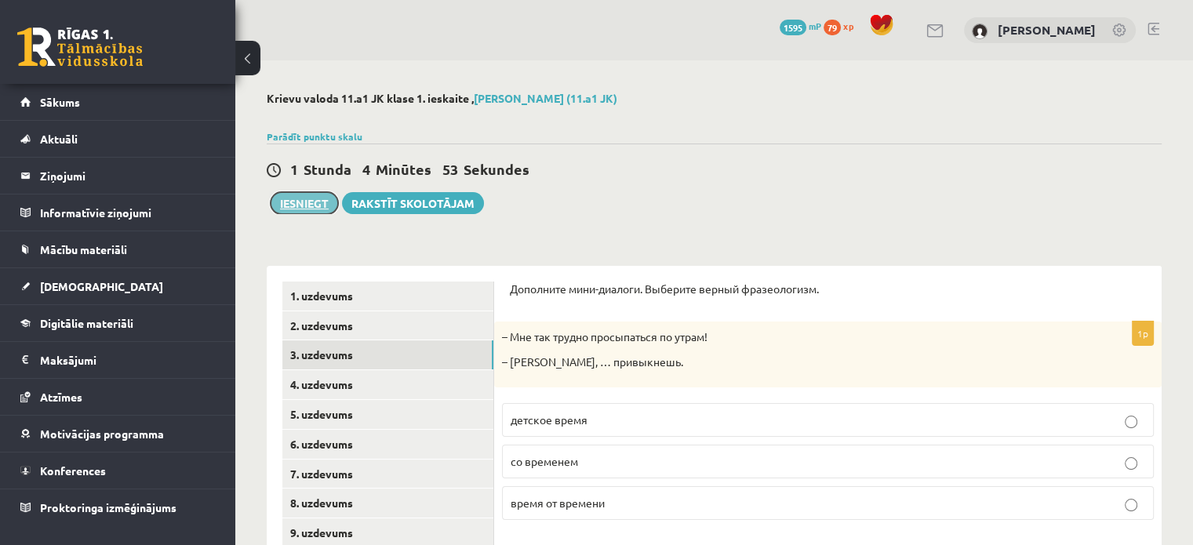
click at [301, 203] on button "Iesniegt" at bounding box center [304, 203] width 67 height 22
